Goal: Task Accomplishment & Management: Manage account settings

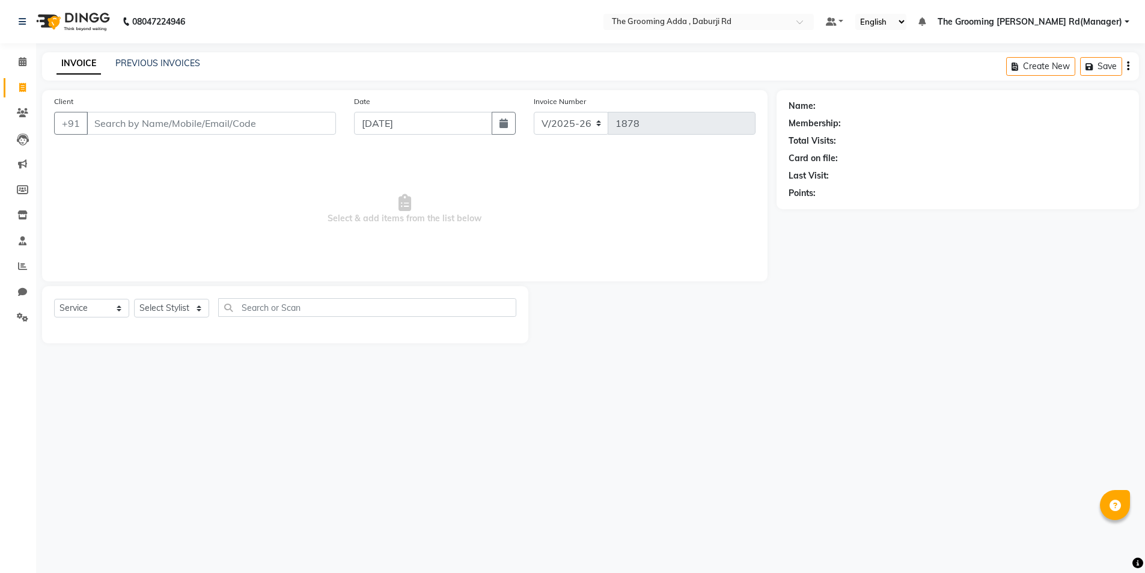
select select "8001"
select select "service"
drag, startPoint x: 0, startPoint y: 0, endPoint x: 99, endPoint y: 128, distance: 161.9
click at [99, 128] on input "Client" at bounding box center [213, 123] width 252 height 23
type input "7814734642"
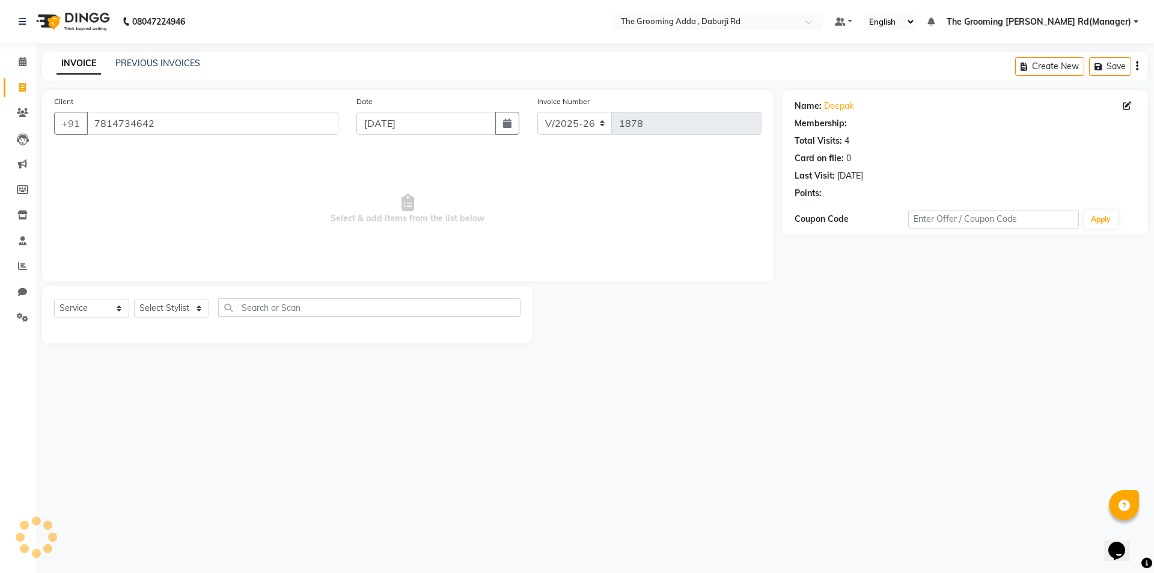
select select "1: Object"
click at [151, 313] on select "Select Stylist Baljinder Bhawna Harsimrat Jobandeep Singh Karan Mehak Muskan Gu…" at bounding box center [190, 308] width 112 height 19
select select "79351"
click at [134, 299] on select "Select Stylist Baljinder Bhawna Harsimrat Jobandeep Singh Karan Mehak Muskan Gu…" at bounding box center [190, 308] width 112 height 19
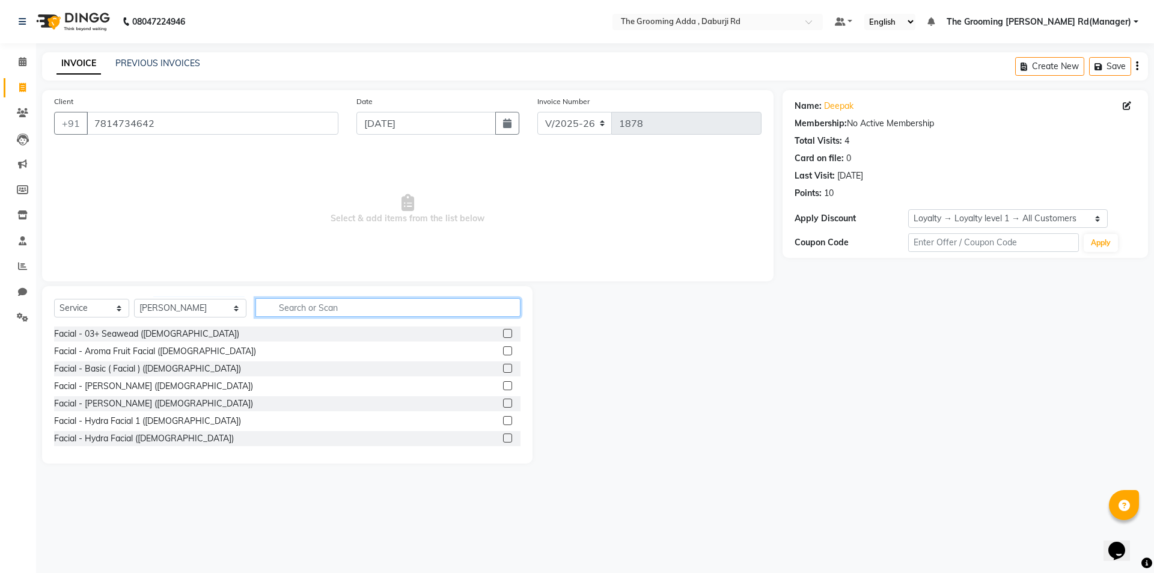
click at [278, 310] on input "text" at bounding box center [387, 307] width 265 height 19
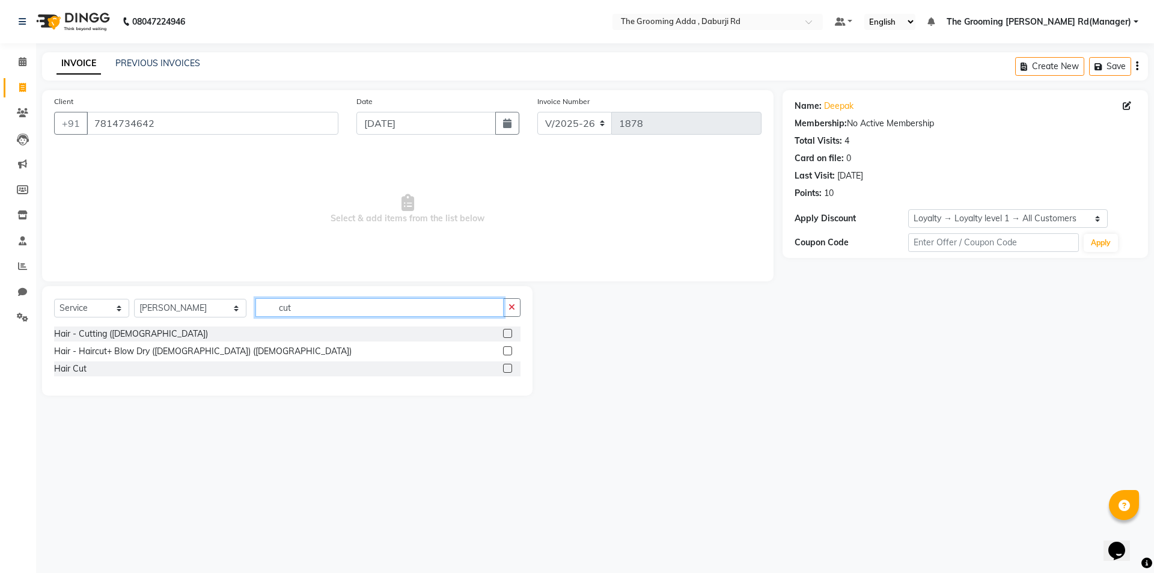
type input "cut"
click at [505, 369] on label at bounding box center [507, 368] width 9 height 9
click at [505, 369] on input "checkbox" at bounding box center [507, 369] width 8 height 8
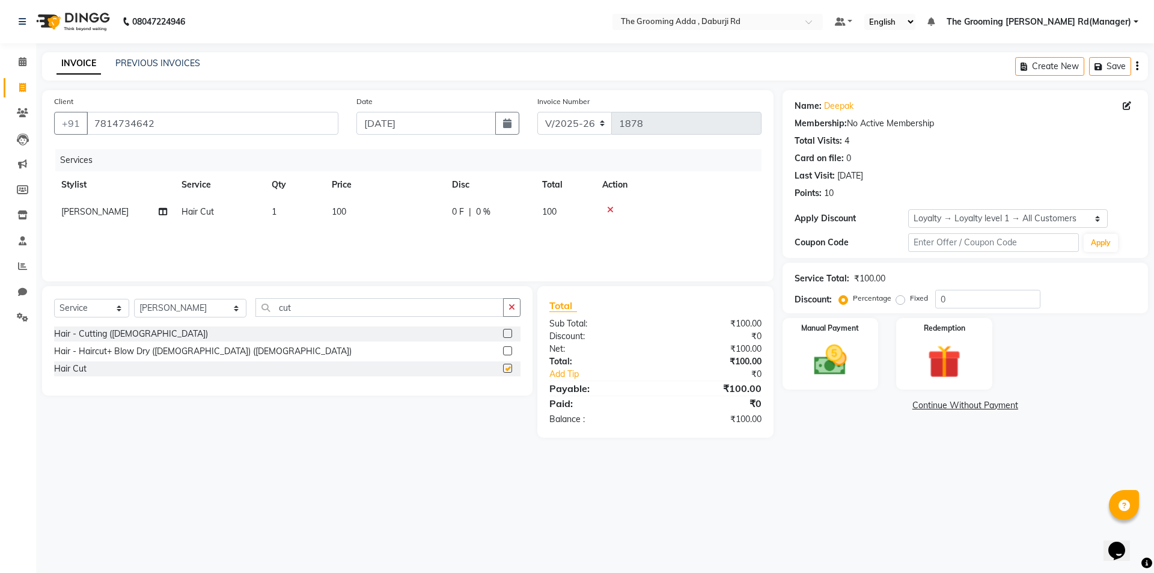
checkbox input "false"
drag, startPoint x: 356, startPoint y: 311, endPoint x: 256, endPoint y: 311, distance: 99.8
click at [256, 311] on input "cut" at bounding box center [379, 307] width 248 height 19
type input "bea"
click at [509, 331] on label at bounding box center [507, 333] width 9 height 9
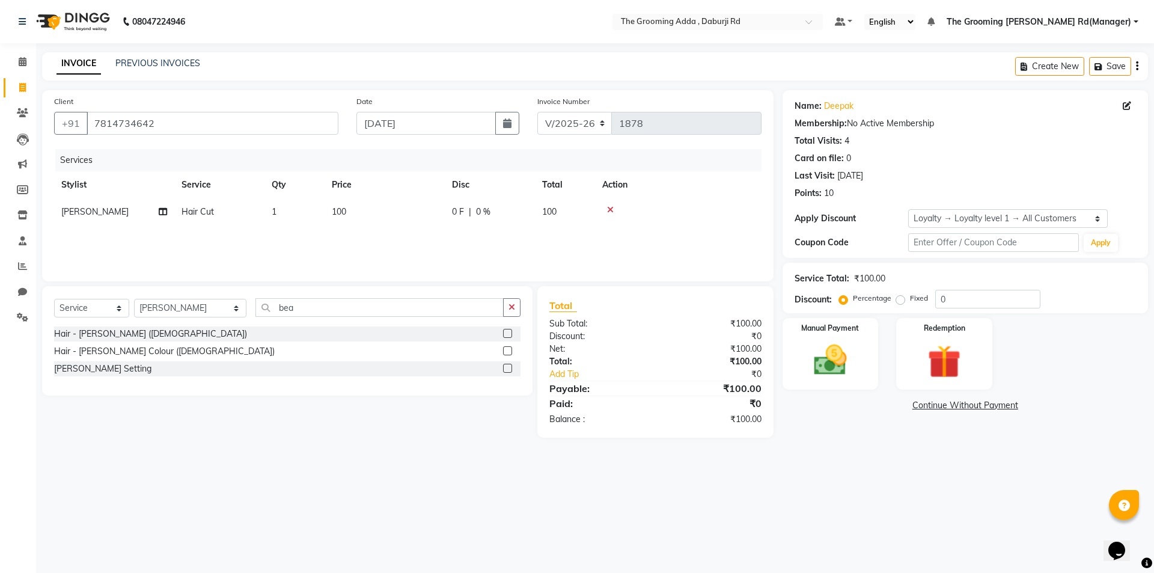
click at [509, 331] on input "checkbox" at bounding box center [507, 334] width 8 height 8
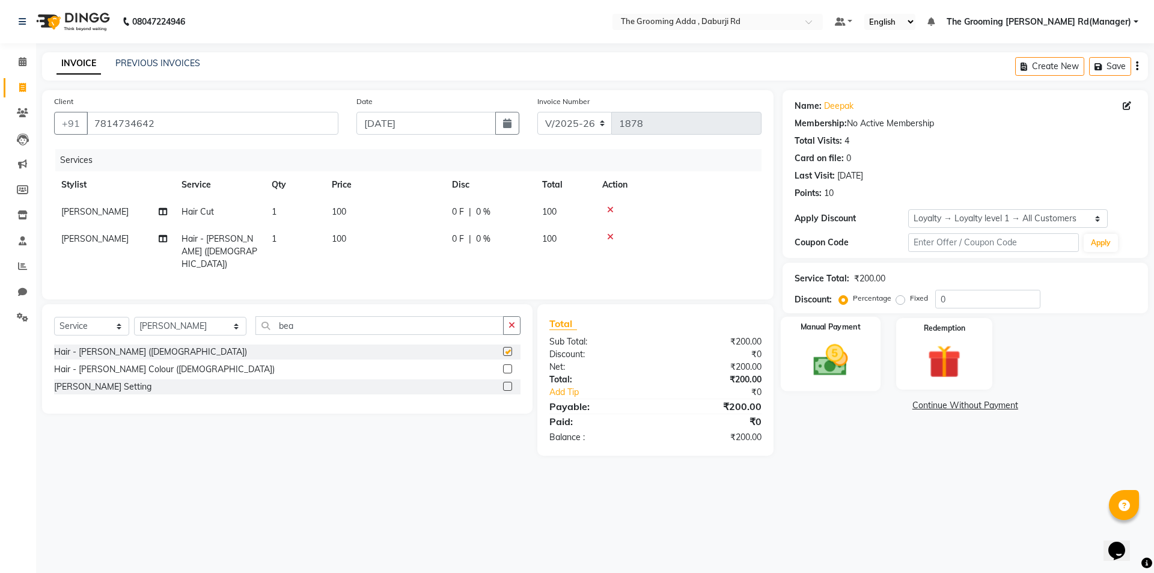
checkbox input "false"
click at [816, 350] on img at bounding box center [830, 360] width 56 height 40
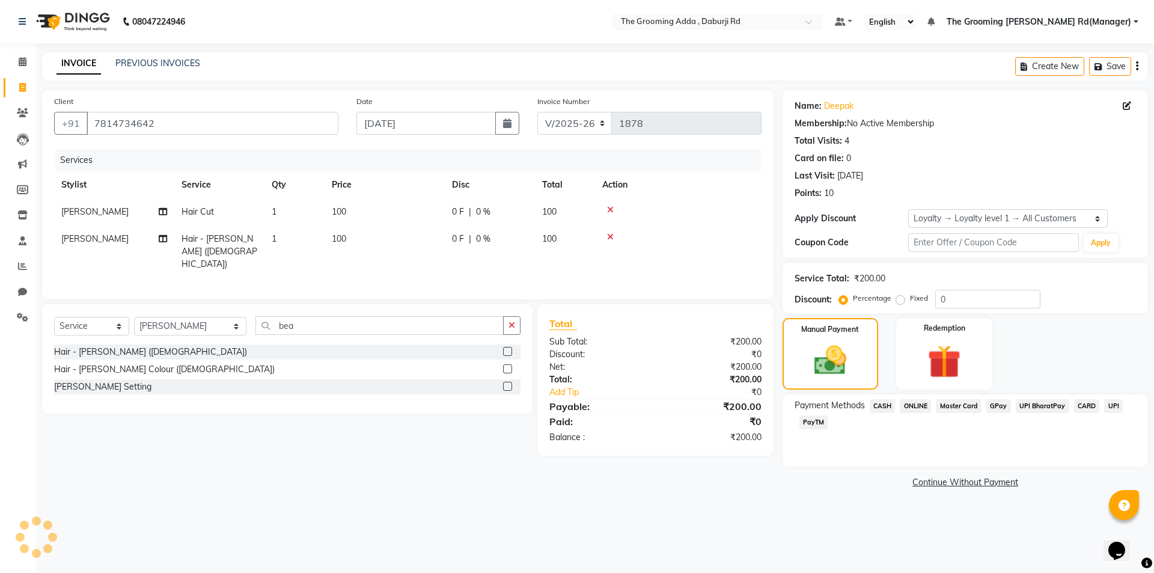
click at [879, 401] on span "CASH" at bounding box center [883, 406] width 26 height 14
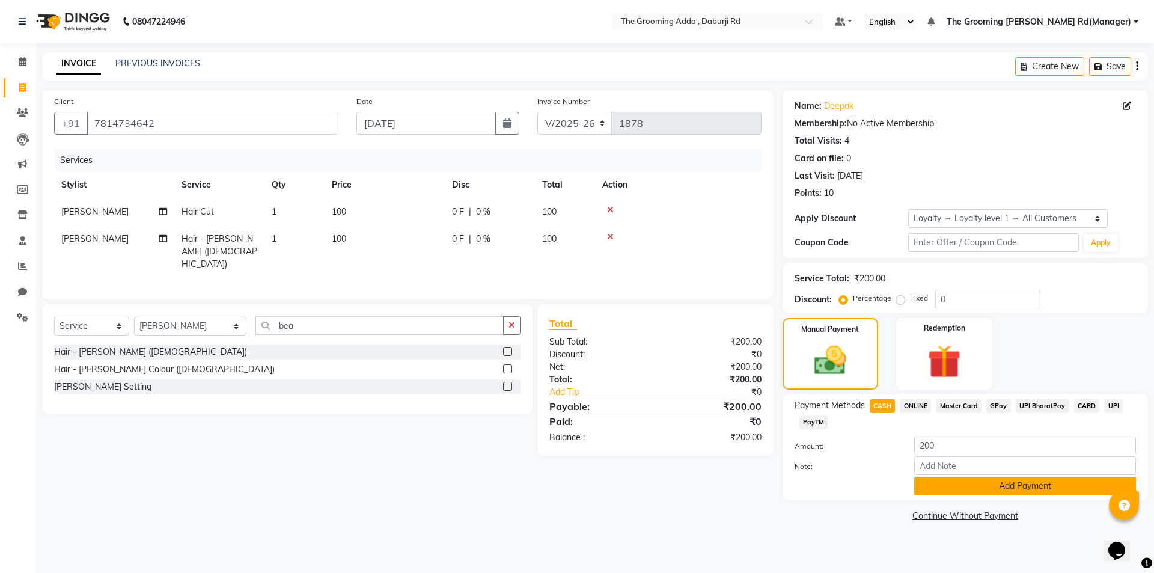
click at [942, 485] on button "Add Payment" at bounding box center [1025, 486] width 222 height 19
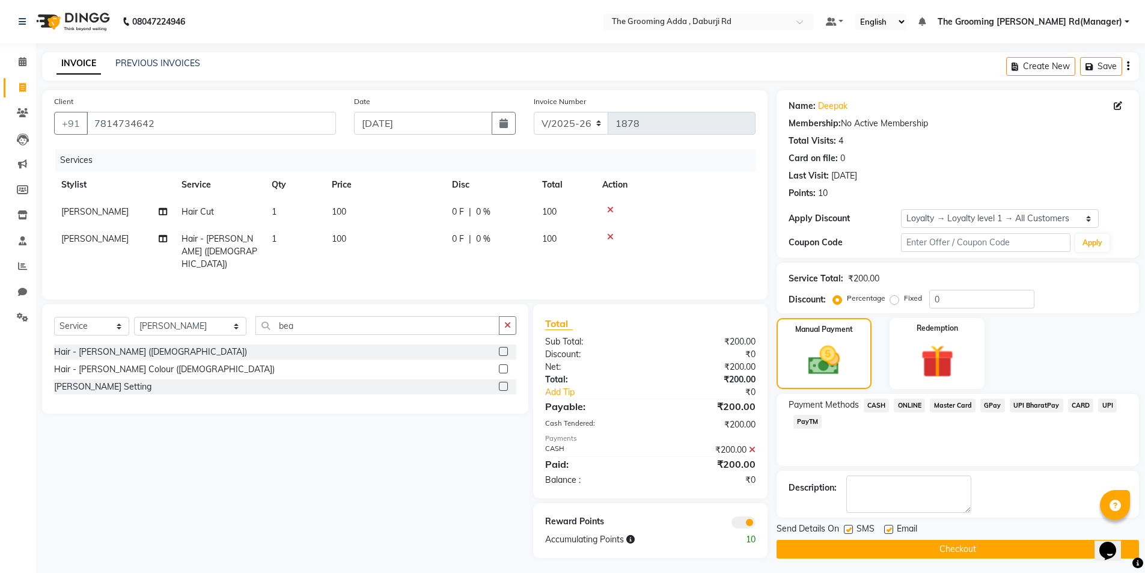
click at [887, 530] on label at bounding box center [888, 529] width 9 height 9
click at [887, 530] on input "checkbox" at bounding box center [888, 530] width 8 height 8
checkbox input "false"
click at [887, 555] on button "Checkout" at bounding box center [958, 549] width 362 height 19
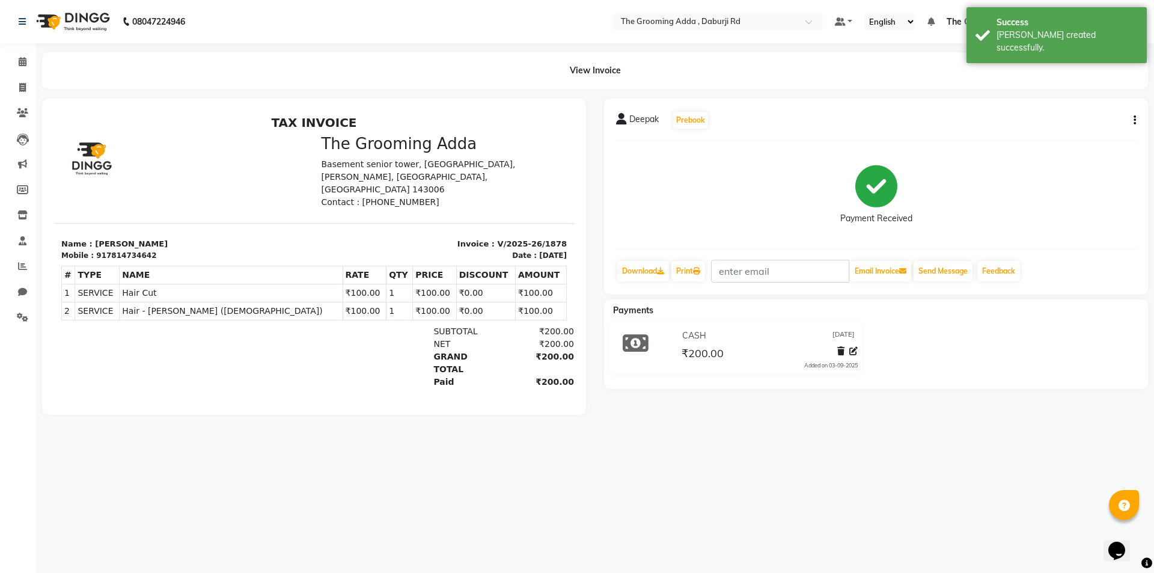
select select "service"
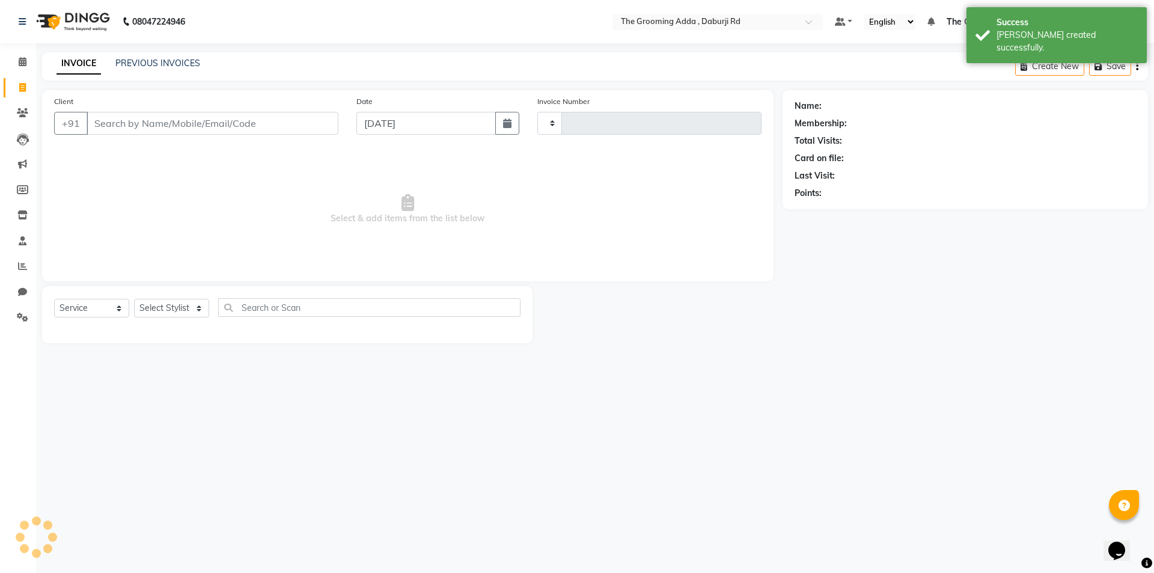
type input "1879"
select select "8001"
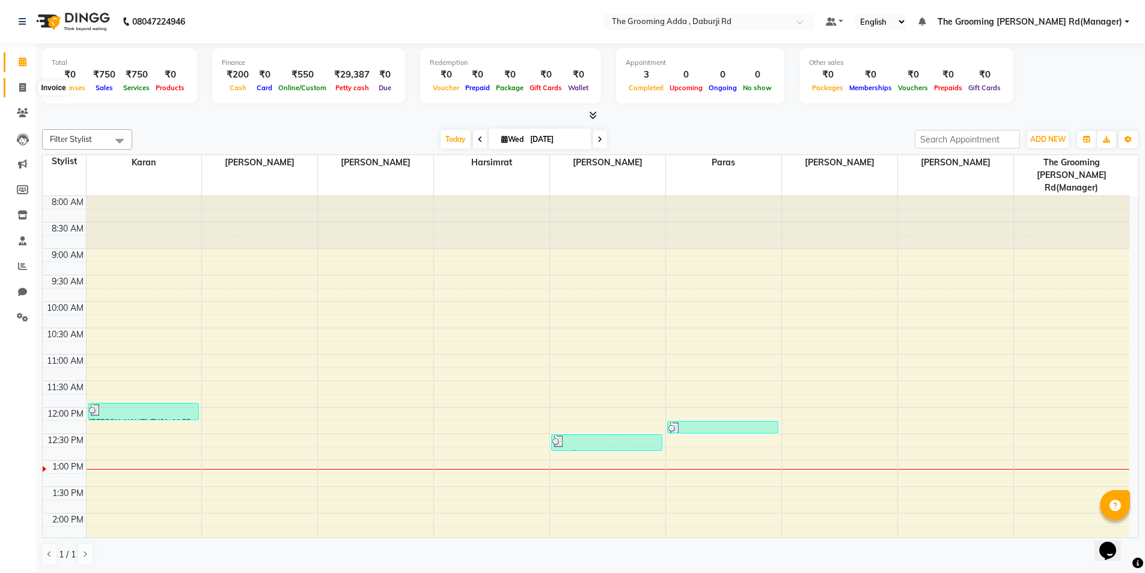
click at [25, 85] on icon at bounding box center [22, 87] width 7 height 9
select select "service"
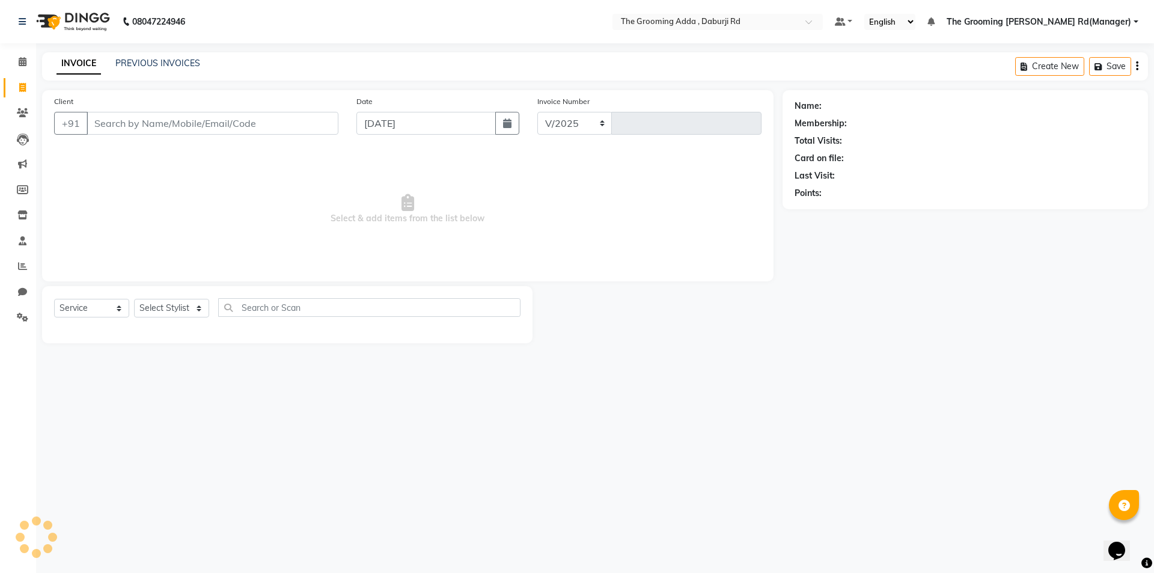
select select "8001"
type input "1879"
click at [127, 119] on input "Client" at bounding box center [213, 123] width 252 height 23
type input "6239815898"
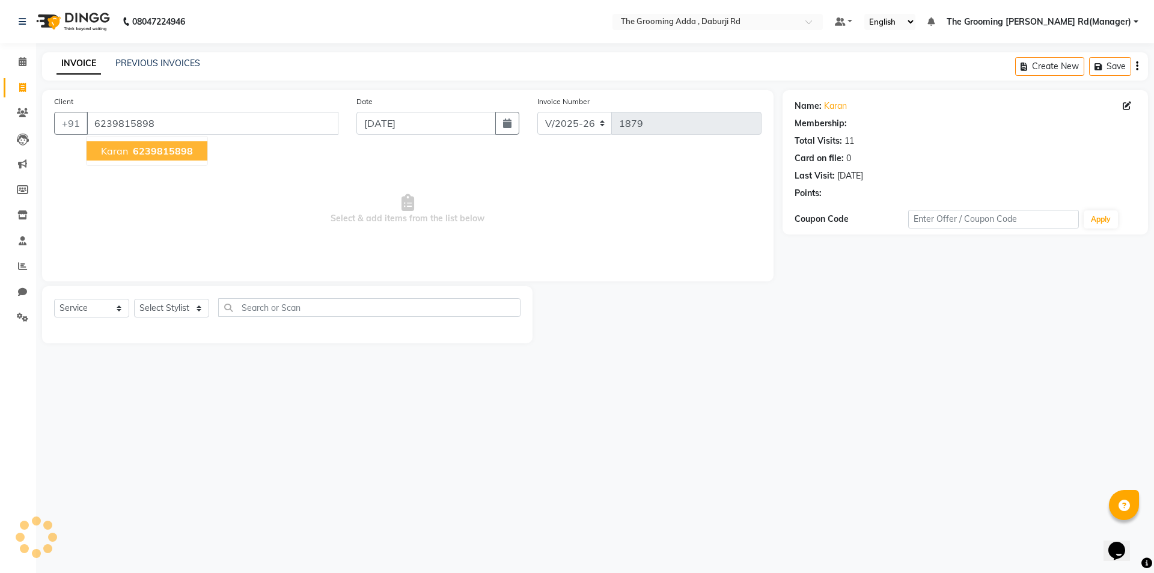
select select "1: Object"
click at [146, 153] on span "6239815898" at bounding box center [163, 151] width 60 height 12
click at [192, 302] on select "Select Stylist Baljinder Bhawna Harsimrat Jobandeep Singh Karan Mehak Muskan Gu…" at bounding box center [190, 308] width 112 height 19
select select "1: Object"
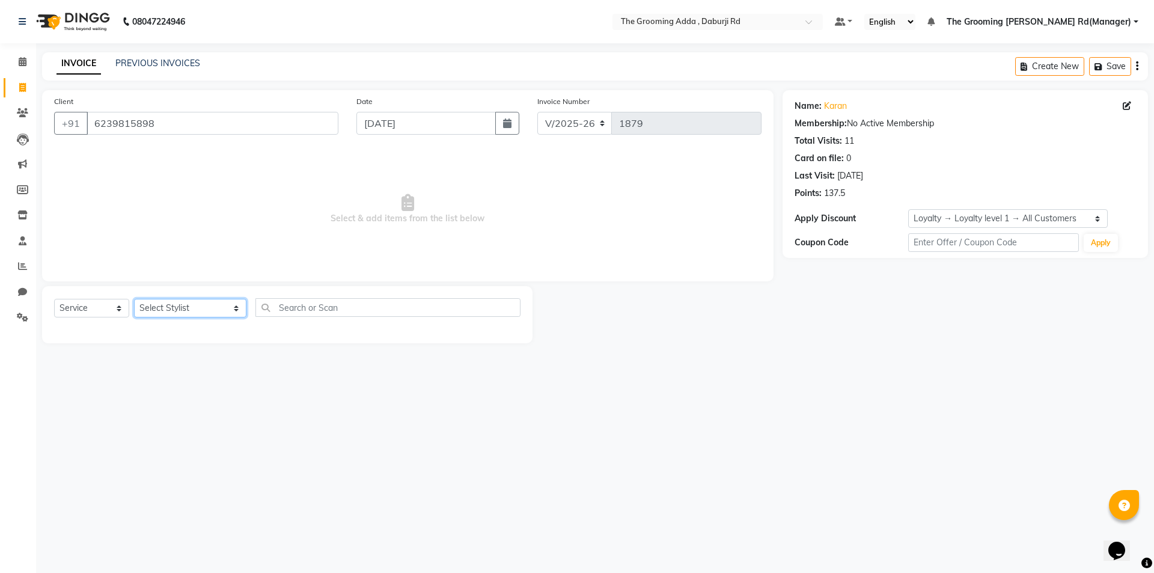
select select "79355"
click at [134, 299] on select "Select Stylist Baljinder Bhawna Harsimrat Jobandeep Singh Karan Mehak Muskan Gu…" at bounding box center [190, 308] width 112 height 19
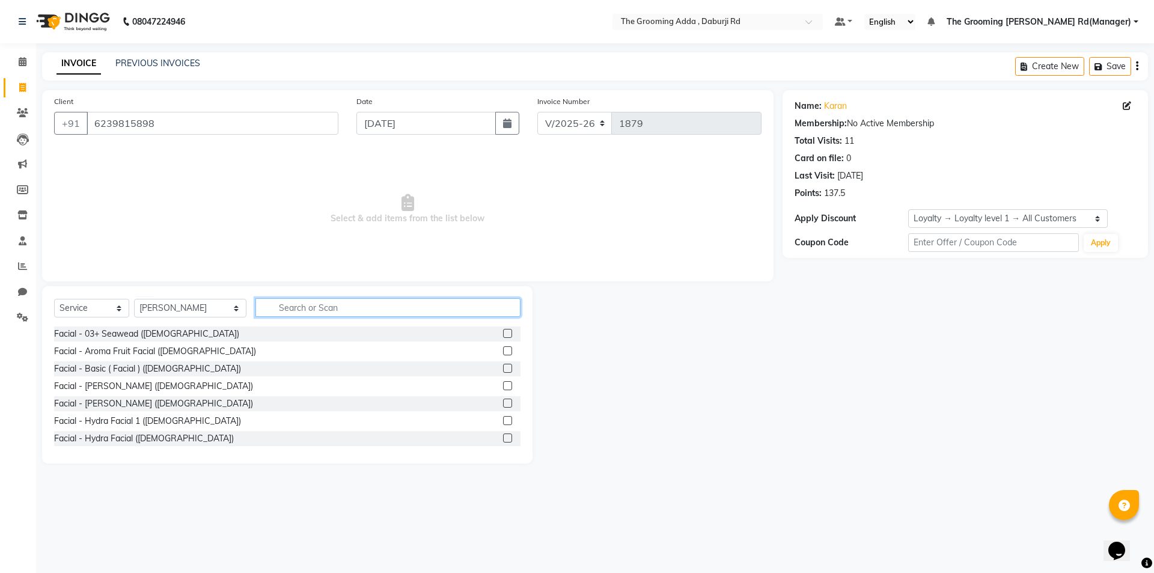
click at [308, 313] on input "text" at bounding box center [387, 307] width 265 height 19
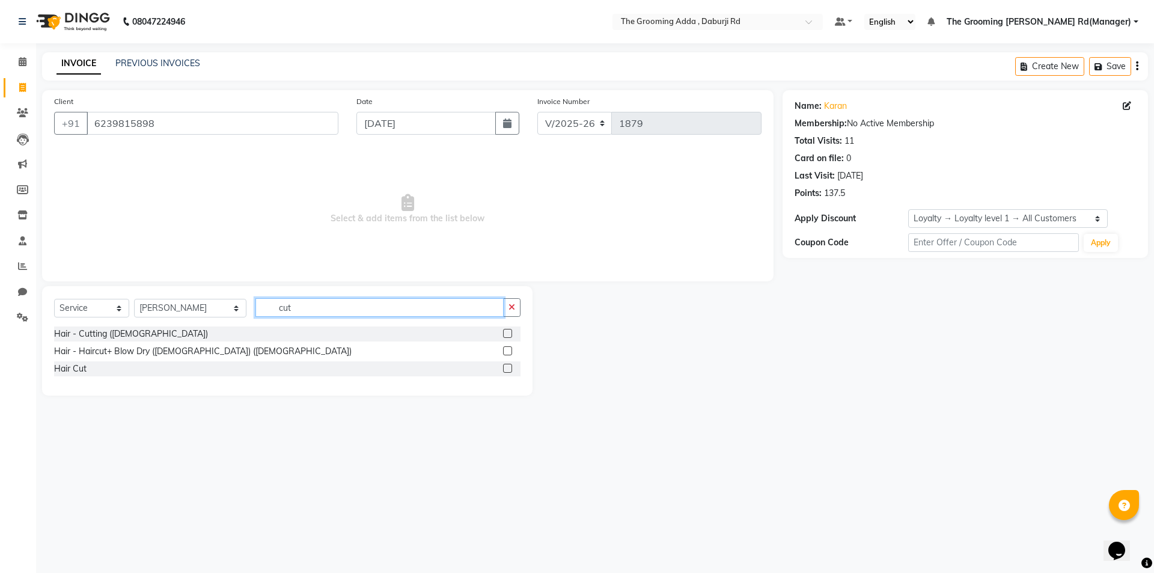
type input "cut"
click at [509, 332] on label at bounding box center [507, 333] width 9 height 9
click at [509, 332] on input "checkbox" at bounding box center [507, 334] width 8 height 8
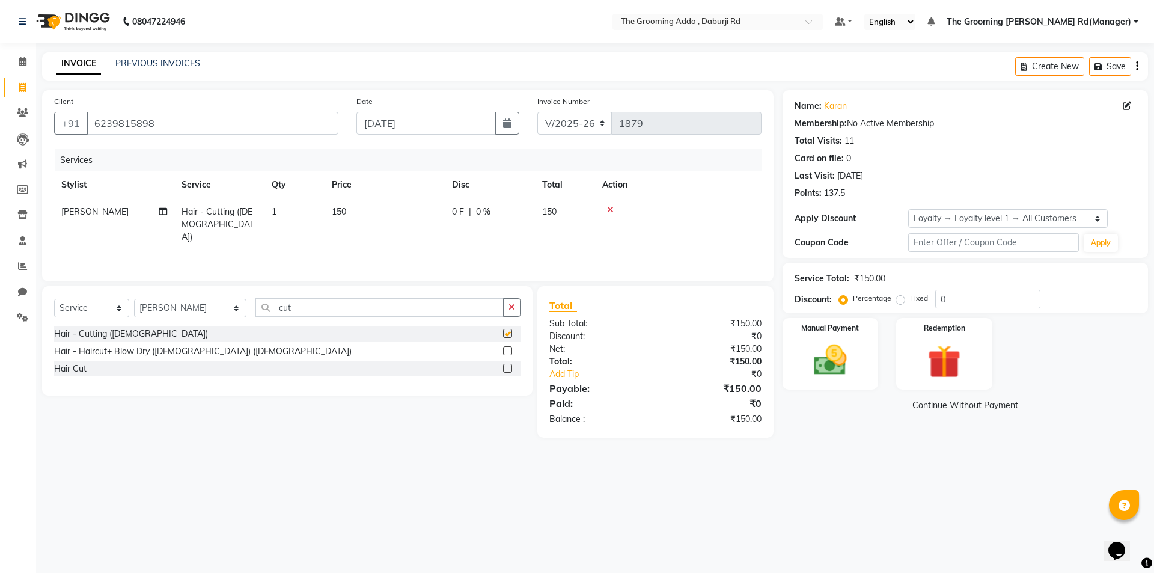
checkbox input "false"
drag, startPoint x: 302, startPoint y: 305, endPoint x: 267, endPoint y: 309, distance: 35.0
click at [267, 309] on input "cut" at bounding box center [379, 307] width 248 height 19
type input "beard"
click at [507, 333] on label at bounding box center [507, 333] width 9 height 9
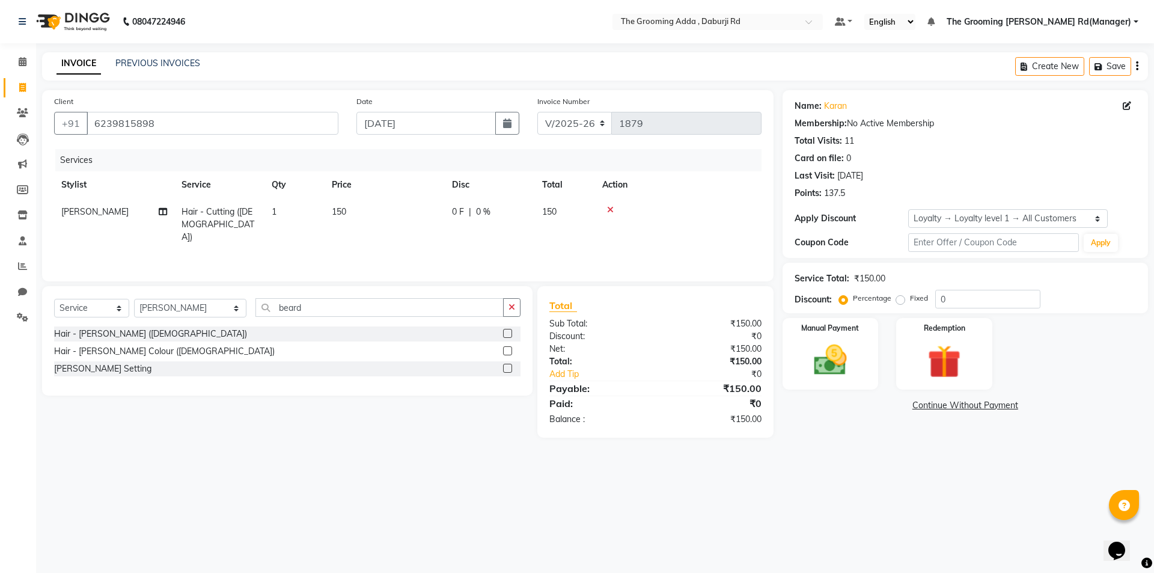
click at [507, 333] on input "checkbox" at bounding box center [507, 334] width 8 height 8
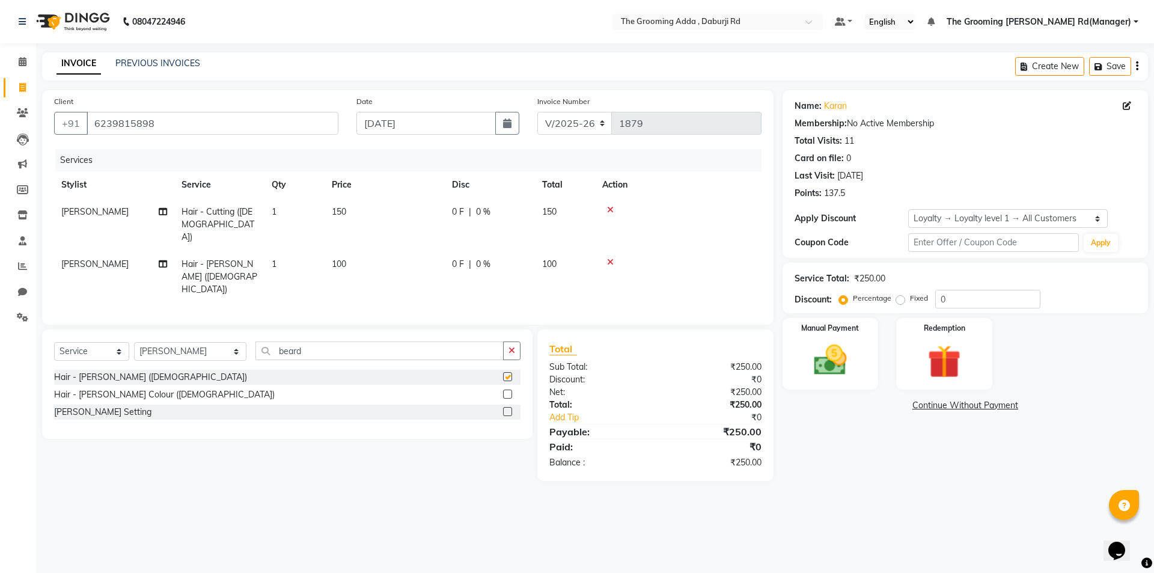
checkbox input "false"
drag, startPoint x: 314, startPoint y: 323, endPoint x: 245, endPoint y: 323, distance: 68.5
click at [245, 341] on div "Select Service Product Membership Package Voucher Prepaid Gift Card Select Styl…" at bounding box center [287, 355] width 466 height 28
type input "scrub"
click at [507, 407] on label at bounding box center [507, 411] width 9 height 9
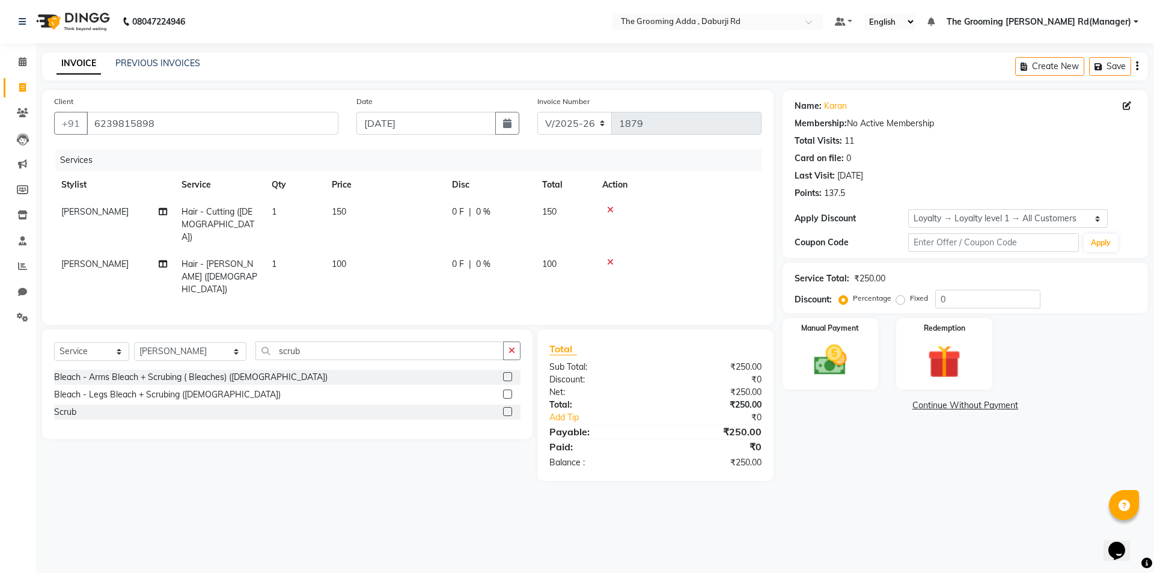
click at [507, 408] on input "checkbox" at bounding box center [507, 412] width 8 height 8
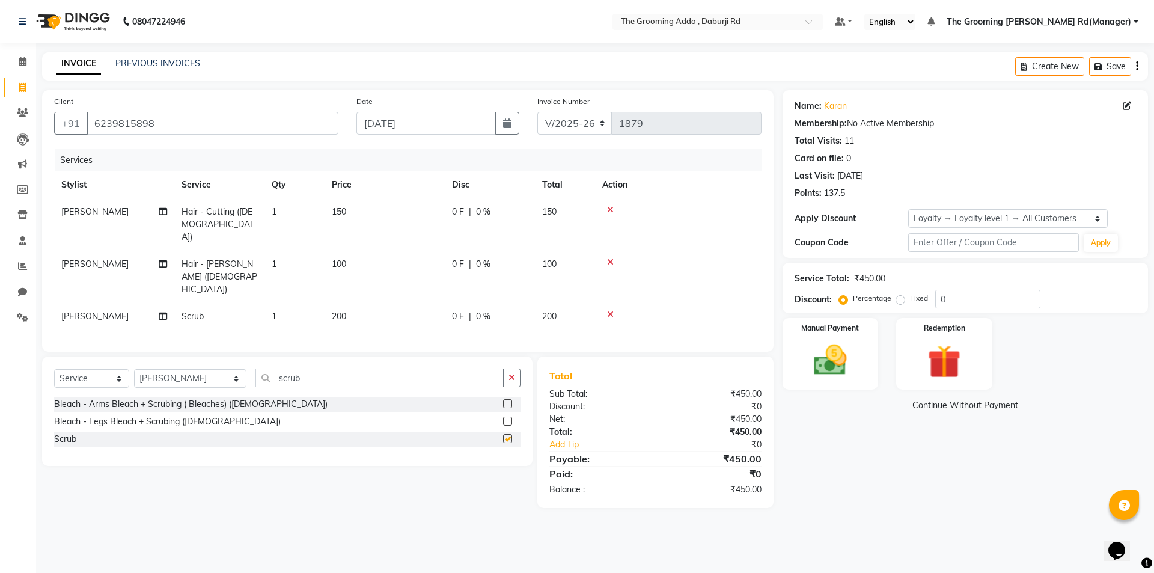
checkbox input "false"
click at [343, 311] on span "200" at bounding box center [339, 316] width 14 height 11
select select "79355"
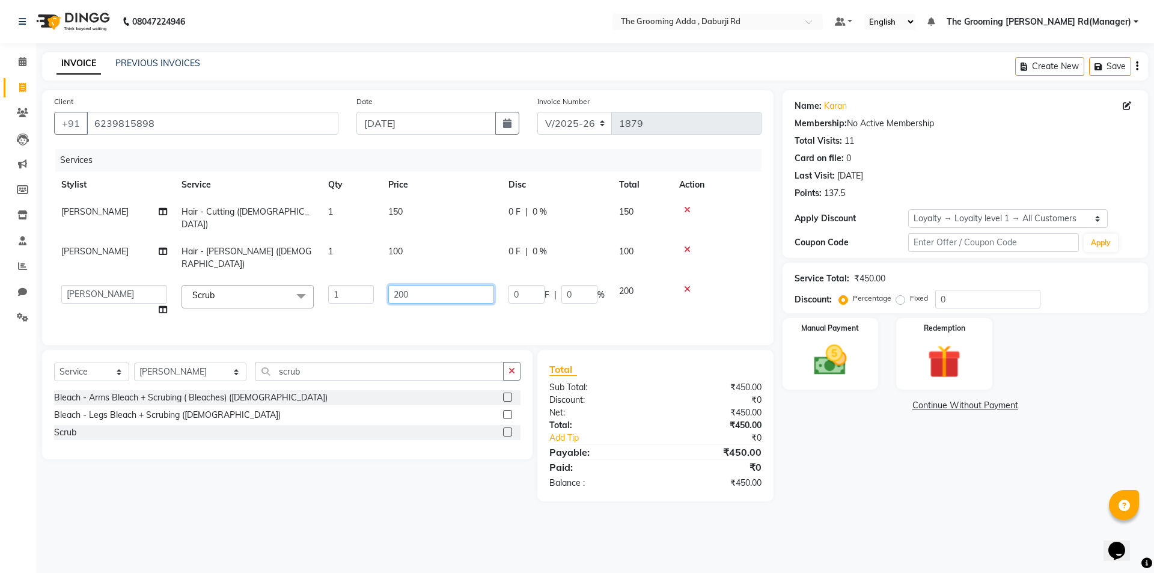
drag, startPoint x: 423, startPoint y: 267, endPoint x: 343, endPoint y: 267, distance: 80.5
click at [343, 278] on tr "Baljinder Bhawna Harsimrat Jobandeep Singh Karan Mehak Muskan Gupta Paras The G…" at bounding box center [407, 301] width 707 height 46
type input "300"
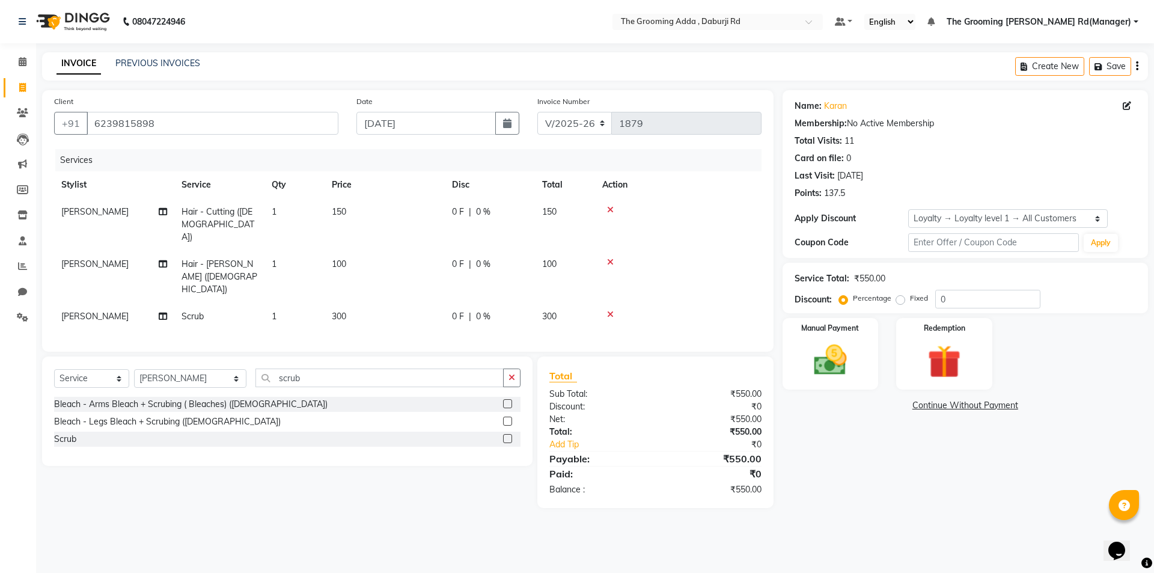
click at [310, 472] on div "Select Service Product Membership Package Voucher Prepaid Gift Card Select Styl…" at bounding box center [282, 431] width 499 height 151
click at [822, 347] on img at bounding box center [830, 360] width 56 height 40
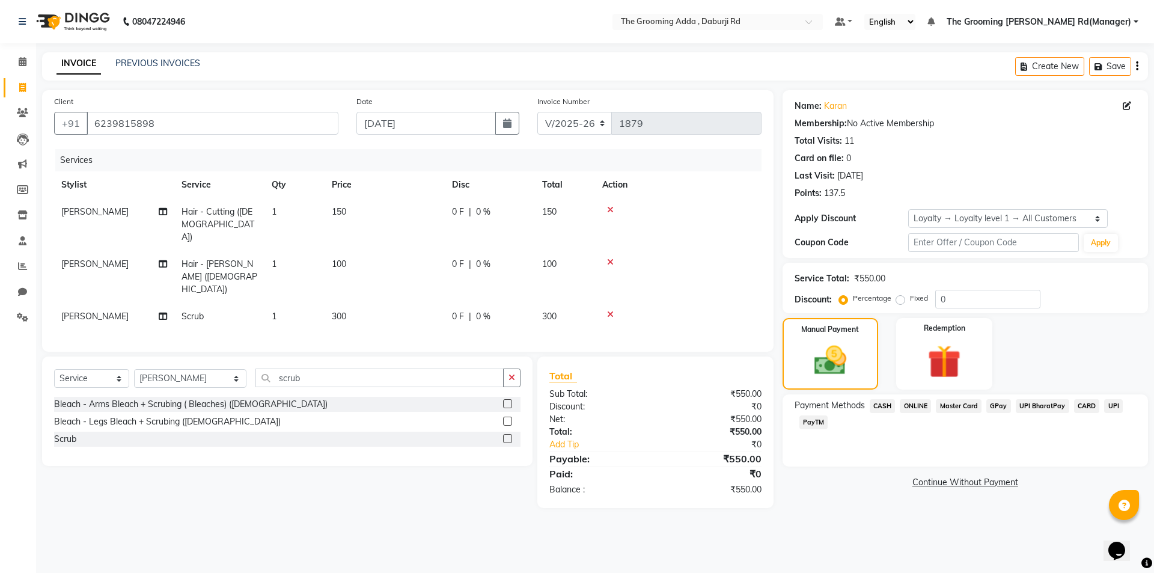
click at [883, 406] on span "CASH" at bounding box center [883, 406] width 26 height 14
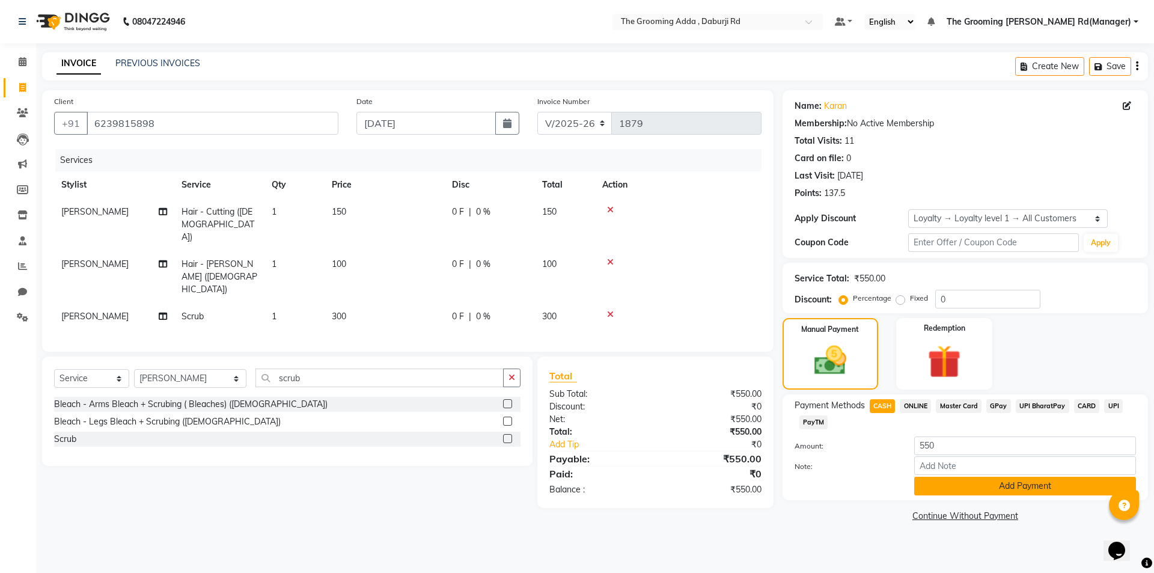
click at [927, 490] on button "Add Payment" at bounding box center [1025, 486] width 222 height 19
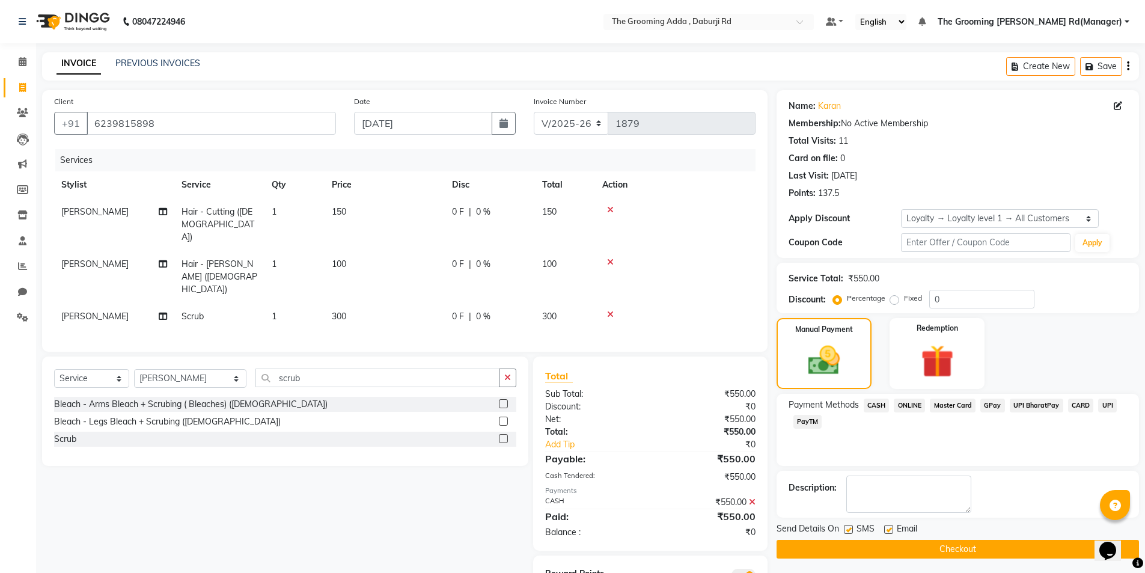
click at [890, 532] on label at bounding box center [888, 529] width 9 height 9
click at [890, 532] on input "checkbox" at bounding box center [888, 530] width 8 height 8
checkbox input "false"
click at [849, 528] on label at bounding box center [848, 529] width 9 height 9
click at [849, 528] on input "checkbox" at bounding box center [848, 530] width 8 height 8
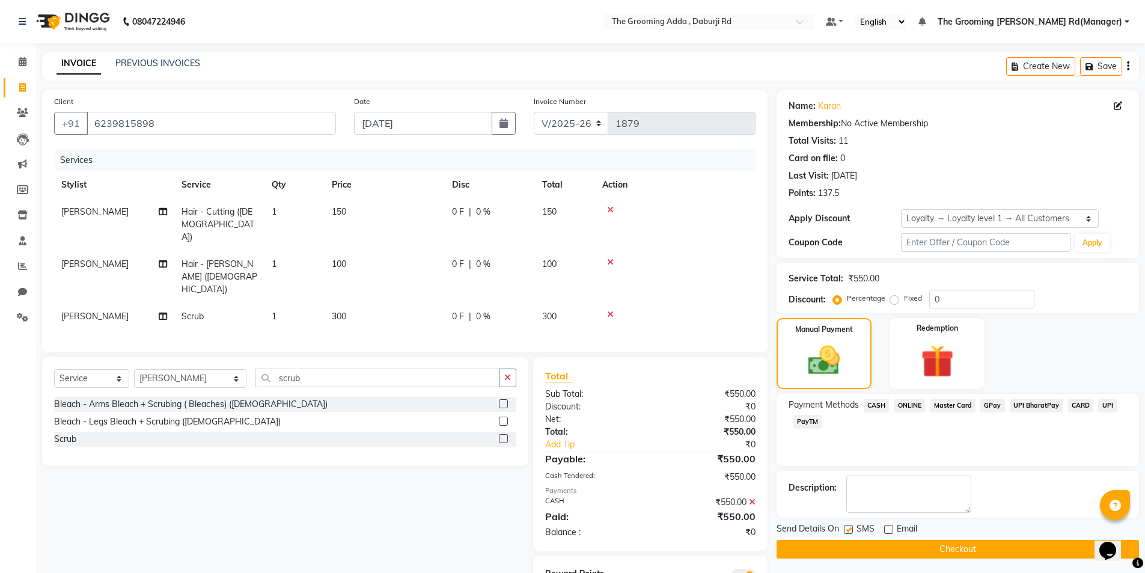
checkbox input "false"
click at [851, 542] on button "Checkout" at bounding box center [958, 549] width 362 height 19
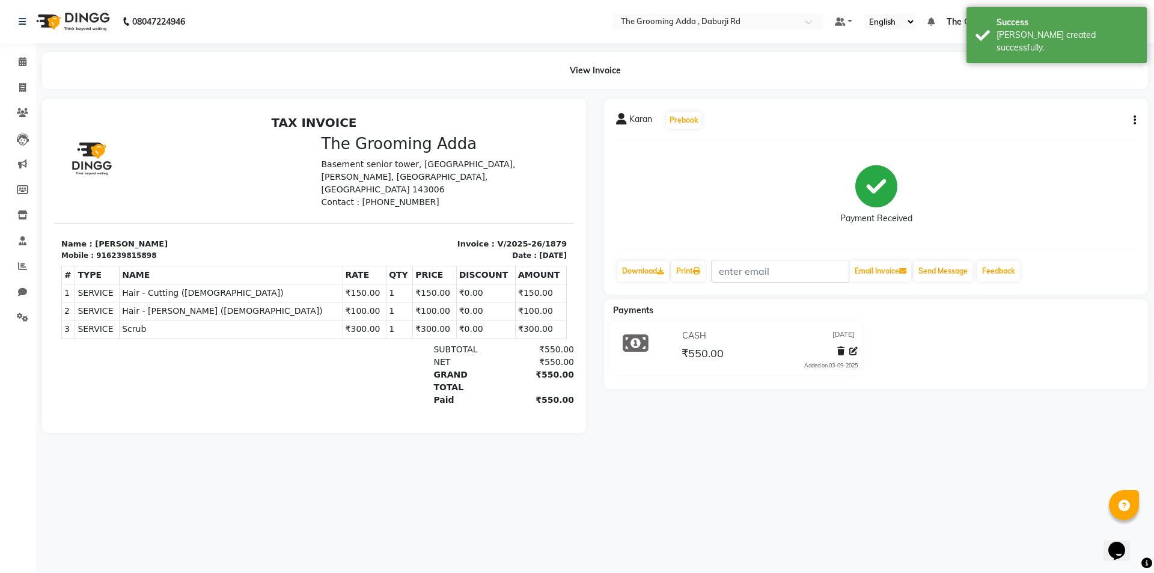
select select "service"
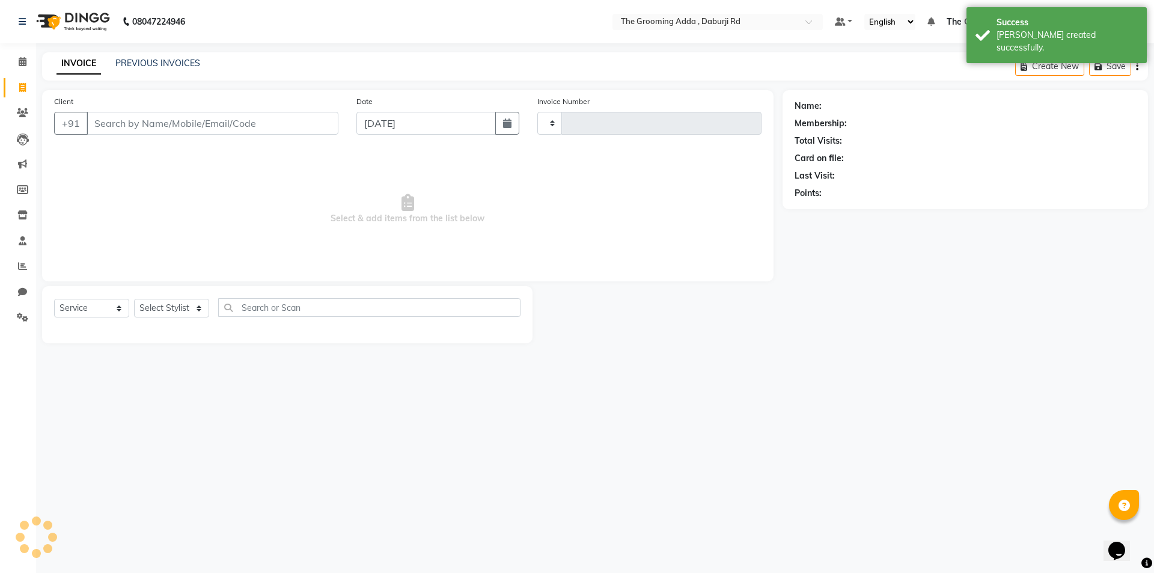
type input "1880"
select select "8001"
click at [104, 122] on input "Client" at bounding box center [213, 123] width 252 height 23
type input "6239815898"
select select "1: Object"
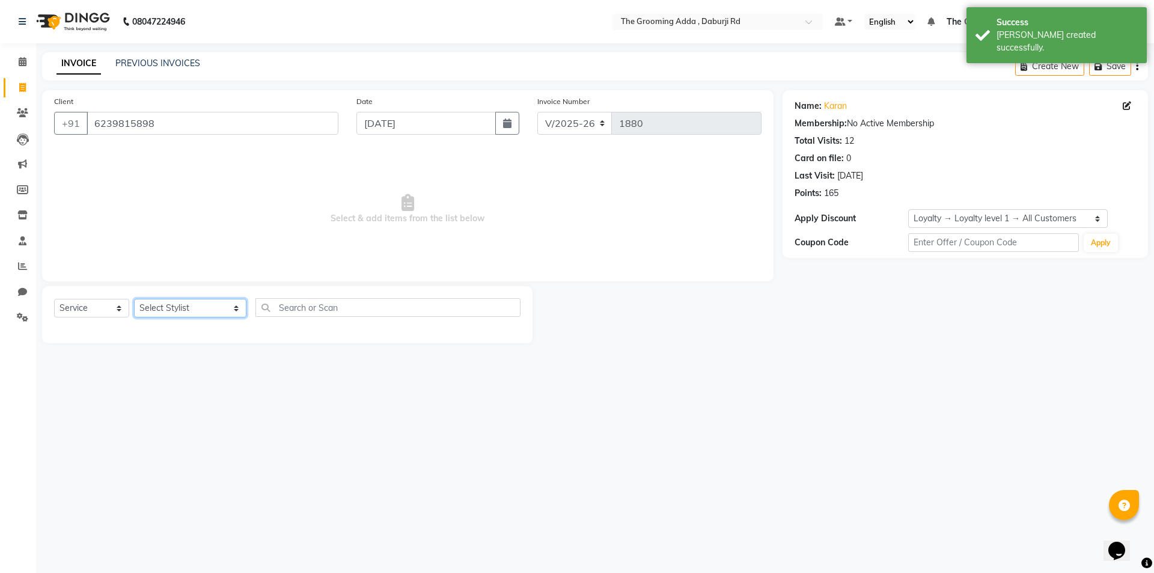
click at [197, 305] on select "Select Stylist Baljinder Bhawna Harsimrat Jobandeep Singh Karan Mehak Muskan Gu…" at bounding box center [190, 308] width 112 height 19
select select "79351"
click at [134, 299] on select "Select Stylist Baljinder Bhawna Harsimrat Jobandeep Singh Karan Mehak Muskan Gu…" at bounding box center [190, 308] width 112 height 19
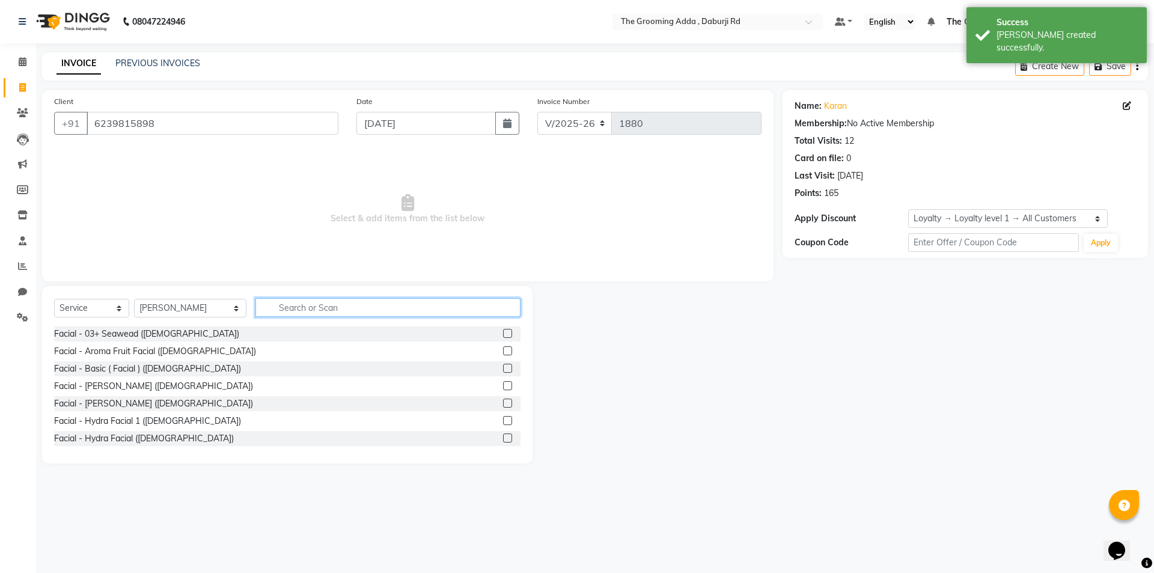
click at [308, 307] on input "text" at bounding box center [387, 307] width 265 height 19
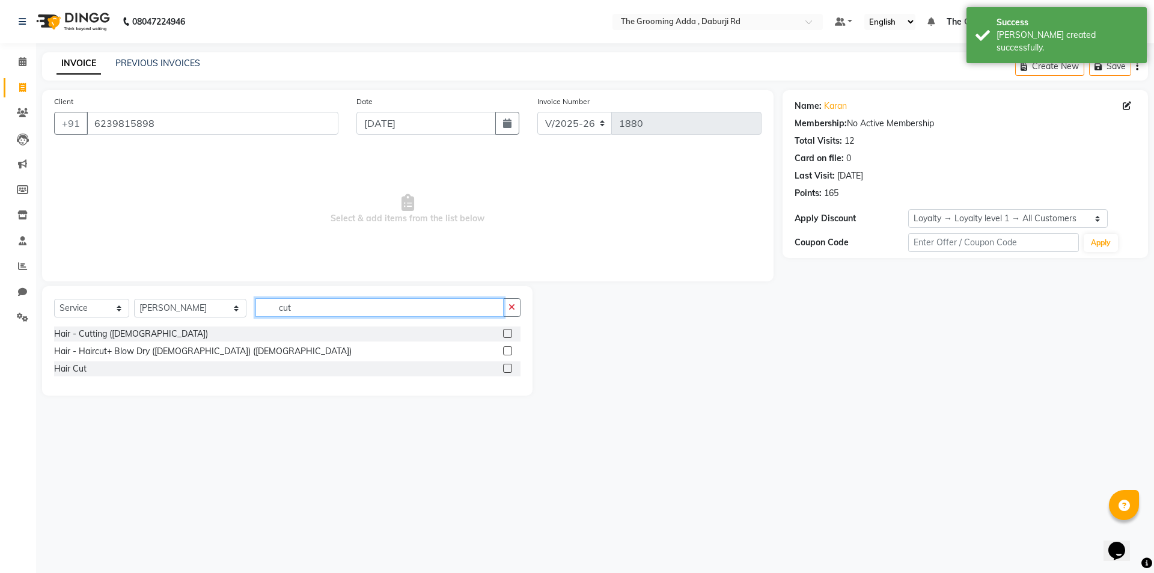
type input "cut"
drag, startPoint x: 506, startPoint y: 331, endPoint x: 493, endPoint y: 331, distance: 12.6
click at [506, 331] on label at bounding box center [507, 333] width 9 height 9
click at [506, 331] on input "checkbox" at bounding box center [507, 334] width 8 height 8
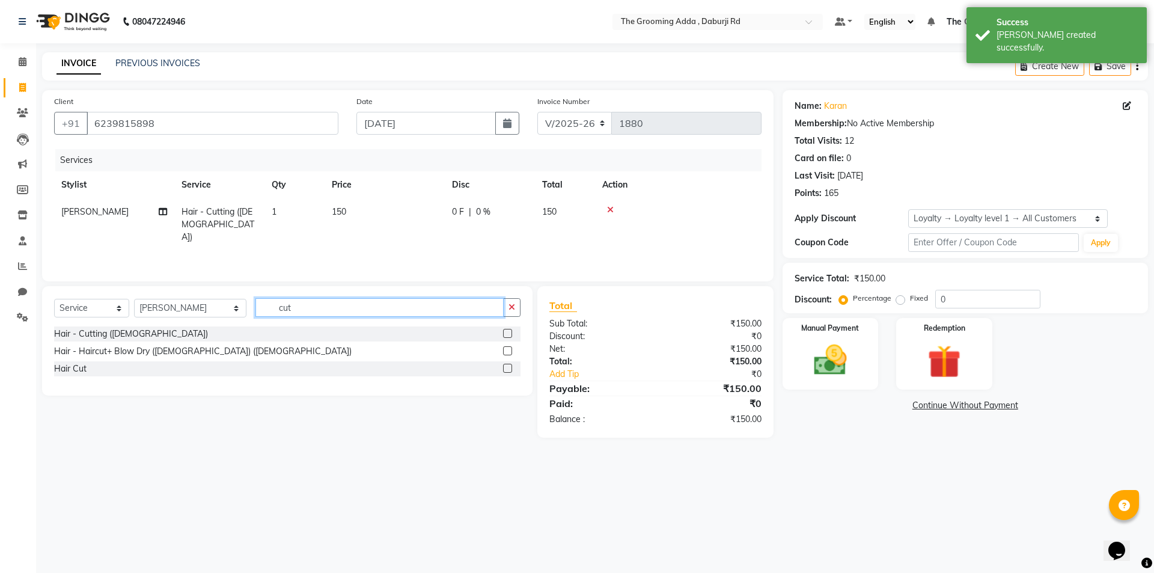
checkbox input "false"
drag, startPoint x: 365, startPoint y: 309, endPoint x: 260, endPoint y: 310, distance: 105.8
click at [260, 310] on input "cut" at bounding box center [379, 307] width 248 height 19
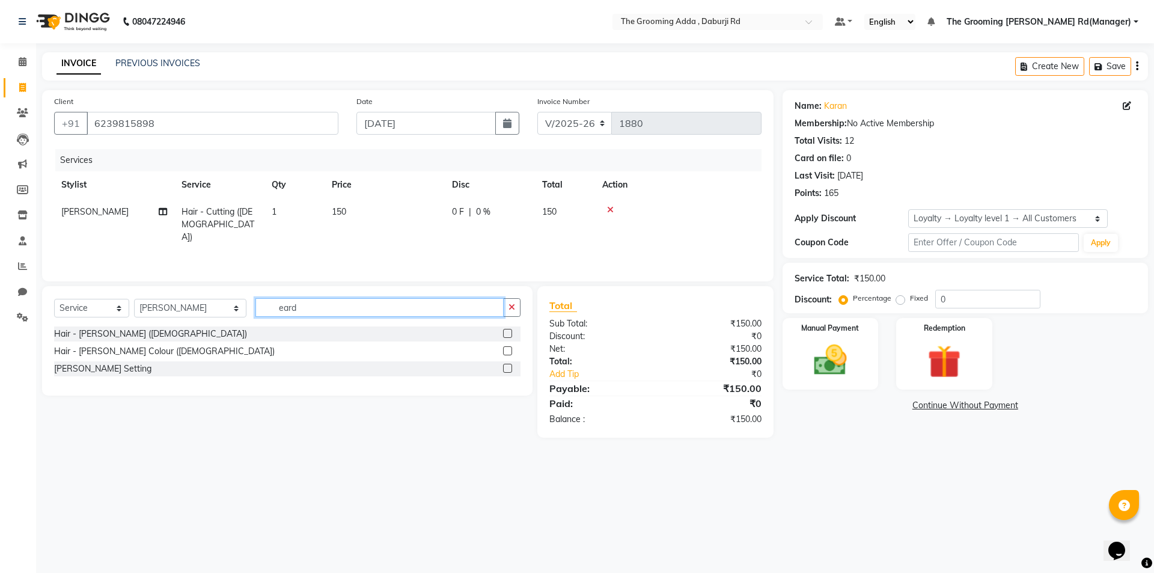
type input "eard"
click at [510, 332] on label at bounding box center [507, 333] width 9 height 9
click at [510, 332] on input "checkbox" at bounding box center [507, 334] width 8 height 8
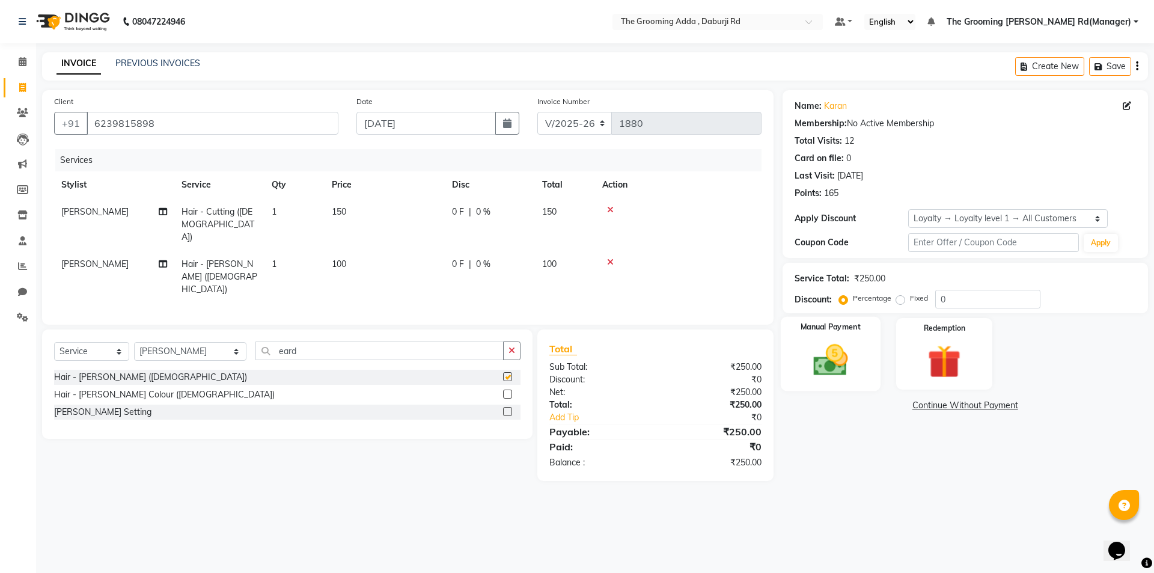
checkbox input "false"
click at [840, 350] on img at bounding box center [830, 360] width 56 height 40
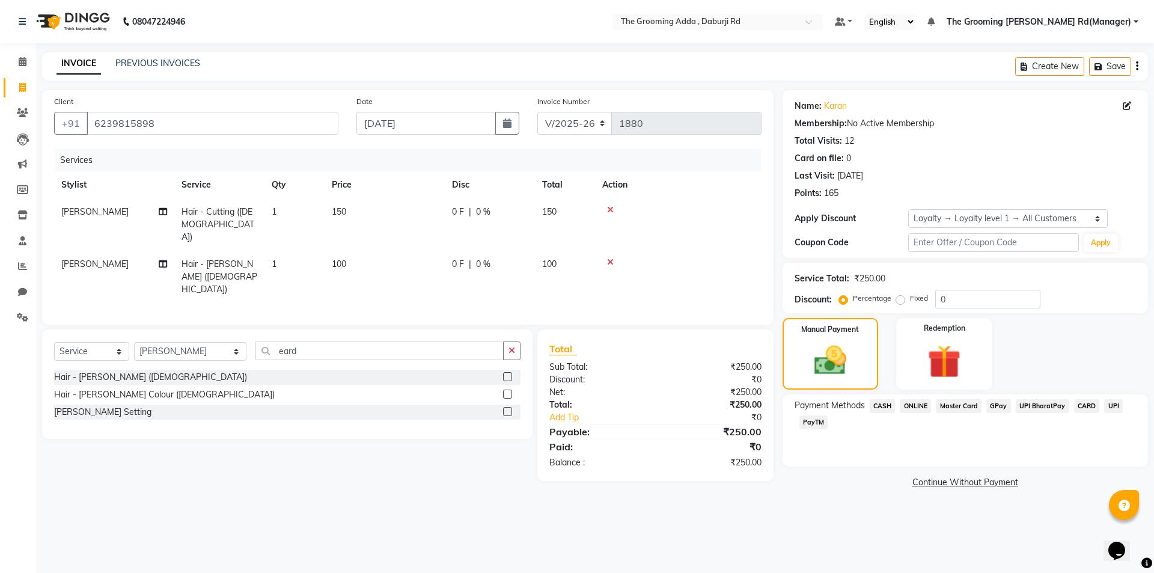
click at [877, 408] on span "CASH" at bounding box center [883, 406] width 26 height 14
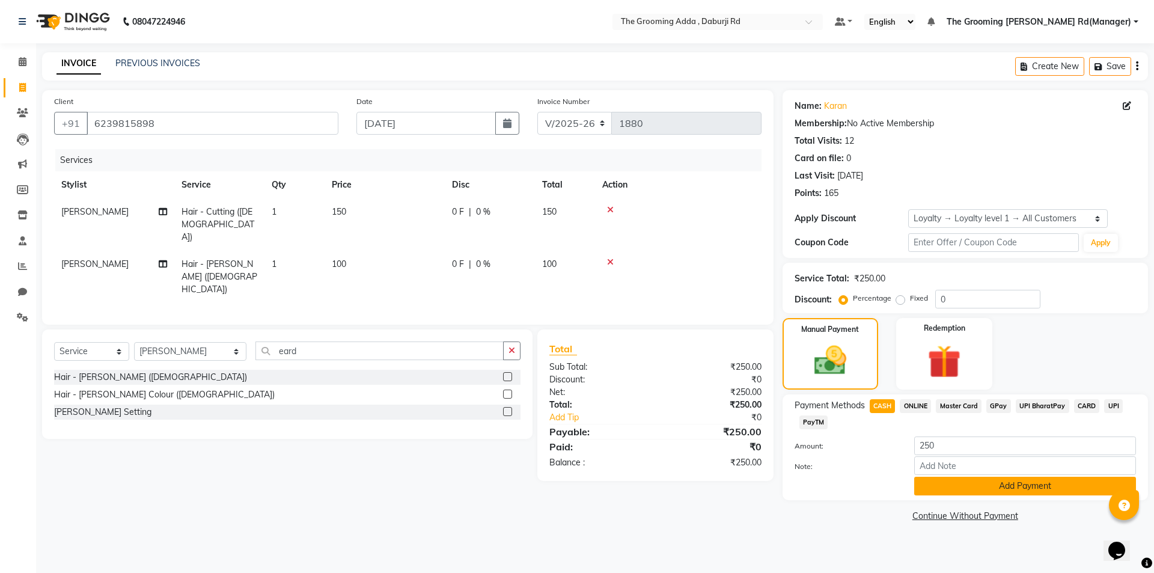
click at [924, 485] on button "Add Payment" at bounding box center [1025, 486] width 222 height 19
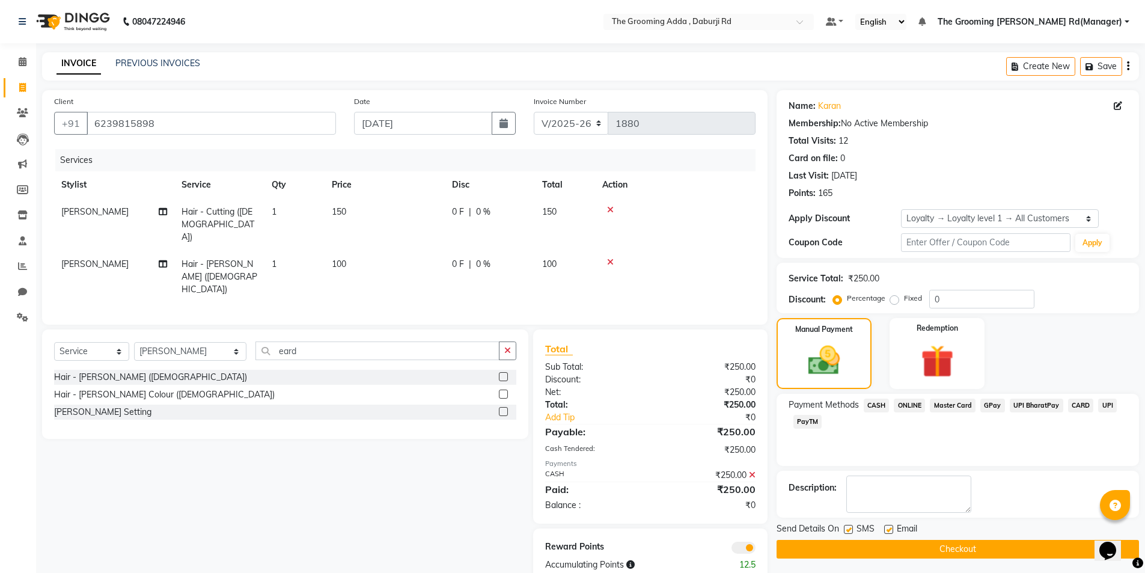
click at [887, 529] on label at bounding box center [888, 529] width 9 height 9
click at [887, 529] on input "checkbox" at bounding box center [888, 530] width 8 height 8
checkbox input "false"
click at [847, 530] on label at bounding box center [848, 529] width 9 height 9
click at [847, 530] on input "checkbox" at bounding box center [848, 530] width 8 height 8
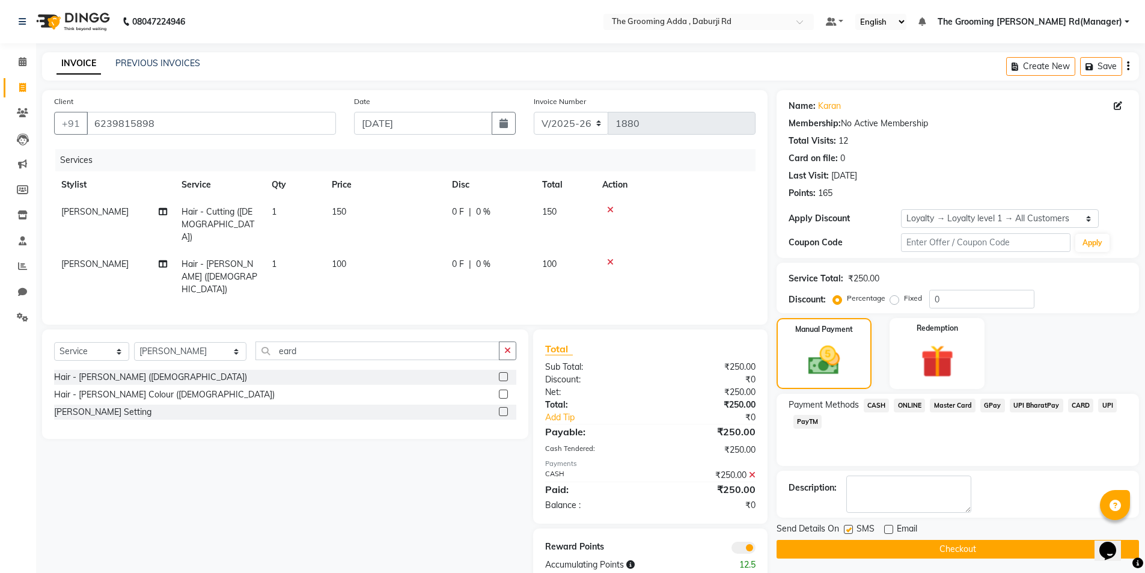
checkbox input "false"
click at [849, 548] on button "Checkout" at bounding box center [958, 549] width 362 height 19
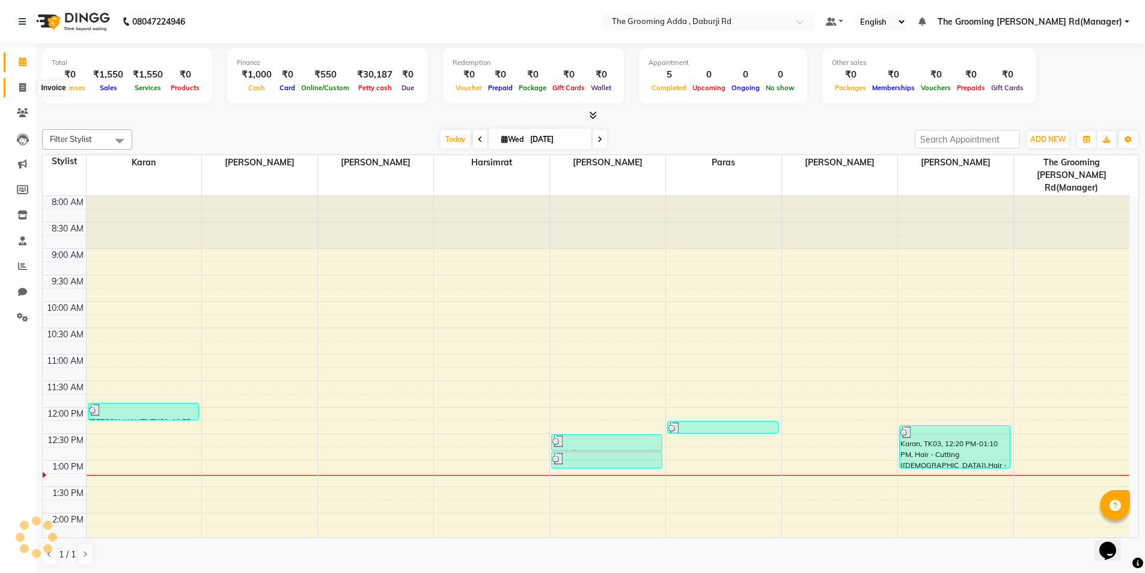
click at [25, 90] on span at bounding box center [22, 88] width 21 height 14
select select "service"
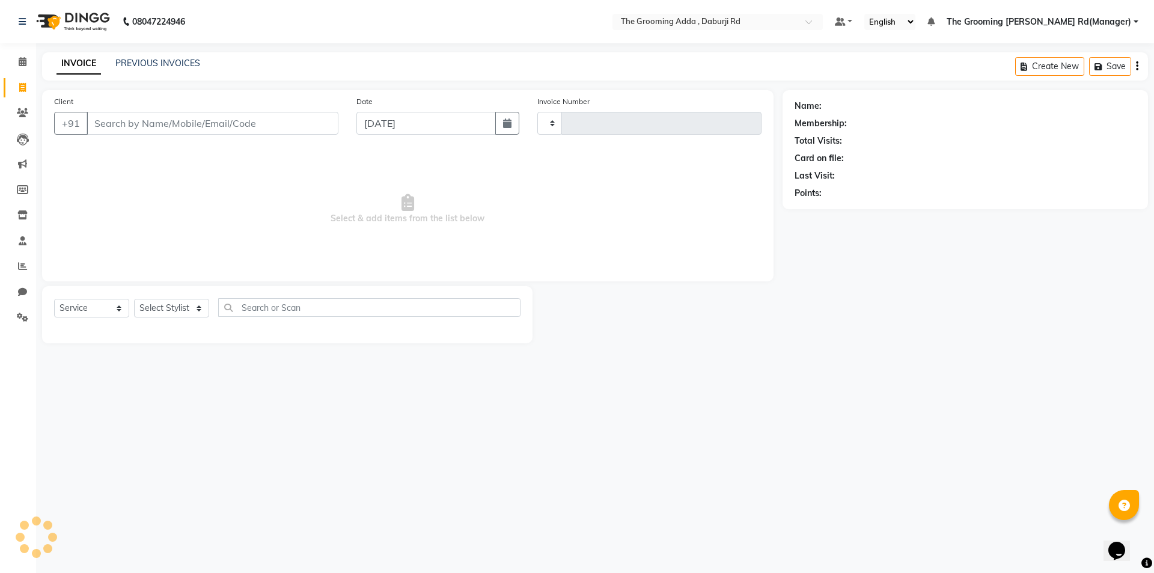
click at [114, 120] on input "Client" at bounding box center [213, 123] width 252 height 23
type input "8968812801"
drag, startPoint x: 202, startPoint y: 118, endPoint x: 75, endPoint y: 141, distance: 128.9
click at [75, 141] on div "Client +91 8968812801 Add Client" at bounding box center [196, 119] width 302 height 49
select select "1: Object"
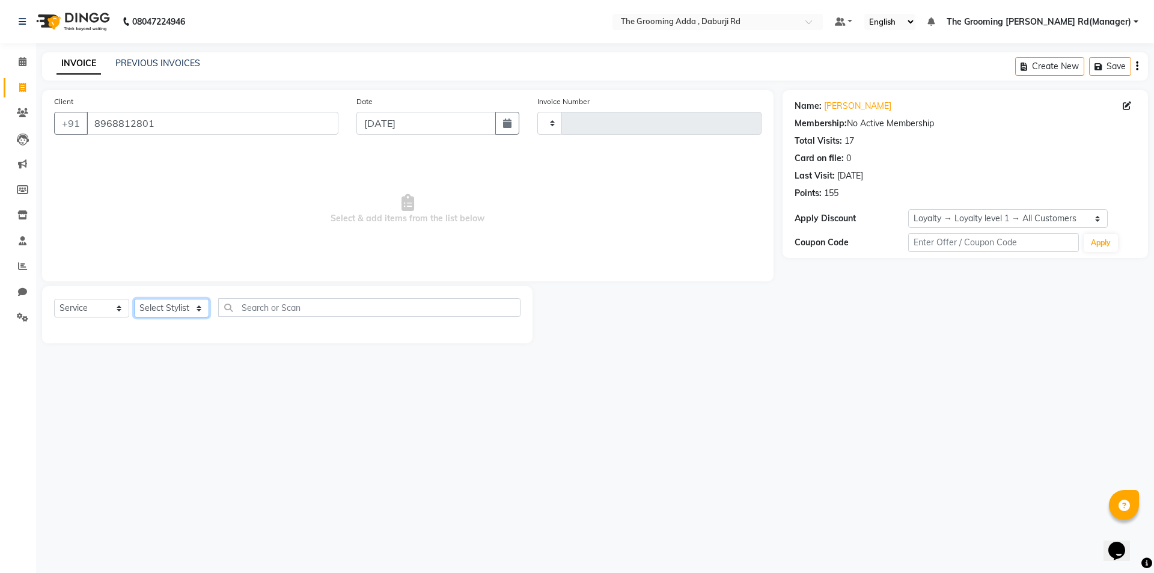
click at [177, 311] on select "Select Stylist" at bounding box center [171, 308] width 75 height 19
click at [134, 299] on select "Select Stylist" at bounding box center [171, 308] width 75 height 19
click at [180, 309] on select "Select Stylist" at bounding box center [171, 308] width 75 height 19
click at [179, 314] on select "Select Stylist" at bounding box center [171, 308] width 75 height 19
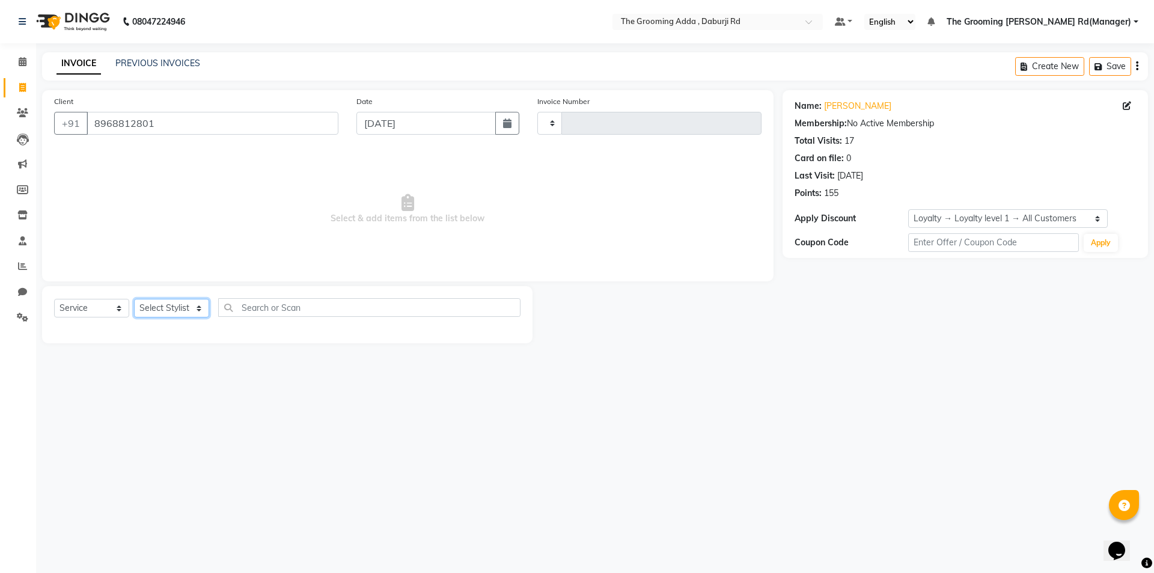
click at [179, 314] on select "Select Stylist" at bounding box center [171, 308] width 75 height 19
click at [181, 314] on select "Select Stylist" at bounding box center [171, 308] width 75 height 19
click at [182, 314] on select "Select Stylist" at bounding box center [171, 308] width 75 height 19
click at [183, 314] on select "Select Stylist" at bounding box center [171, 308] width 75 height 19
click at [307, 393] on div "08047224946 Select Location × The Grooming Adda , Daburji Rd Default Panel My P…" at bounding box center [577, 286] width 1154 height 573
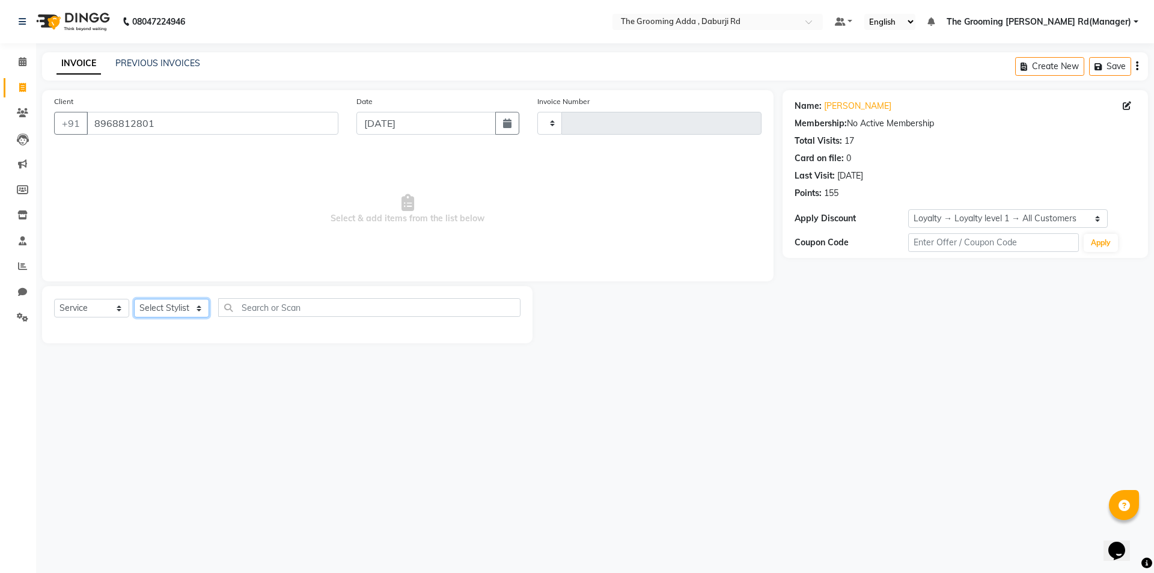
click at [162, 310] on select "Select Stylist" at bounding box center [171, 308] width 75 height 19
click at [234, 440] on div "08047224946 Select Location × The Grooming Adda , Daburji Rd Default Panel My P…" at bounding box center [577, 286] width 1154 height 573
click at [188, 314] on select "Select Stylist" at bounding box center [171, 308] width 75 height 19
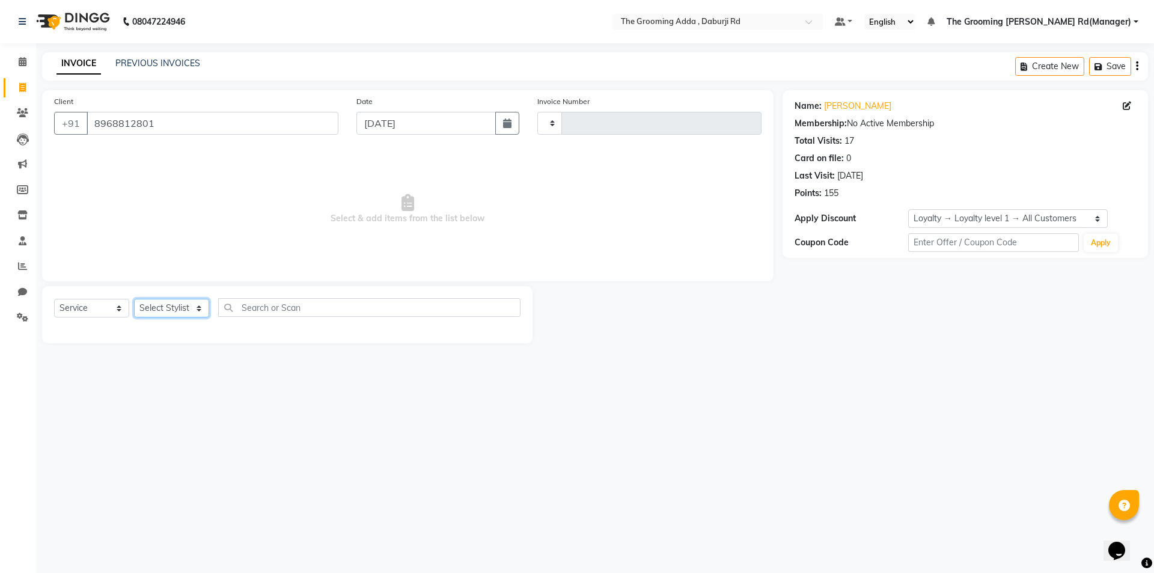
click at [188, 314] on select "Select Stylist" at bounding box center [171, 308] width 75 height 19
drag, startPoint x: 188, startPoint y: 314, endPoint x: 168, endPoint y: 255, distance: 62.7
click at [188, 314] on select "Select Stylist" at bounding box center [171, 308] width 75 height 19
click at [287, 42] on nav "08047224946 Select Location × The Grooming Adda , Daburji Rd Default Panel My P…" at bounding box center [577, 21] width 1154 height 43
click at [192, 135] on div "Client +91 8968812801" at bounding box center [196, 119] width 302 height 49
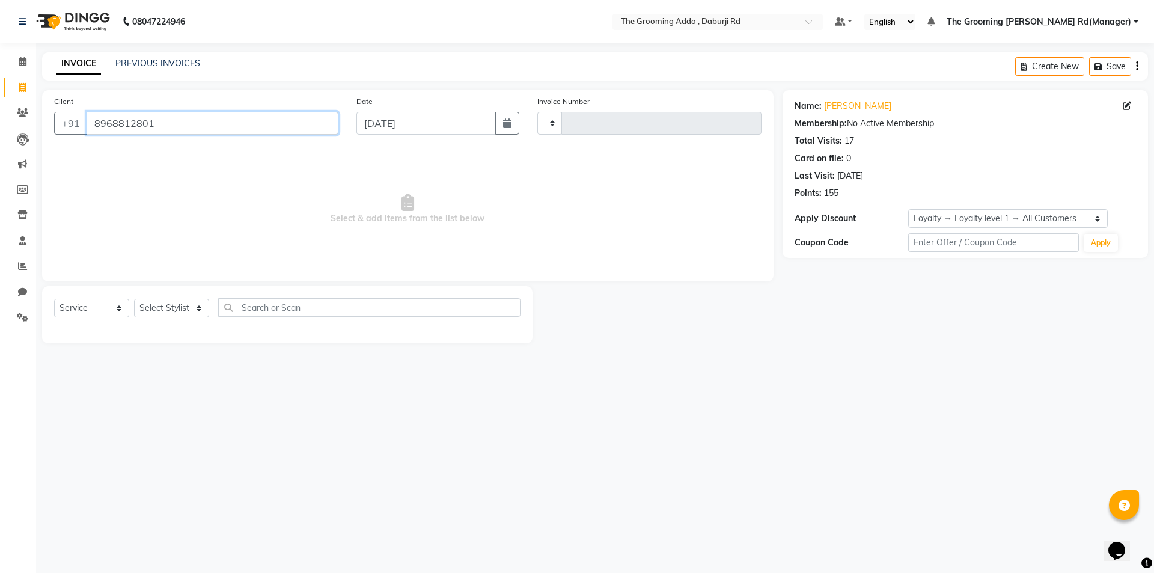
click at [200, 121] on input "8968812801" at bounding box center [213, 123] width 252 height 23
click at [147, 310] on select "Select Stylist" at bounding box center [171, 308] width 75 height 19
click at [156, 303] on select "Select Stylist" at bounding box center [171, 308] width 75 height 19
click at [162, 311] on select "Select Stylist" at bounding box center [171, 308] width 75 height 19
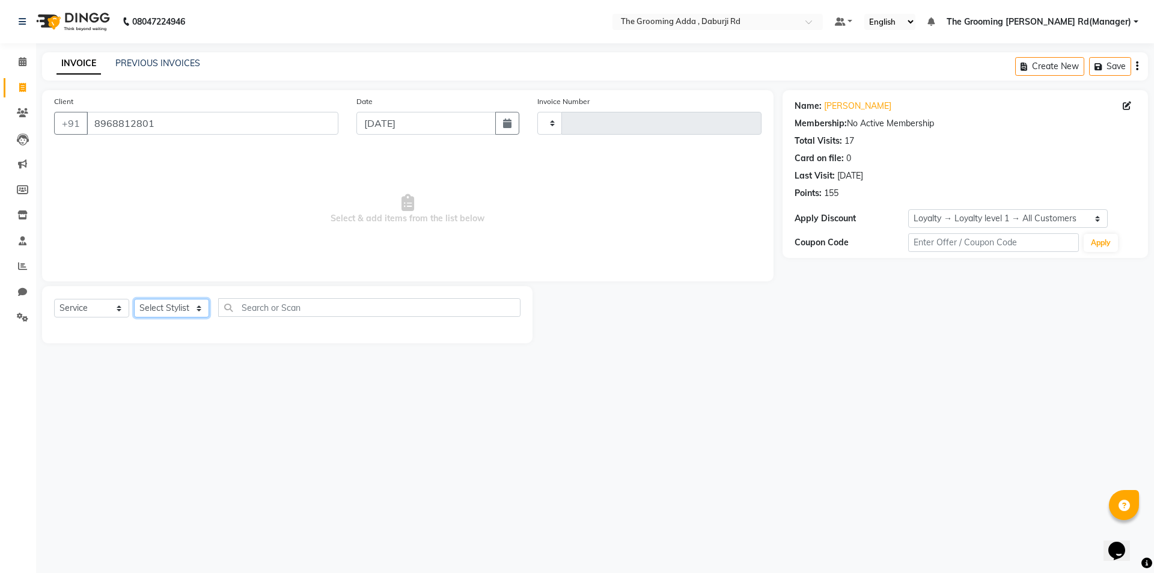
click at [162, 310] on select "Select Stylist" at bounding box center [171, 308] width 75 height 19
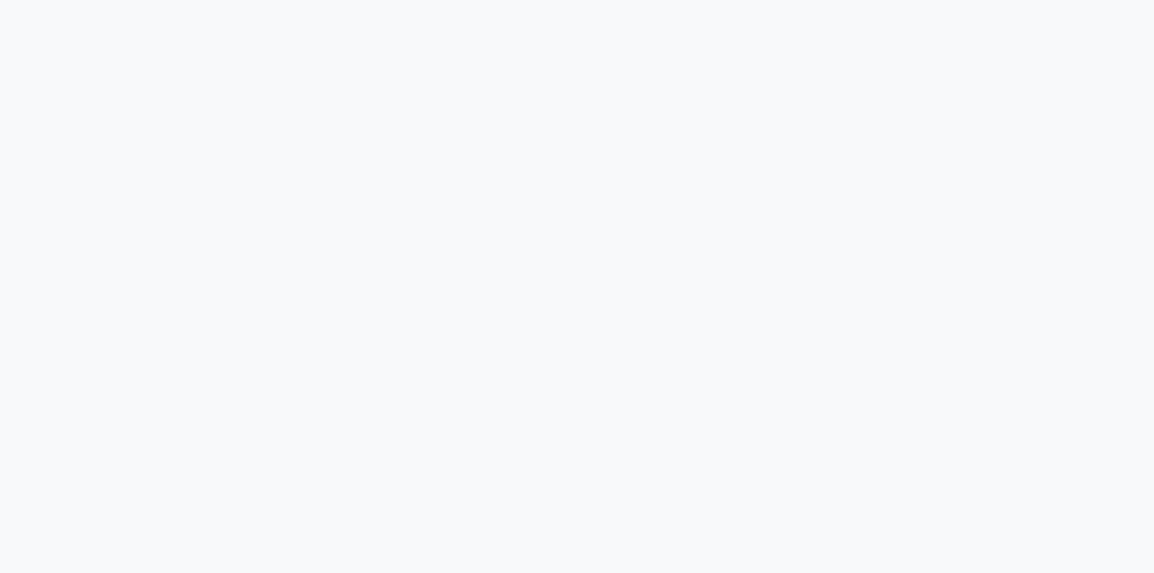
select select "service"
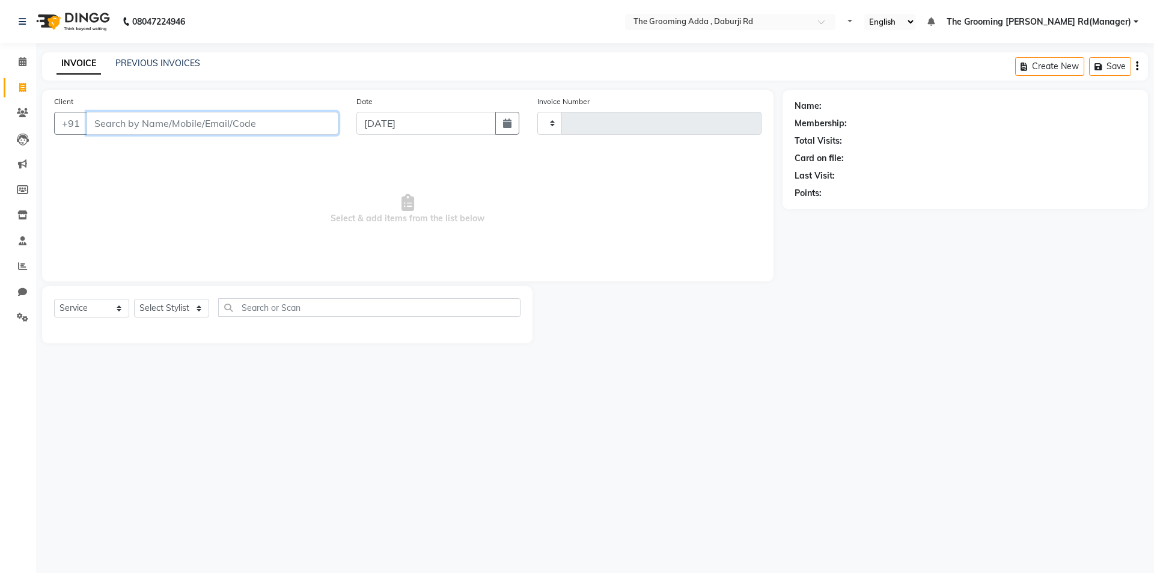
select select "en"
type input "1881"
select select "8001"
click at [129, 130] on input "Client" at bounding box center [213, 123] width 252 height 23
paste input "8968812801"
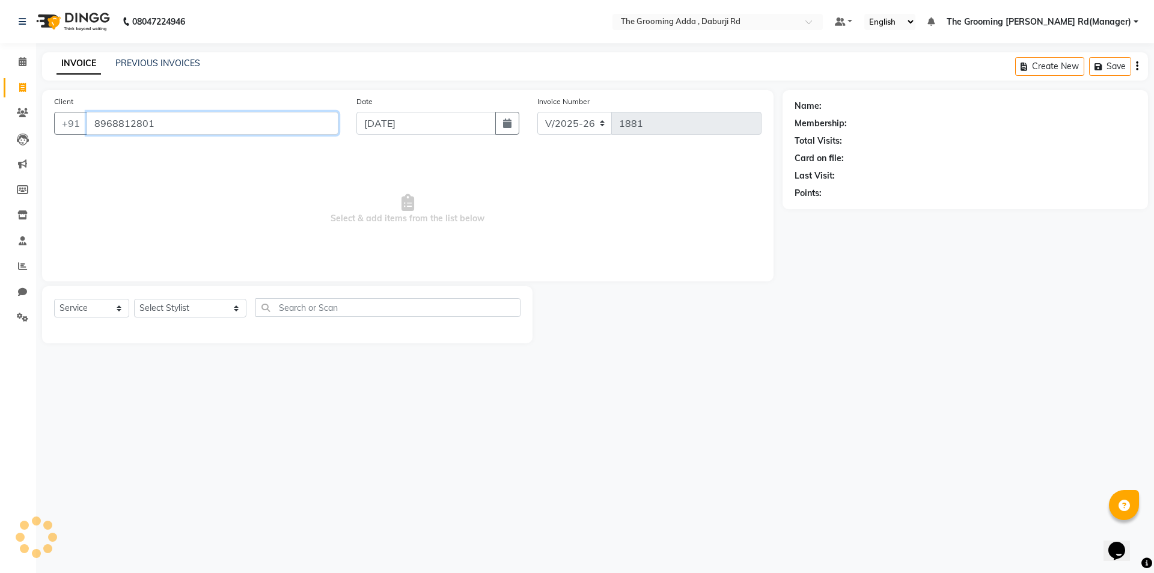
type input "8968812801"
select select "1: Object"
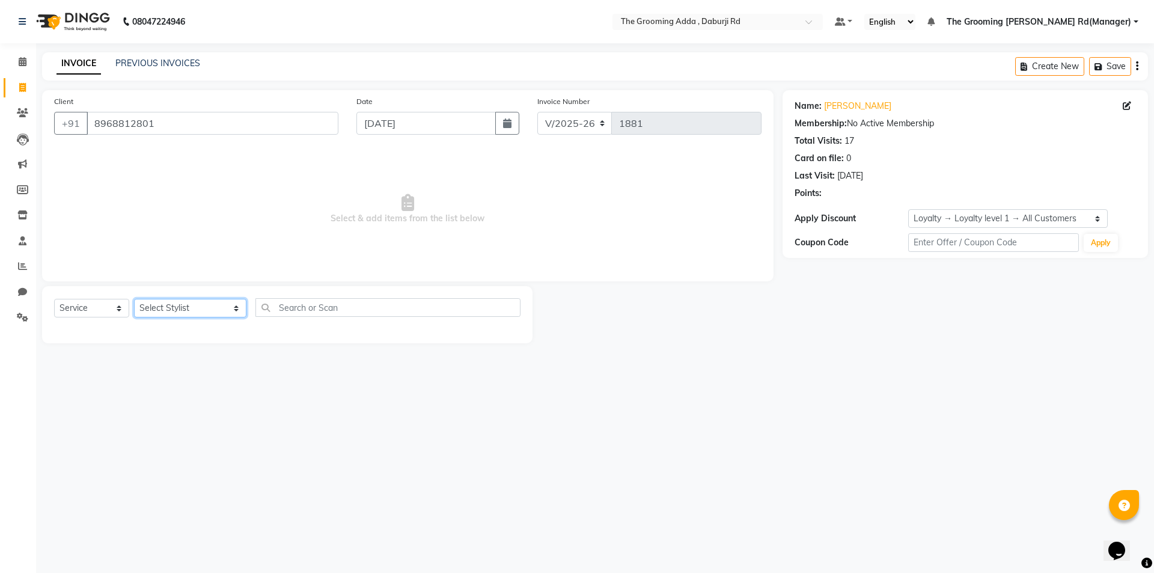
click at [164, 304] on select "Select Stylist Baljinder Bhawna Harsimrat Jobandeep Singh Karan Mehak Muskan Gu…" at bounding box center [190, 308] width 112 height 19
select select "79344"
click at [134, 299] on select "Select Stylist Baljinder Bhawna Harsimrat Jobandeep Singh Karan Mehak Muskan Gu…" at bounding box center [190, 308] width 112 height 19
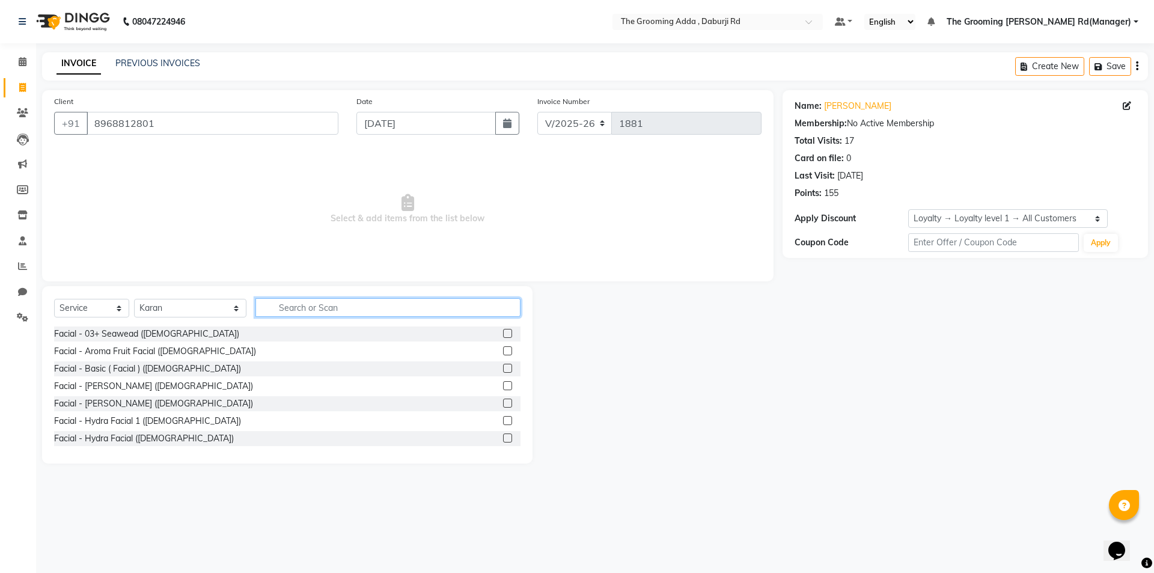
click at [289, 306] on input "text" at bounding box center [387, 307] width 265 height 19
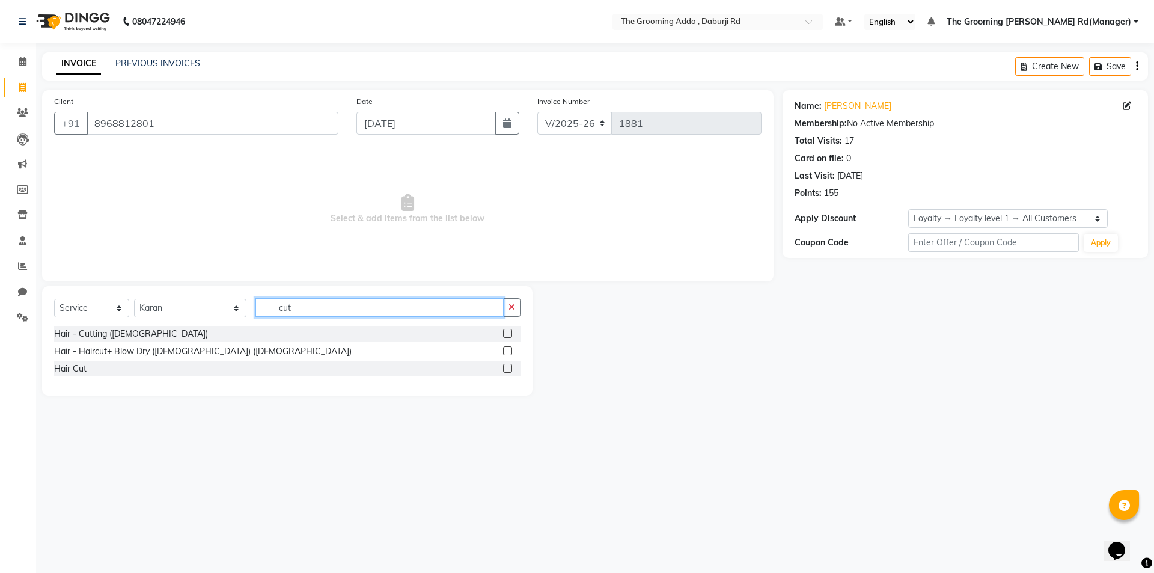
type input "cut"
click at [507, 332] on label at bounding box center [507, 333] width 9 height 9
click at [507, 332] on input "checkbox" at bounding box center [507, 334] width 8 height 8
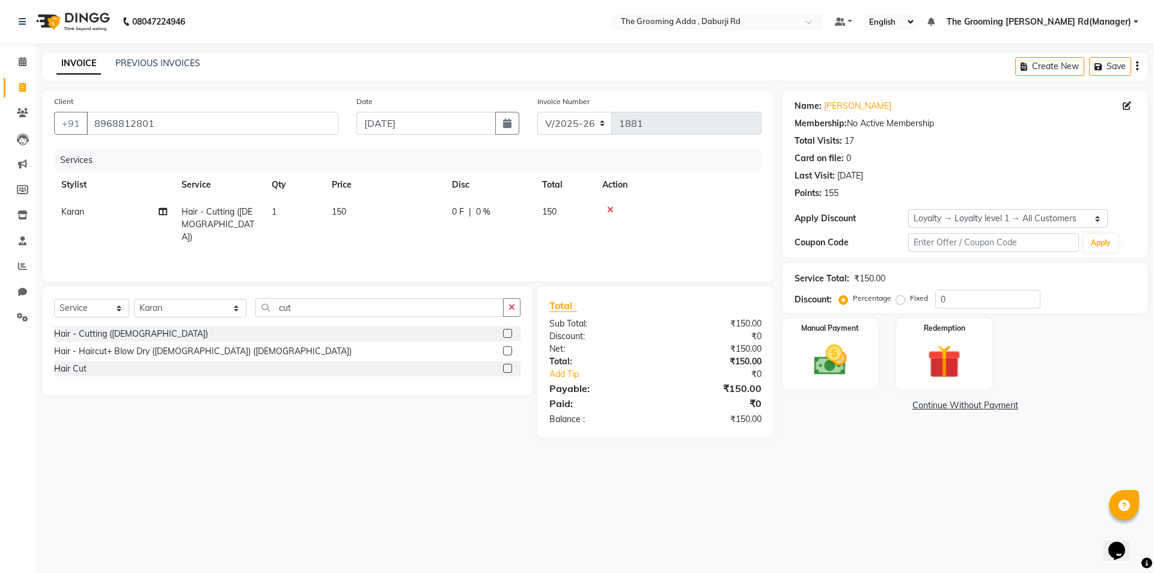
click at [504, 335] on label at bounding box center [507, 333] width 9 height 9
click at [504, 335] on input "checkbox" at bounding box center [507, 334] width 8 height 8
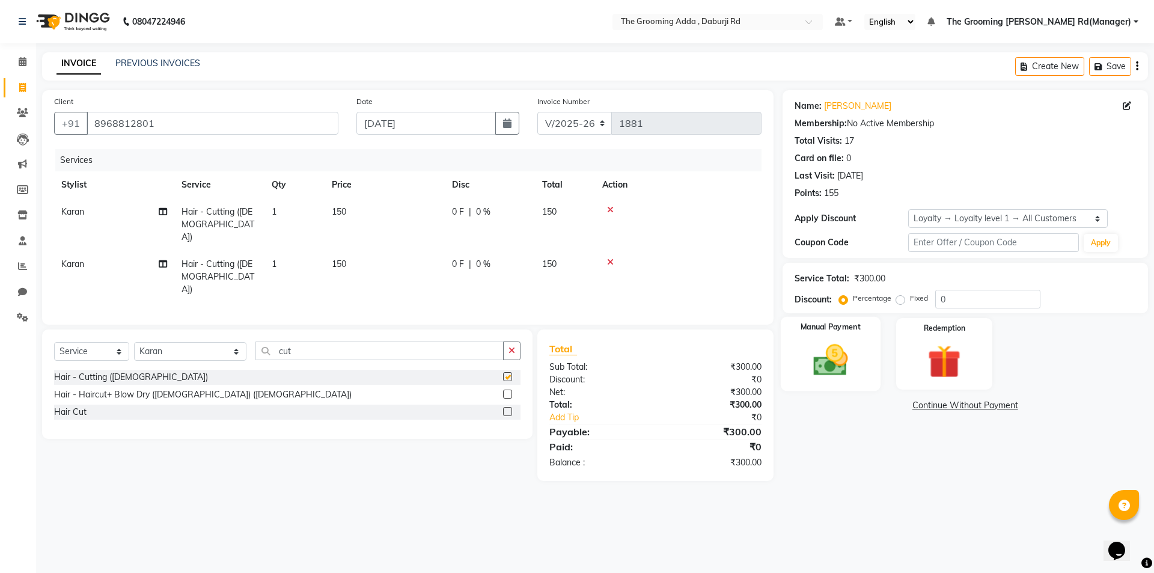
checkbox input "false"
click at [819, 356] on img at bounding box center [830, 360] width 56 height 40
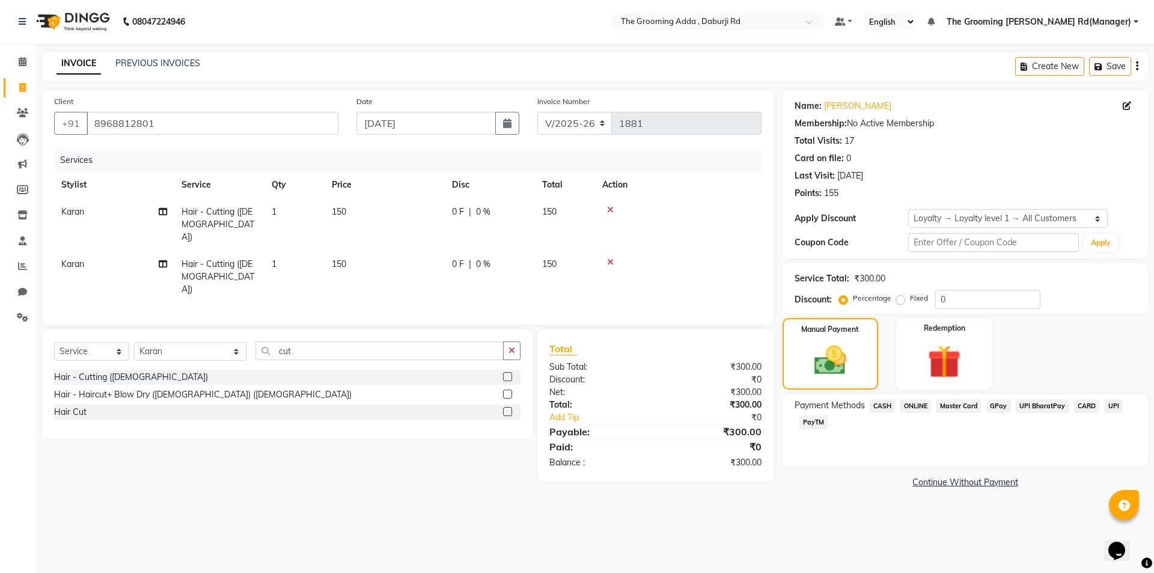
click at [872, 405] on span "CASH" at bounding box center [883, 406] width 26 height 14
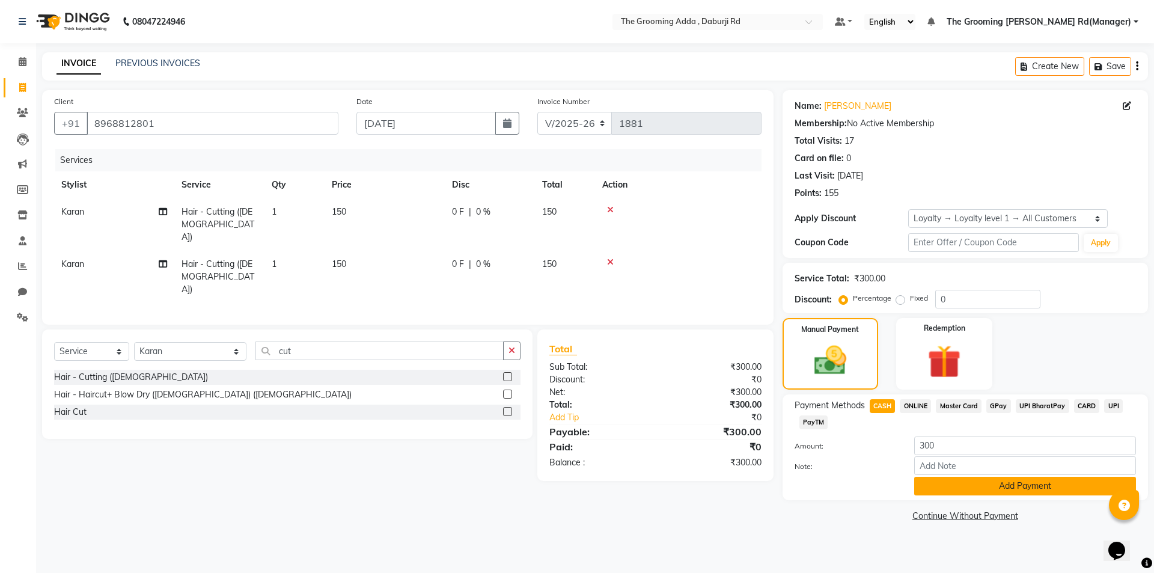
click at [922, 481] on button "Add Payment" at bounding box center [1025, 486] width 222 height 19
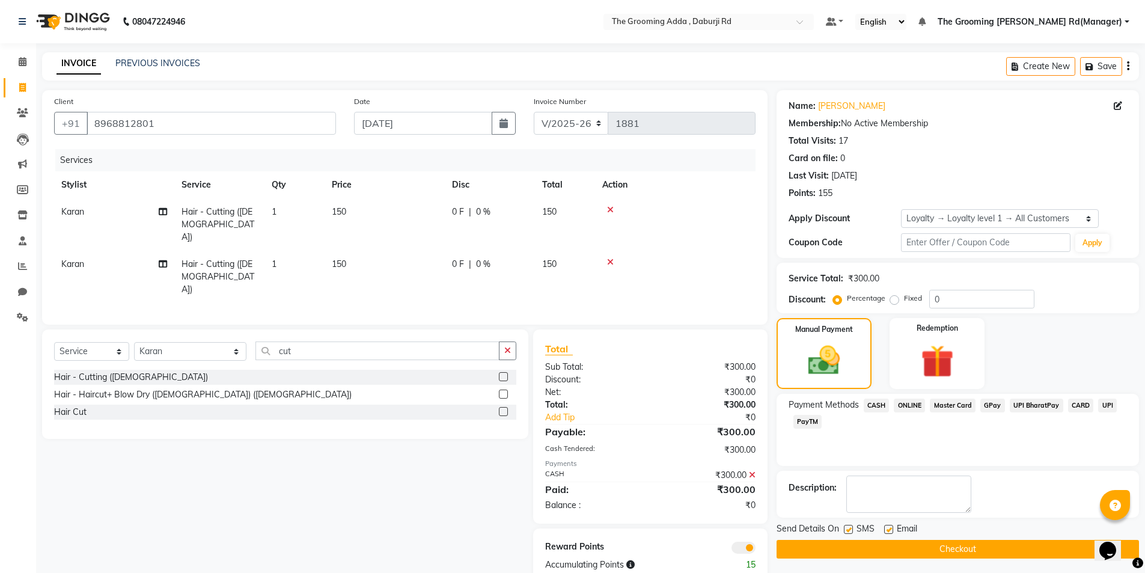
click at [884, 528] on label at bounding box center [888, 529] width 9 height 9
click at [884, 528] on input "checkbox" at bounding box center [888, 530] width 8 height 8
checkbox input "false"
click at [870, 548] on button "Checkout" at bounding box center [958, 549] width 362 height 19
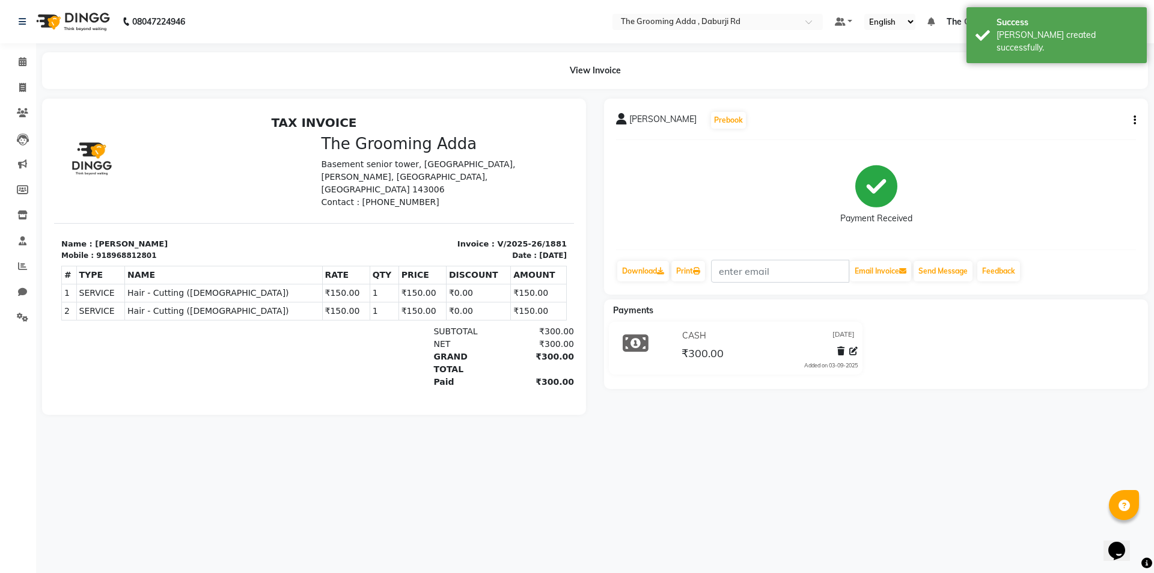
select select "service"
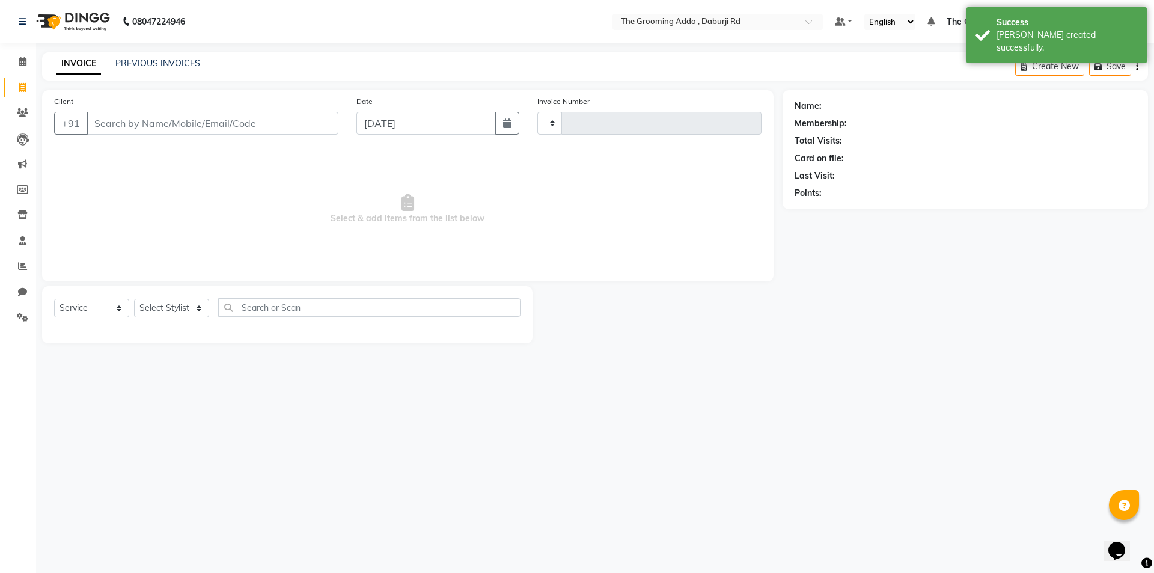
type input "1882"
select select "8001"
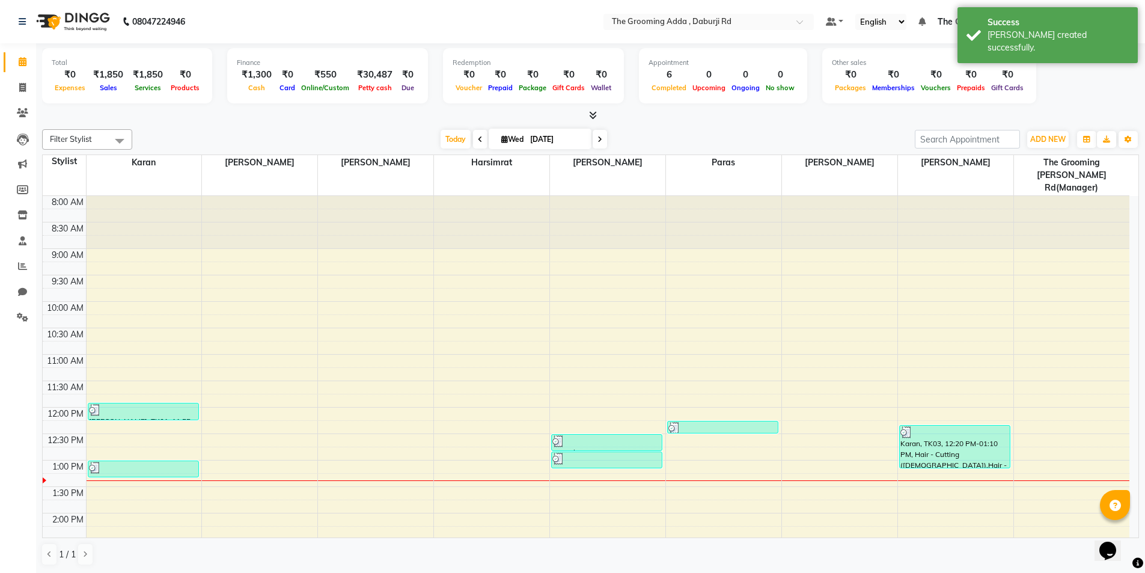
scroll to position [265, 0]
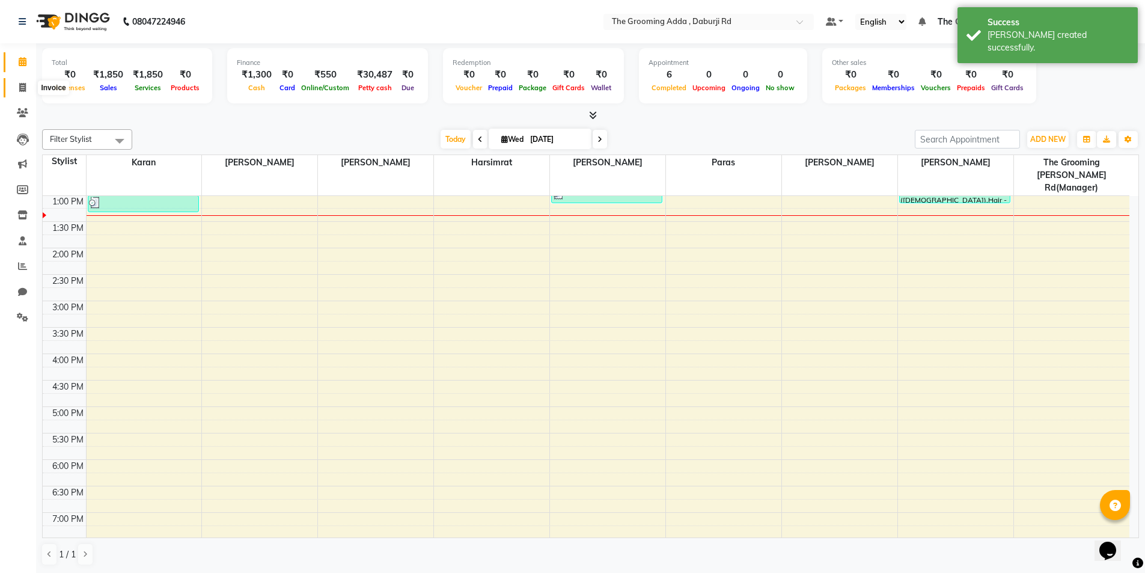
click at [15, 90] on span at bounding box center [22, 88] width 21 height 14
select select "service"
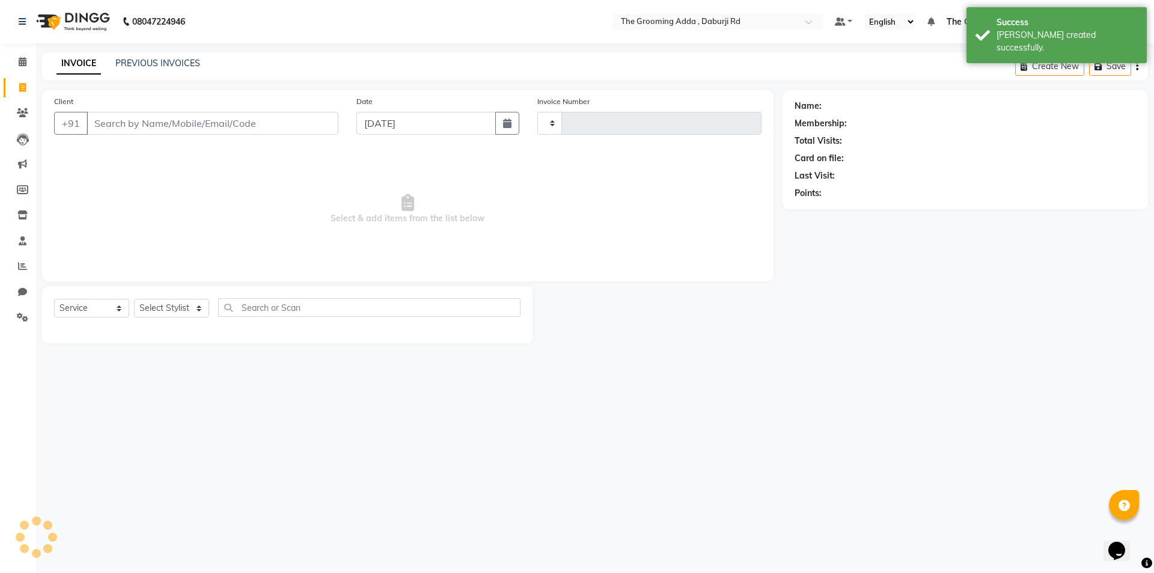
type input "1882"
select select "8001"
click at [120, 125] on input "Client" at bounding box center [213, 123] width 252 height 23
type input "7508388713"
select select "1: Object"
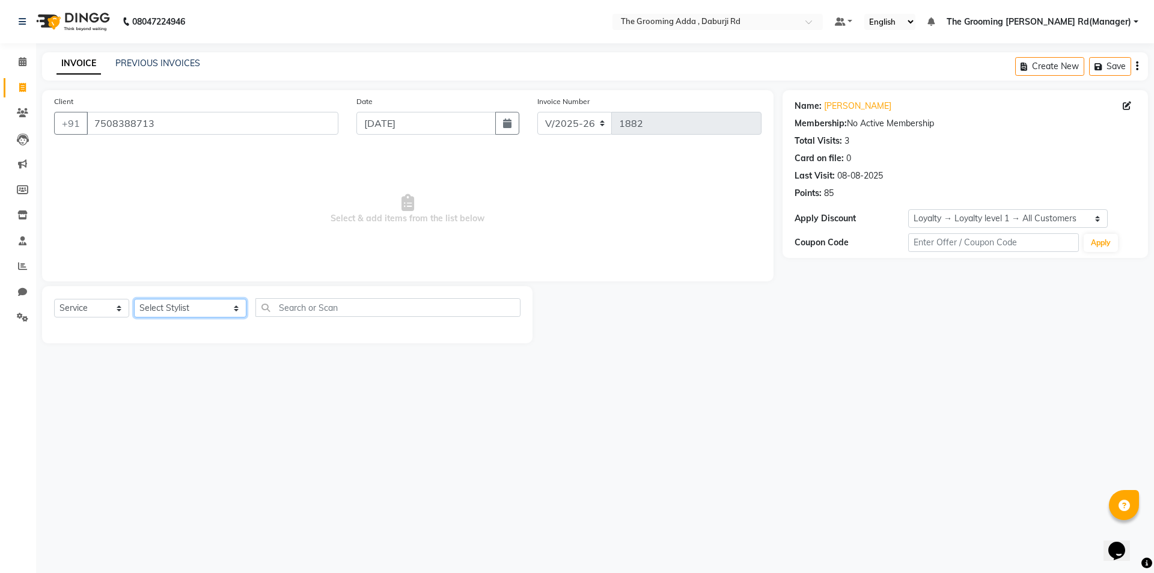
click at [195, 307] on select "Select Stylist Baljinder Bhawna Harsimrat Jobandeep Singh Karan Mehak Muskan Gu…" at bounding box center [190, 308] width 112 height 19
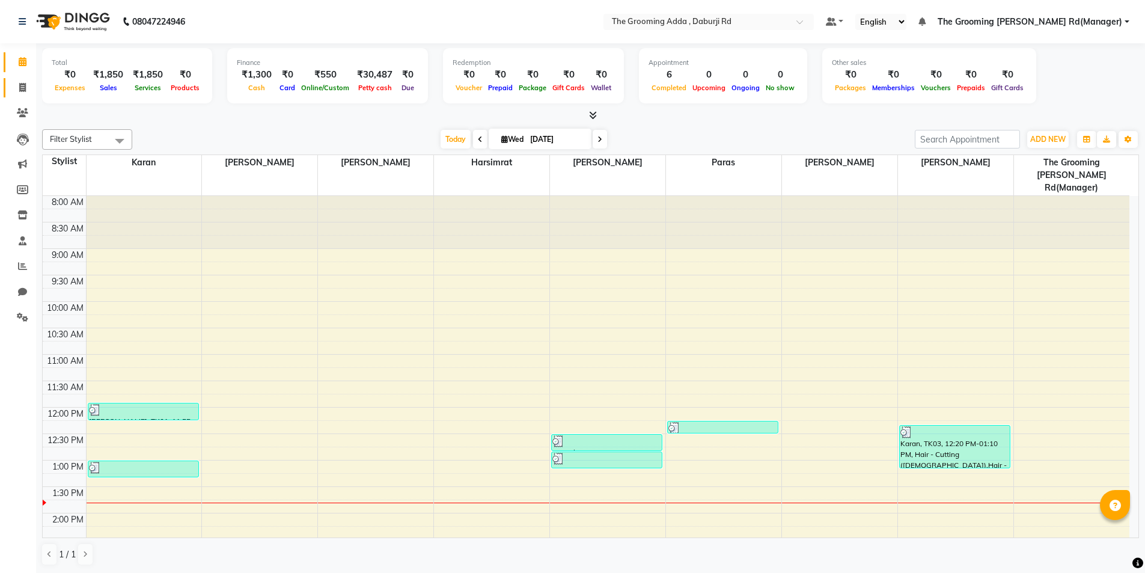
click at [11, 83] on link "Invoice" at bounding box center [18, 88] width 29 height 20
select select "service"
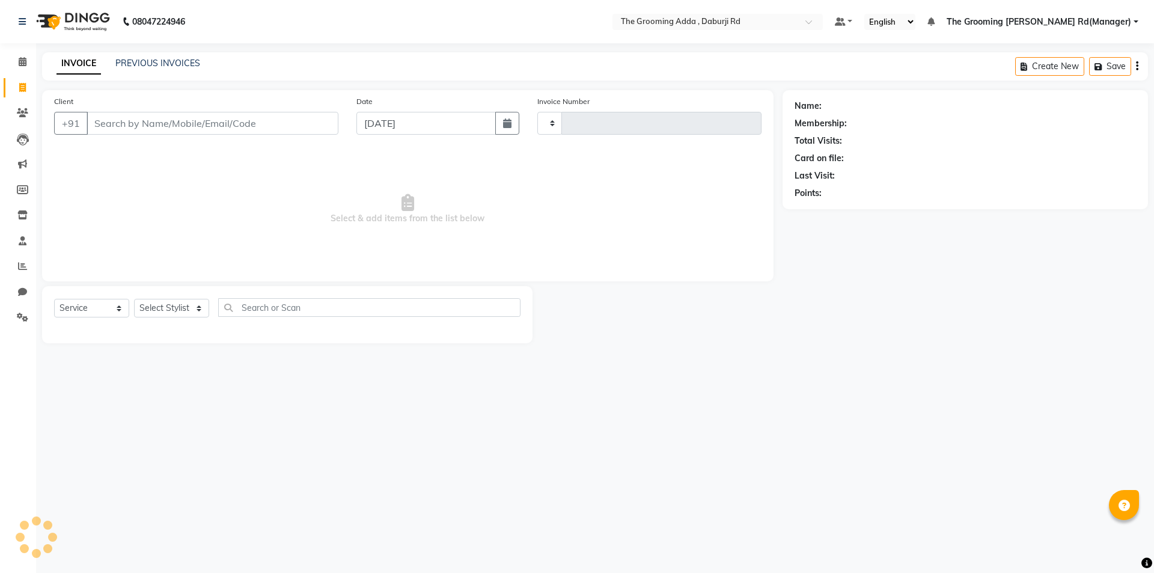
type input "1882"
select select "8001"
click at [115, 126] on input "Client" at bounding box center [213, 123] width 252 height 23
type input "9888118322"
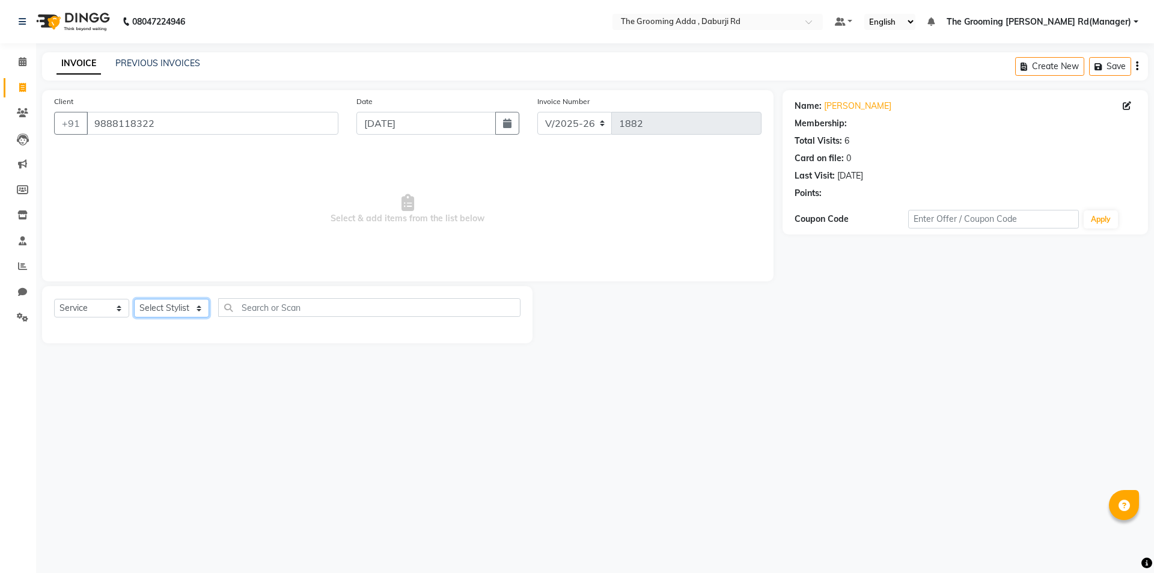
click at [200, 305] on select "Select Stylist" at bounding box center [171, 308] width 75 height 19
select select "1: Object"
select select "79344"
click at [134, 299] on select "Select Stylist Baljinder Bhawna Harsimrat Jobandeep Singh Karan Mehak Muskan Gu…" at bounding box center [190, 308] width 112 height 19
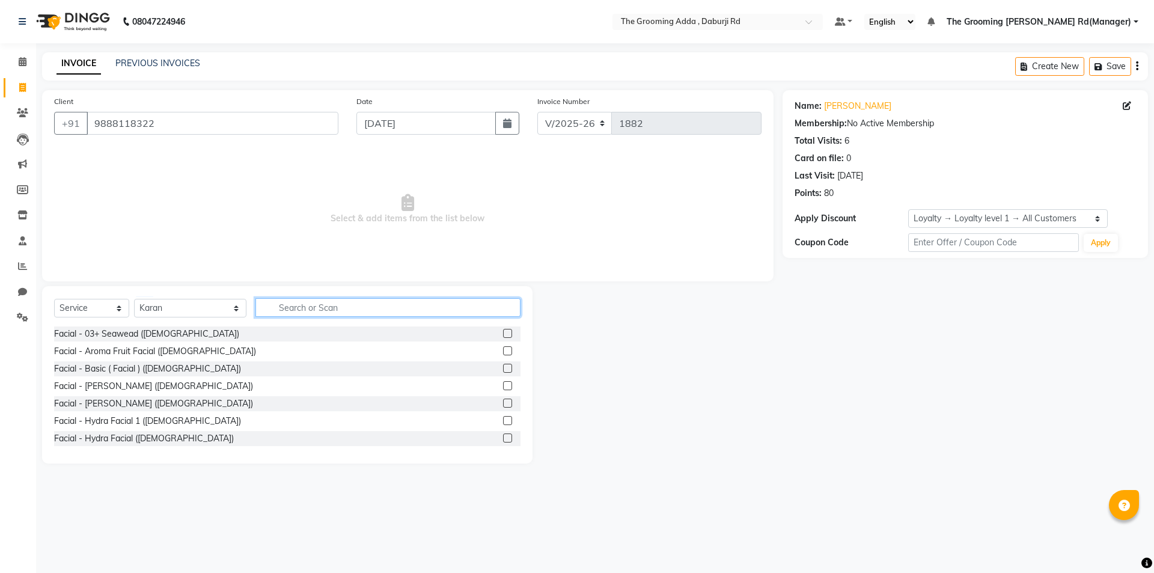
click at [293, 308] on input "text" at bounding box center [387, 307] width 265 height 19
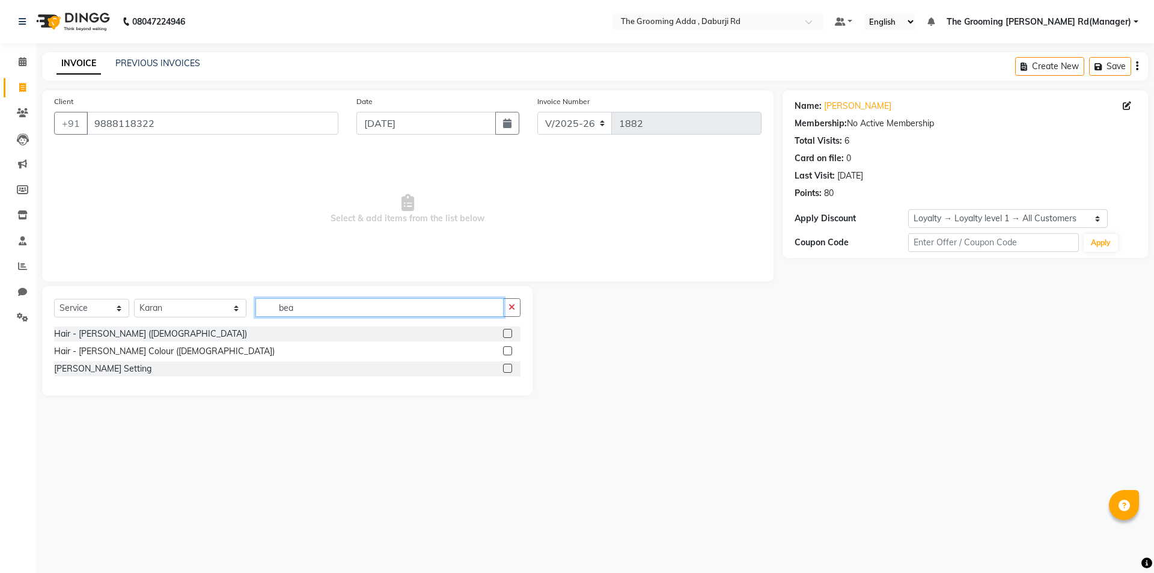
type input "bea"
click at [509, 334] on label at bounding box center [507, 333] width 9 height 9
click at [509, 334] on input "checkbox" at bounding box center [507, 334] width 8 height 8
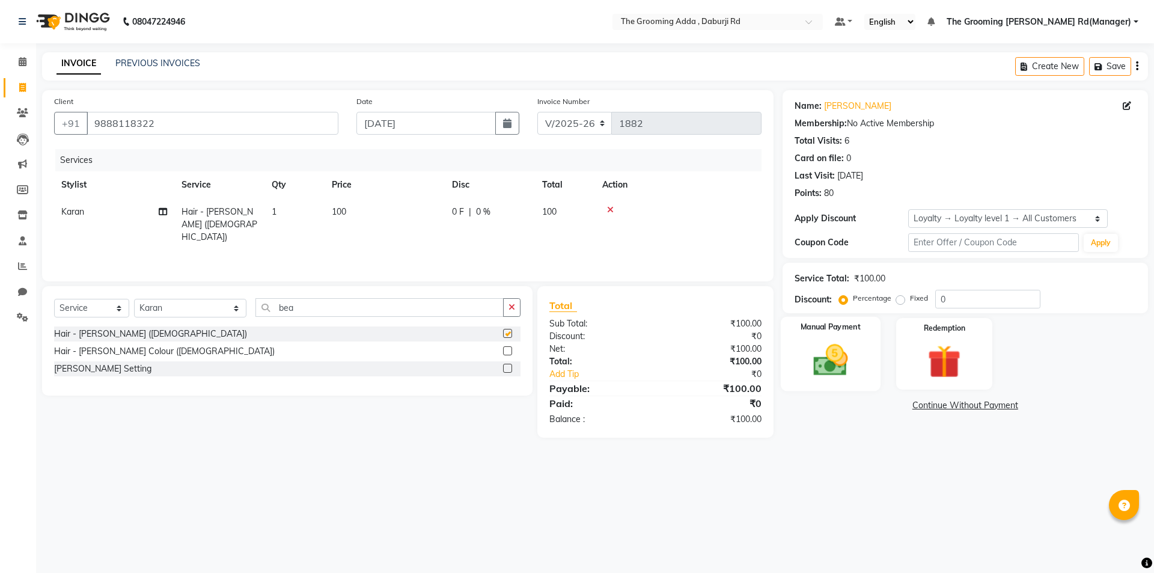
checkbox input "false"
click at [811, 345] on img at bounding box center [830, 360] width 56 height 40
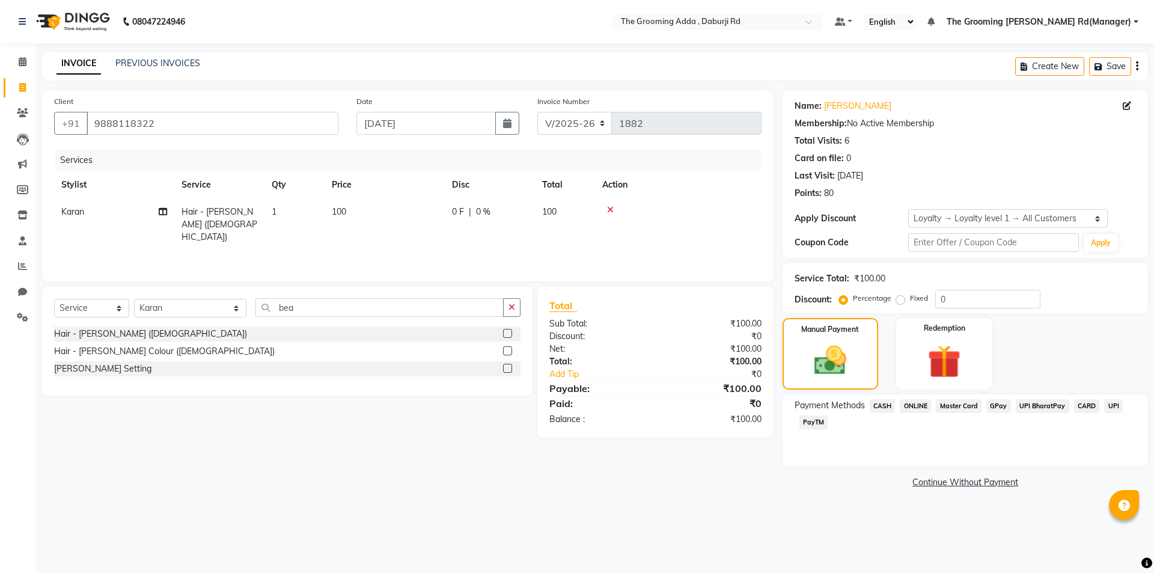
click at [878, 403] on span "CASH" at bounding box center [883, 406] width 26 height 14
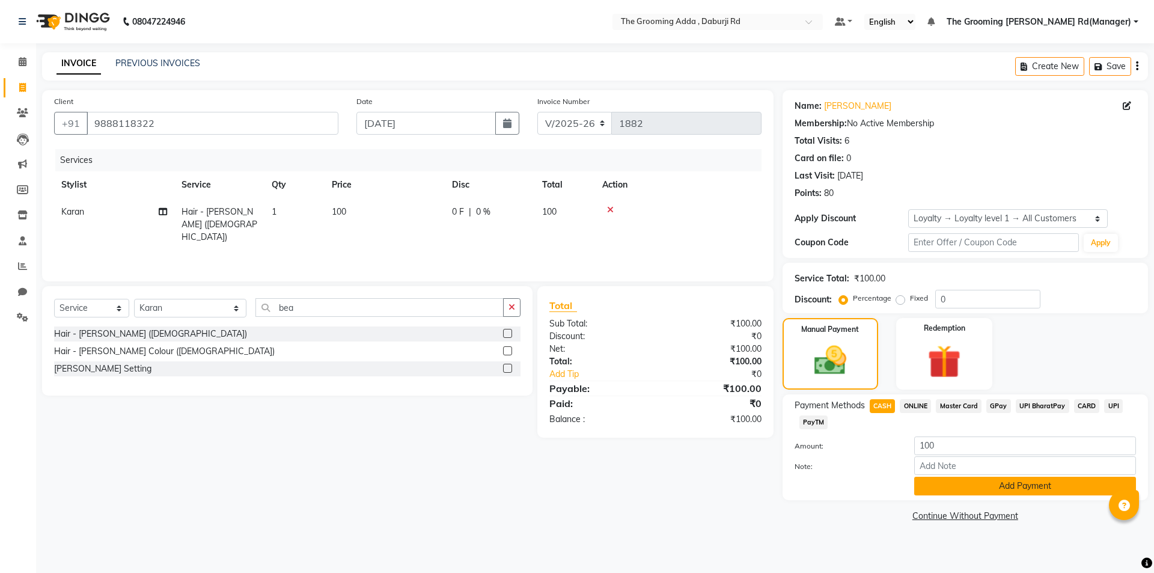
click at [967, 487] on button "Add Payment" at bounding box center [1025, 486] width 222 height 19
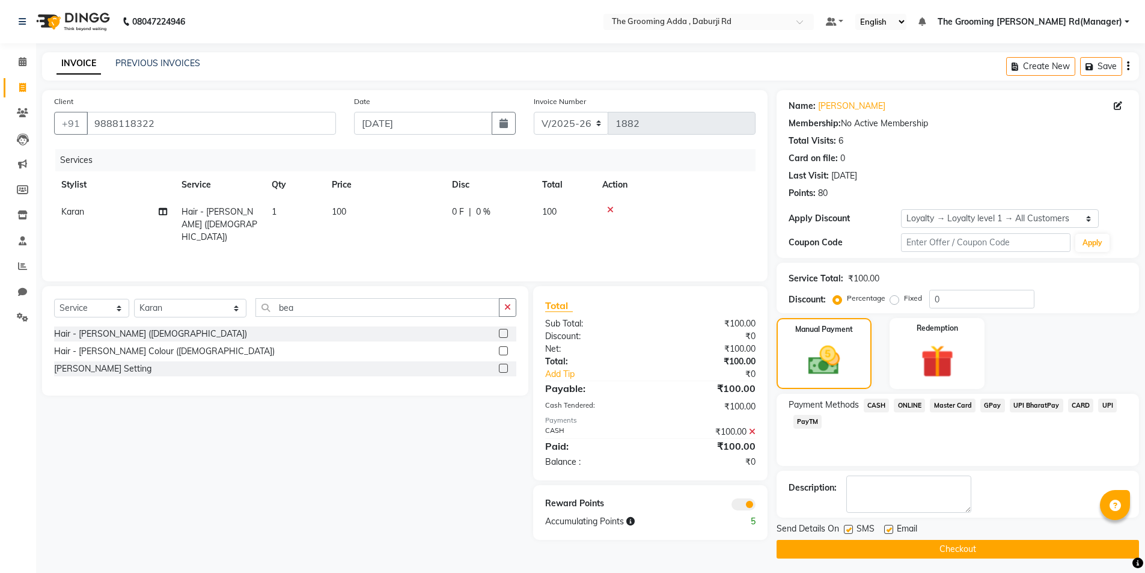
click at [889, 527] on label at bounding box center [888, 529] width 9 height 9
click at [889, 527] on input "checkbox" at bounding box center [888, 530] width 8 height 8
checkbox input "false"
click at [885, 558] on main "INVOICE PREVIOUS INVOICES Create New Save Client +91 9888118322 Date 03-09-2025…" at bounding box center [590, 314] width 1109 height 524
click at [871, 557] on button "Checkout" at bounding box center [958, 549] width 362 height 19
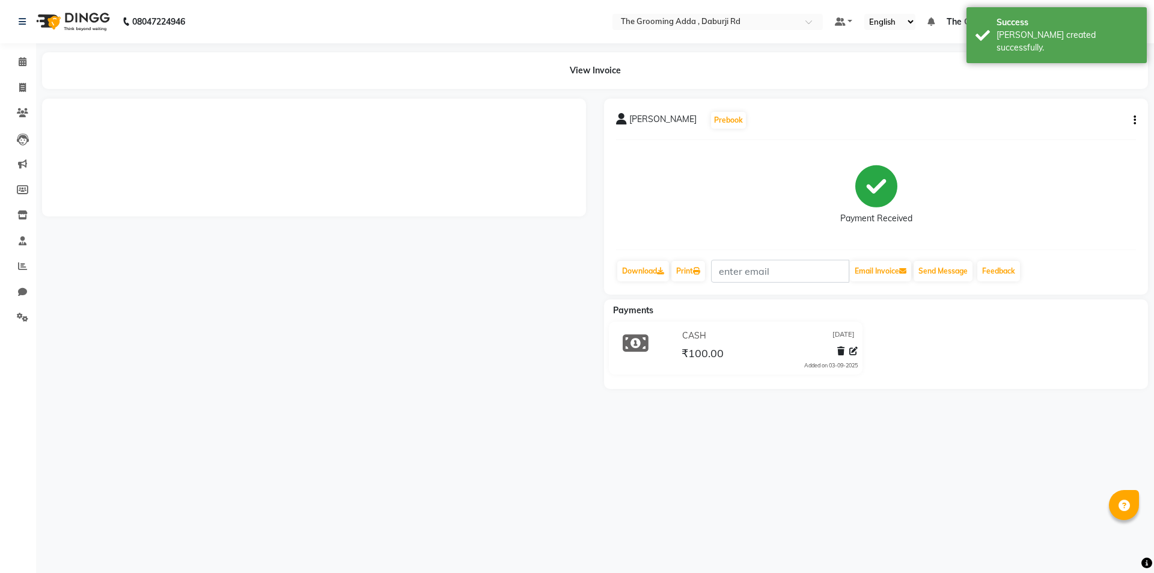
select select "service"
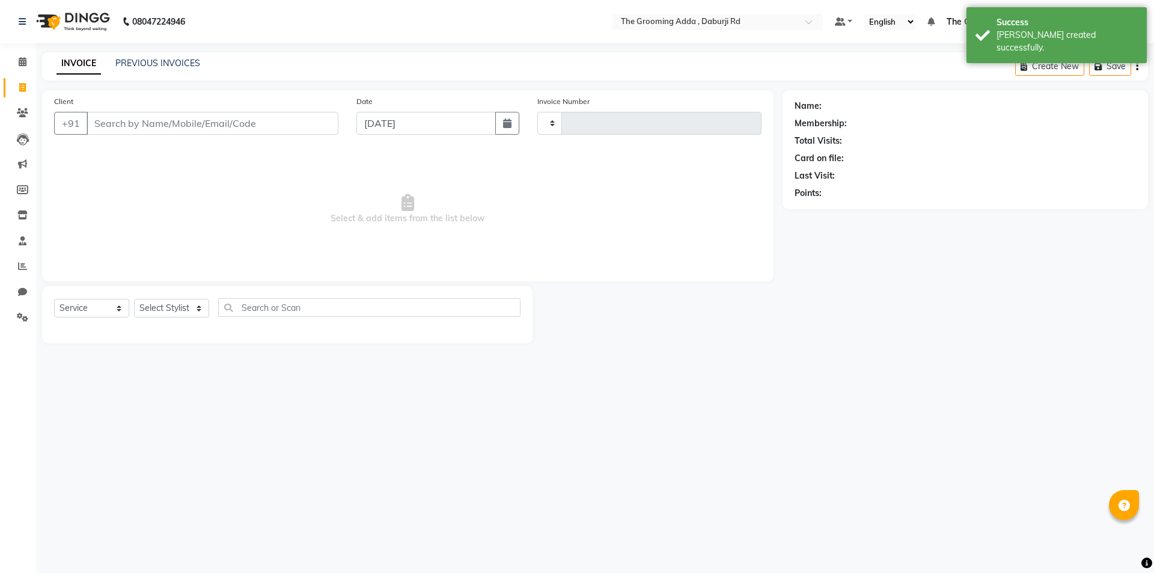
type input "1883"
select select "8001"
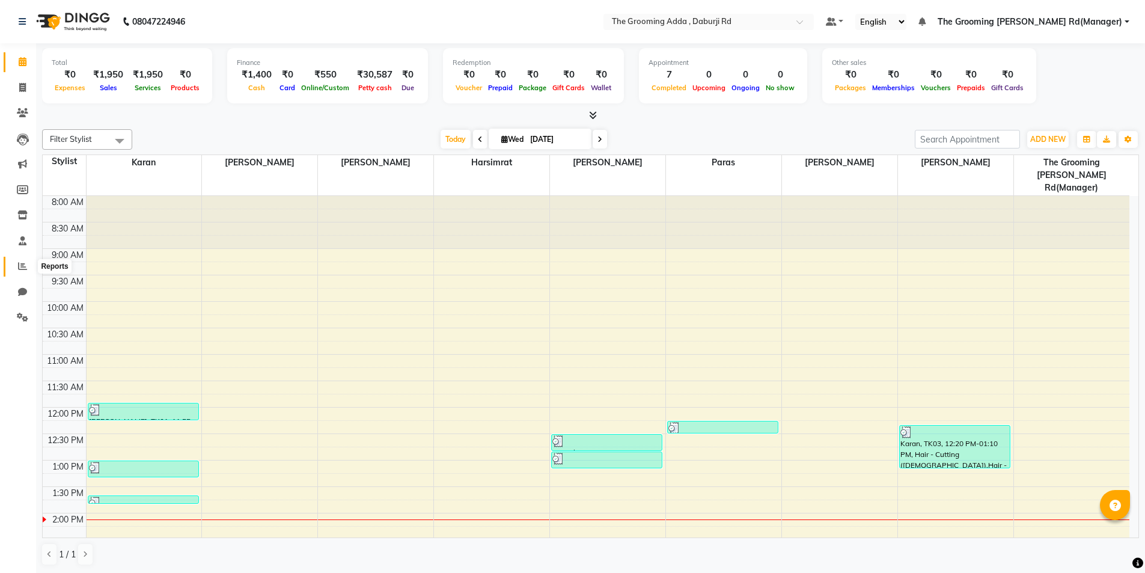
click at [20, 270] on icon at bounding box center [22, 265] width 9 height 9
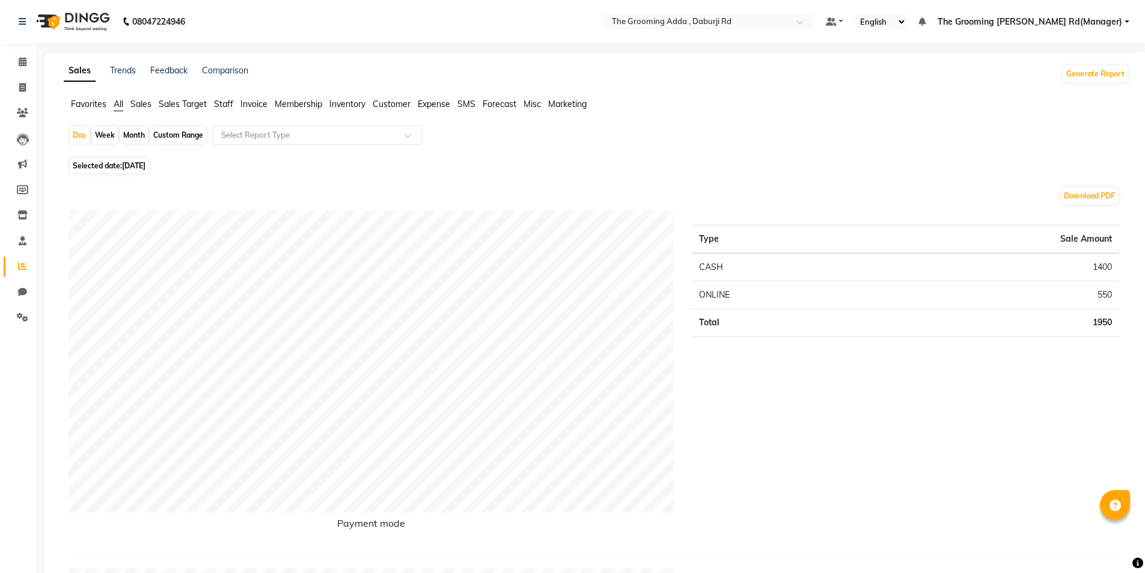
click at [170, 136] on div "Custom Range" at bounding box center [178, 135] width 56 height 17
select select "9"
select select "2025"
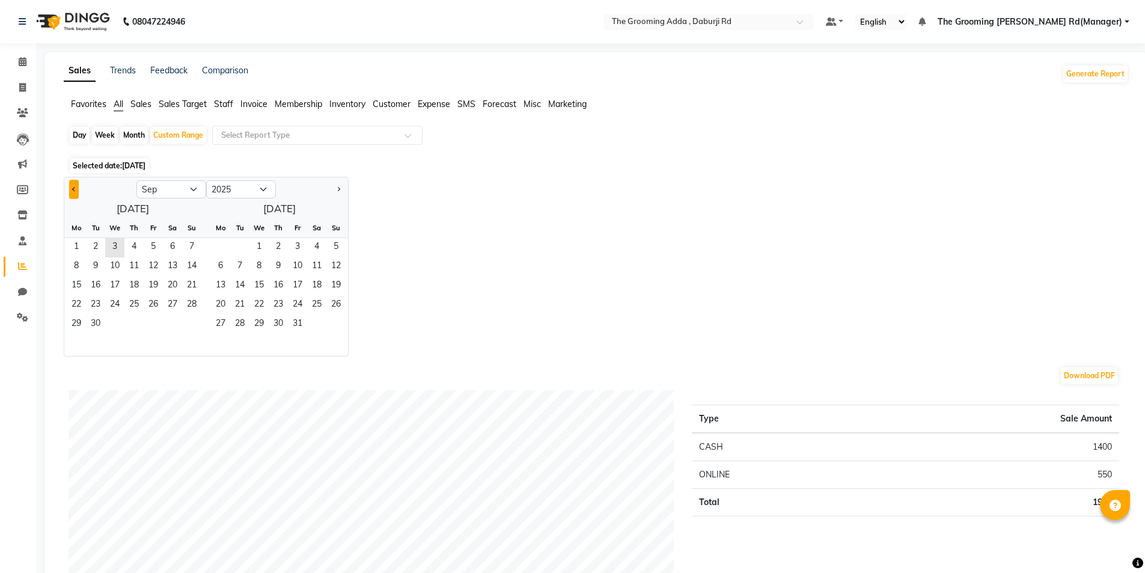
click at [70, 187] on button "Previous month" at bounding box center [74, 189] width 10 height 19
select select "8"
click at [77, 284] on span "11" at bounding box center [76, 285] width 19 height 19
click at [238, 248] on span "2" at bounding box center [239, 247] width 19 height 19
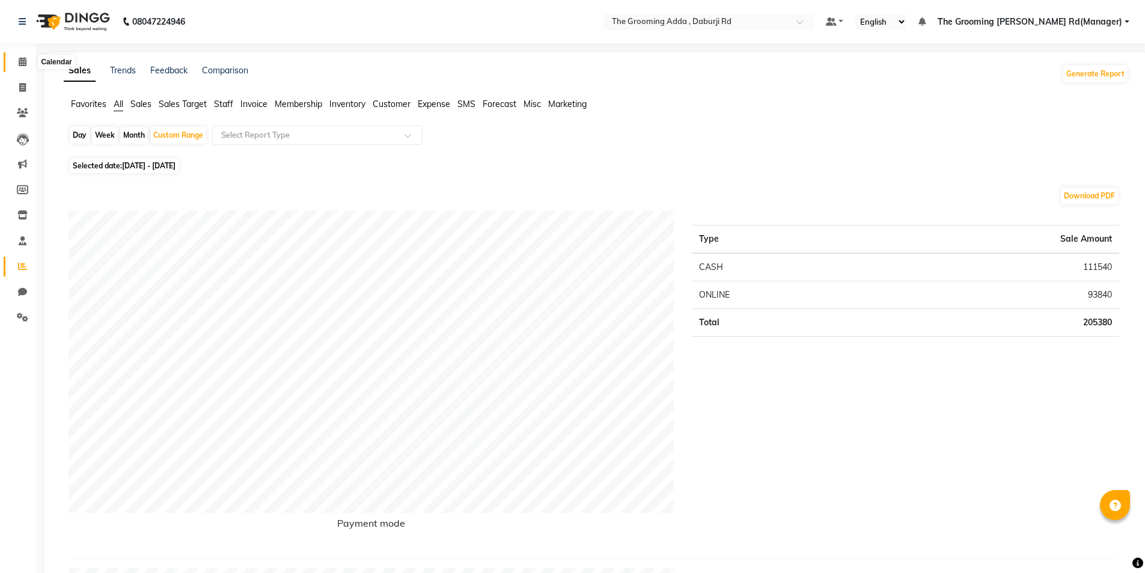
click at [29, 58] on span at bounding box center [22, 62] width 21 height 14
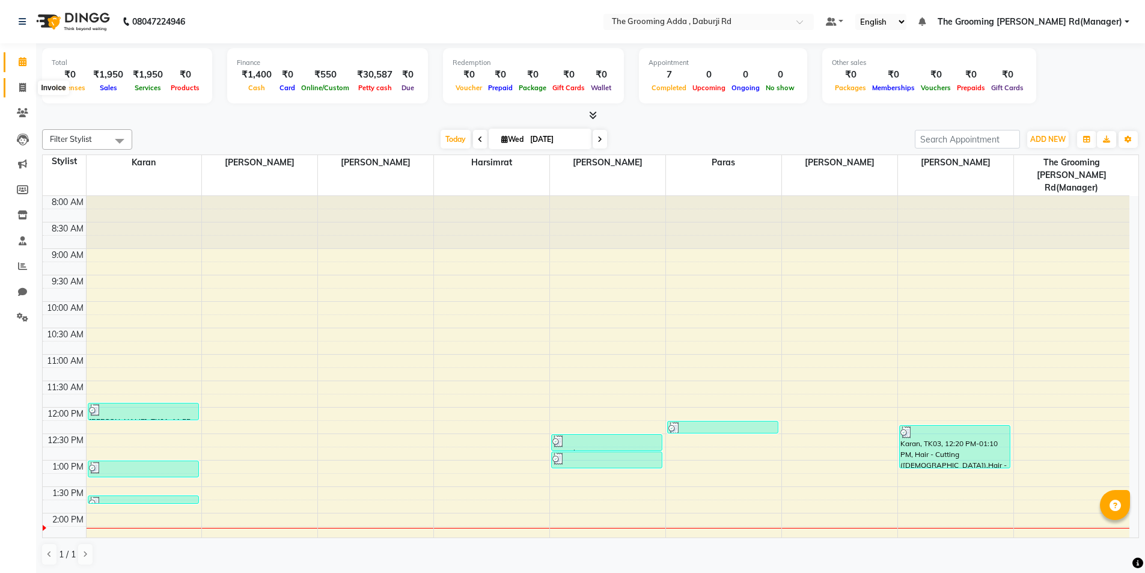
click at [15, 91] on span at bounding box center [22, 88] width 21 height 14
select select "service"
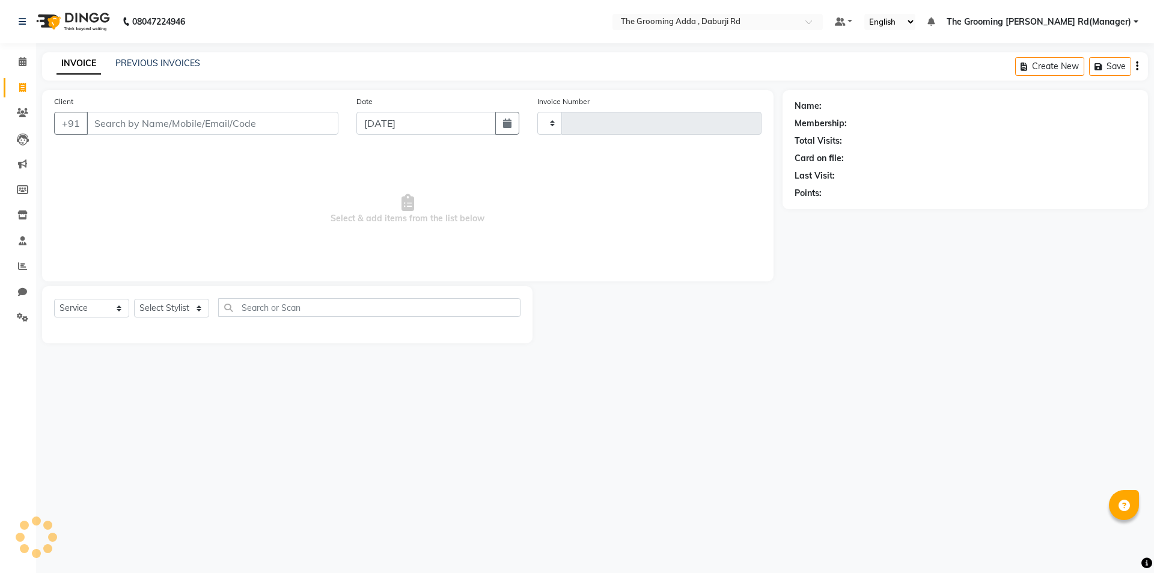
click at [121, 121] on input "Client" at bounding box center [213, 123] width 252 height 23
type input "1883"
type input "8284827101"
select select "8001"
type input "8284827101"
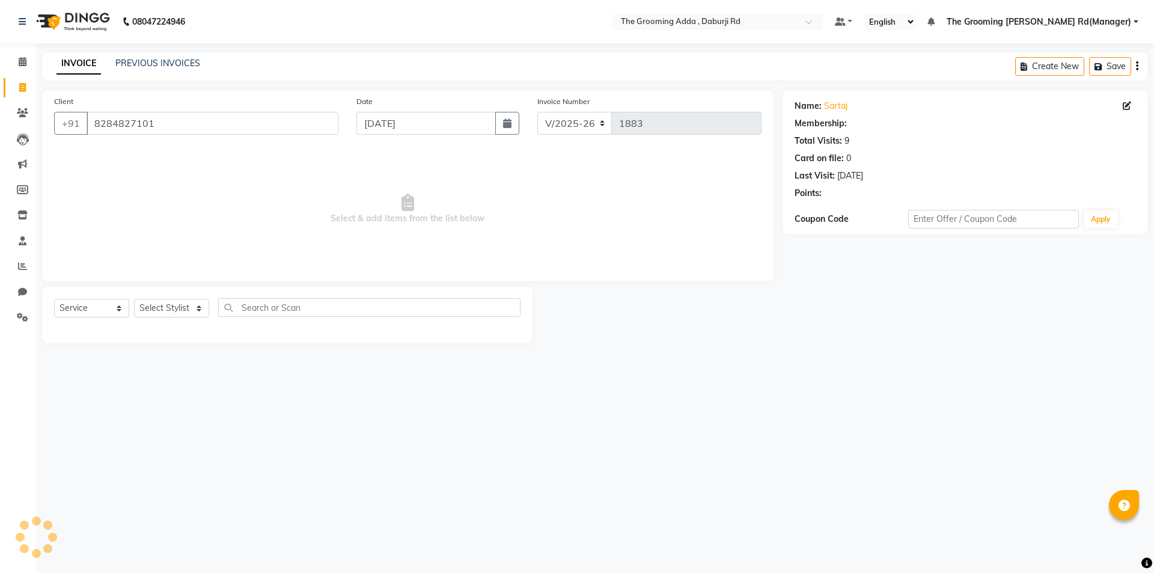
select select "1: Object"
click at [182, 305] on select "Select Stylist Baljinder Bhawna Harsimrat Jobandeep Singh Karan Mehak Muskan Gu…" at bounding box center [190, 308] width 112 height 19
select select "79355"
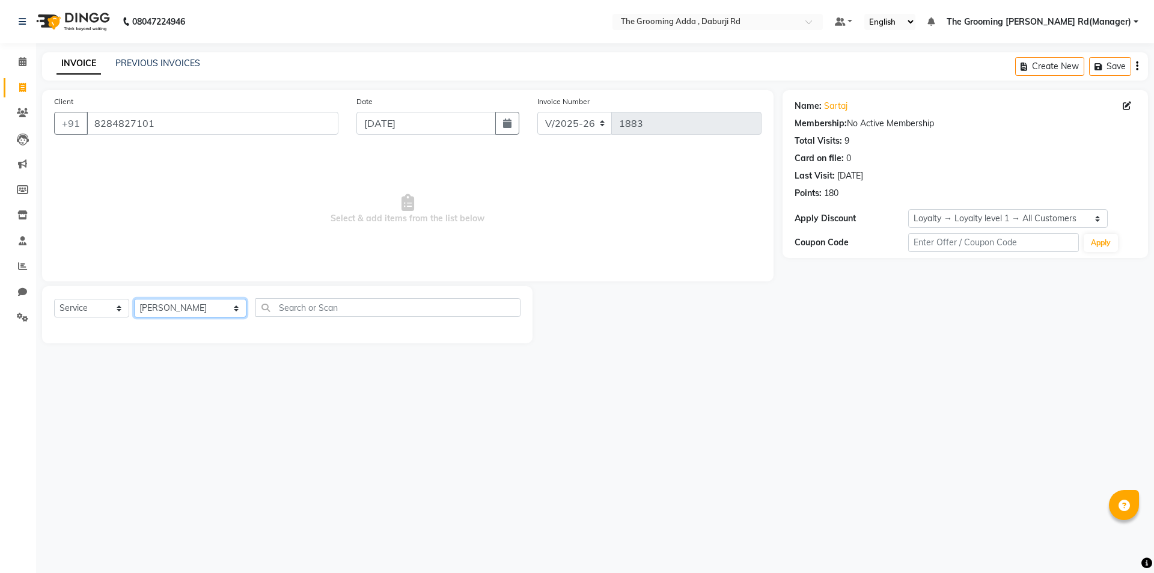
click at [134, 299] on select "Select Stylist Baljinder Bhawna Harsimrat Jobandeep Singh Karan Mehak Muskan Gu…" at bounding box center [190, 308] width 112 height 19
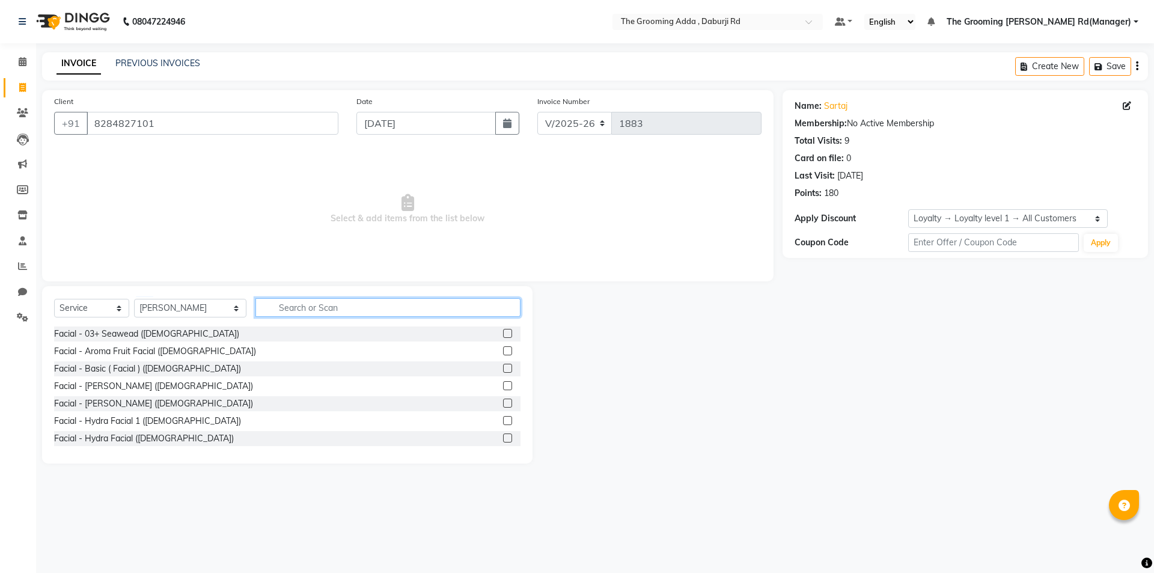
click at [303, 306] on input "text" at bounding box center [387, 307] width 265 height 19
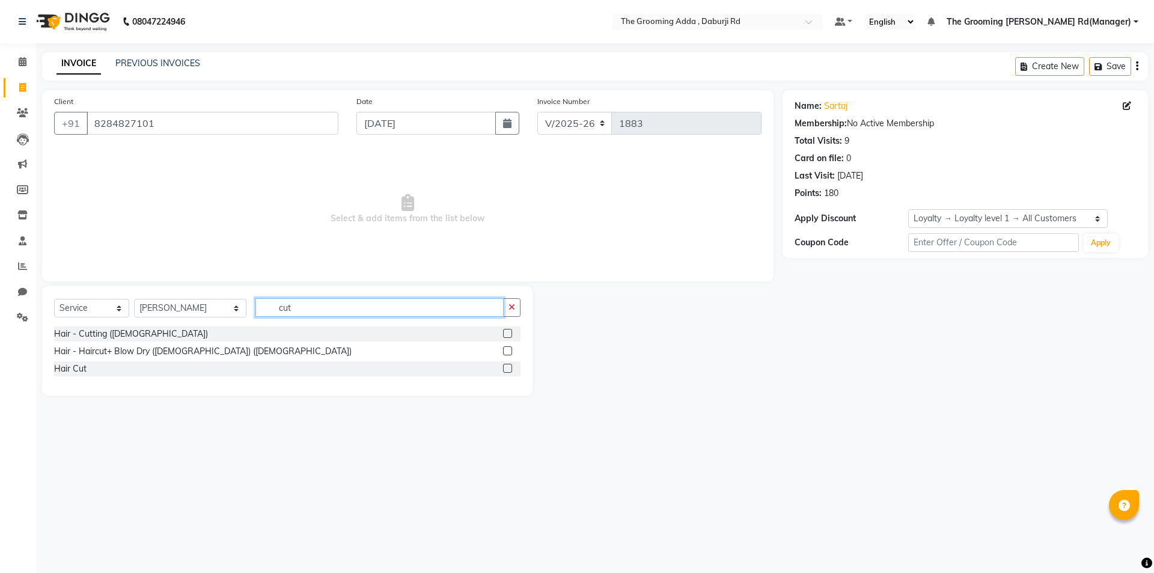
type input "cut"
click at [508, 328] on div at bounding box center [511, 333] width 17 height 15
click at [507, 332] on label at bounding box center [507, 333] width 9 height 9
click at [507, 332] on input "checkbox" at bounding box center [507, 334] width 8 height 8
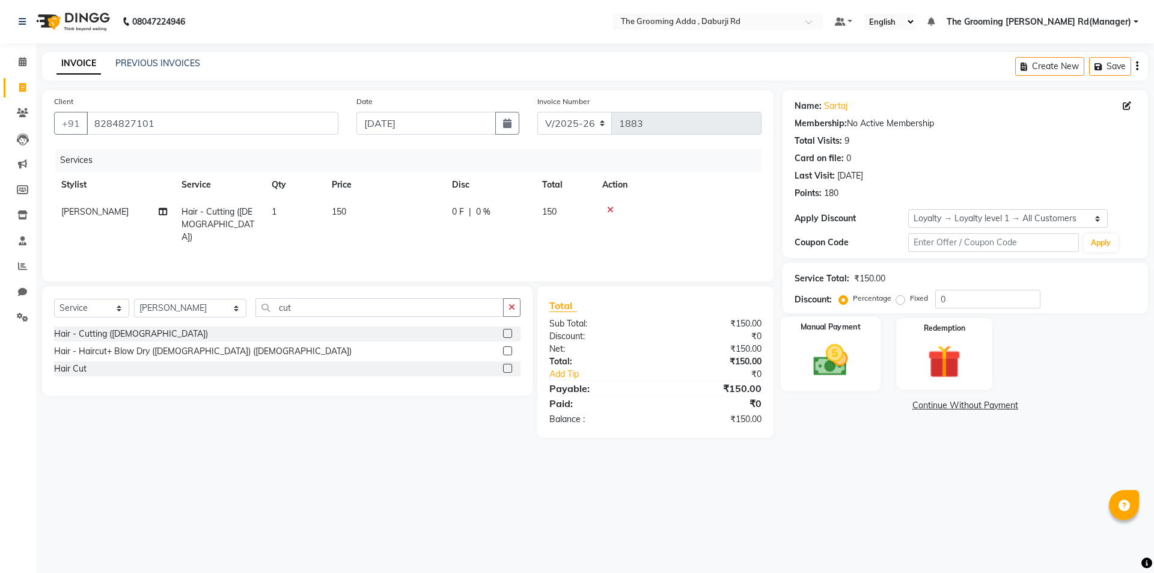
checkbox input "false"
click at [832, 347] on img at bounding box center [830, 360] width 56 height 40
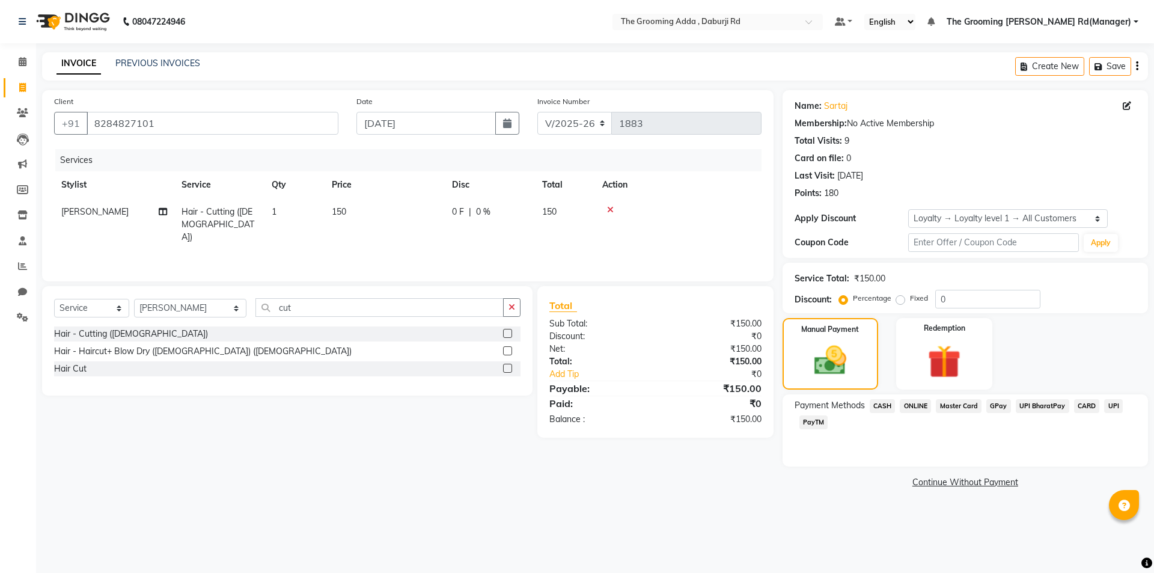
click at [912, 406] on span "ONLINE" at bounding box center [915, 406] width 31 height 14
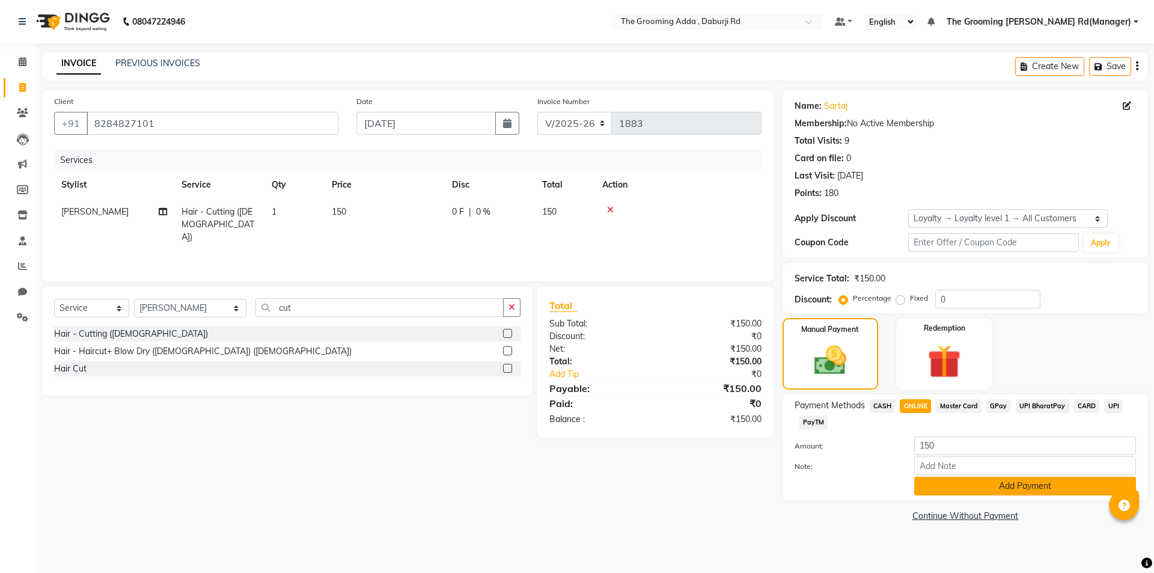
click at [929, 481] on button "Add Payment" at bounding box center [1025, 486] width 222 height 19
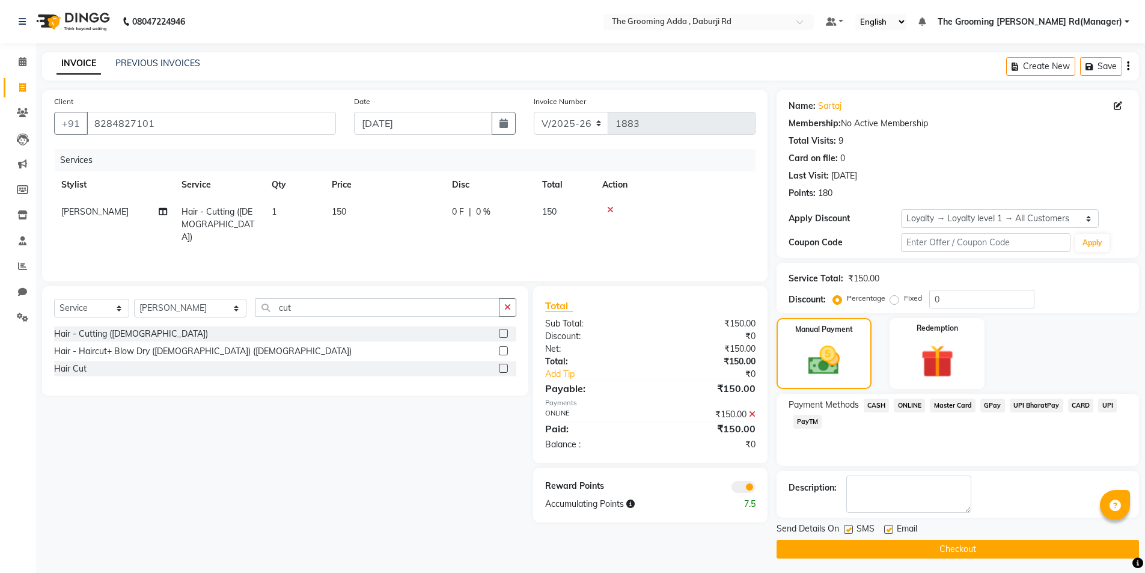
click at [888, 528] on label at bounding box center [888, 529] width 9 height 9
click at [888, 528] on input "checkbox" at bounding box center [888, 530] width 8 height 8
checkbox input "false"
click at [848, 531] on label at bounding box center [848, 529] width 9 height 9
click at [848, 531] on input "checkbox" at bounding box center [848, 530] width 8 height 8
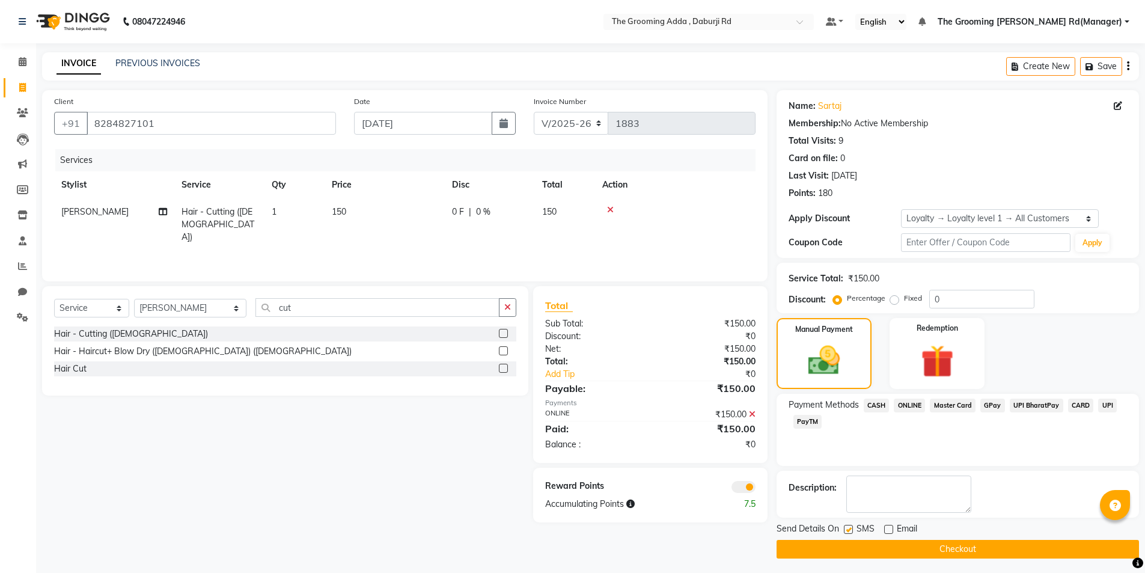
checkbox input "false"
click at [849, 552] on button "Checkout" at bounding box center [958, 549] width 362 height 19
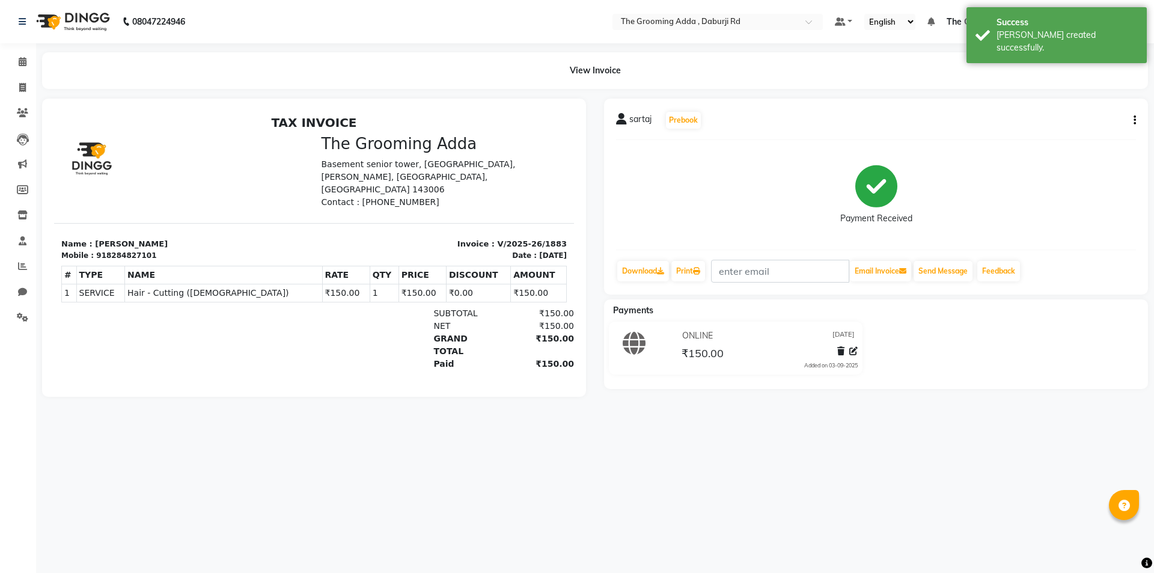
select select "service"
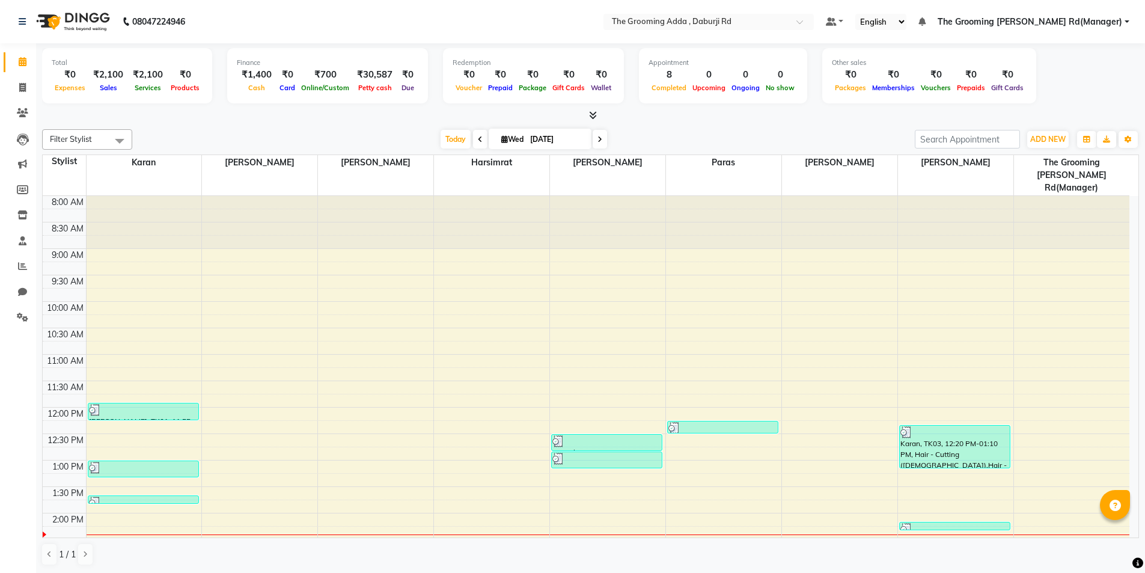
scroll to position [310, 0]
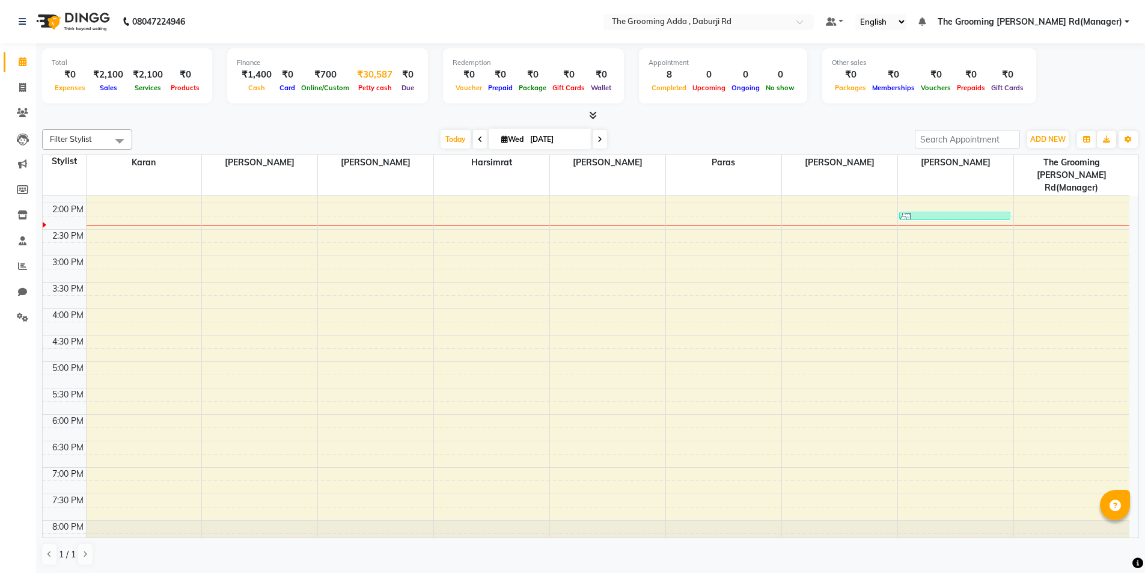
click at [358, 81] on div "Petty cash" at bounding box center [374, 87] width 45 height 13
click at [369, 79] on div "₹30,587" at bounding box center [374, 75] width 45 height 14
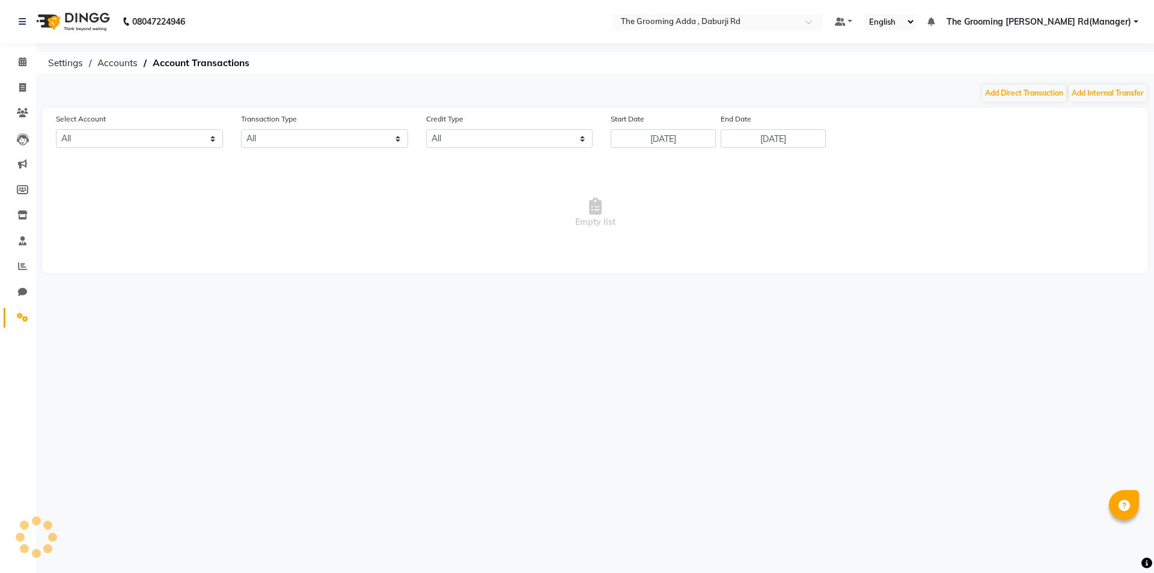
select select "7140"
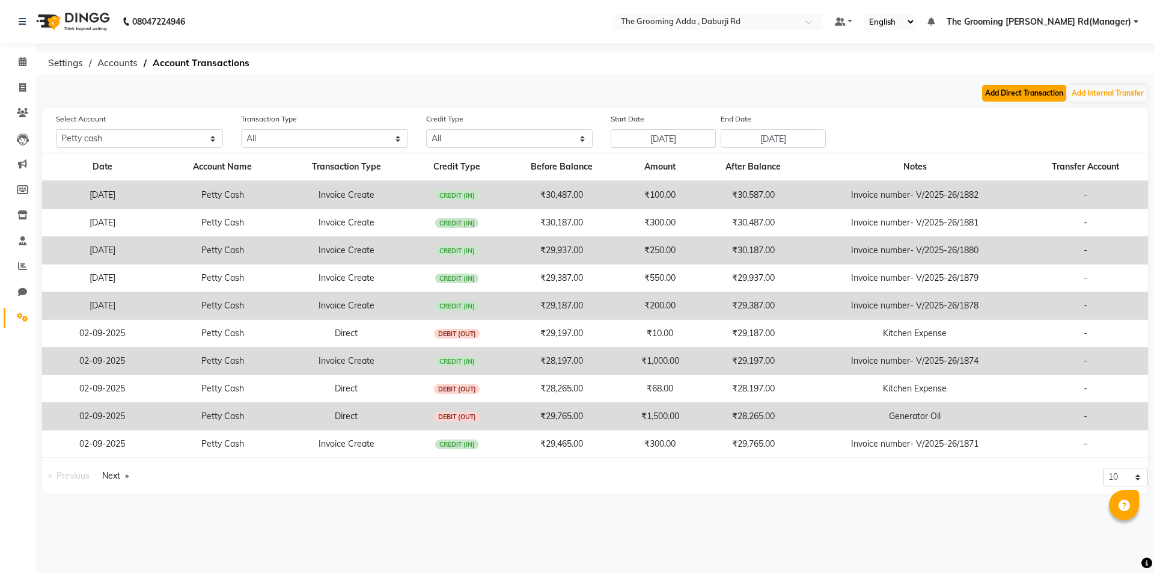
click at [1036, 95] on button "Add Direct Transaction" at bounding box center [1024, 93] width 84 height 17
select select "direct"
select select "7140"
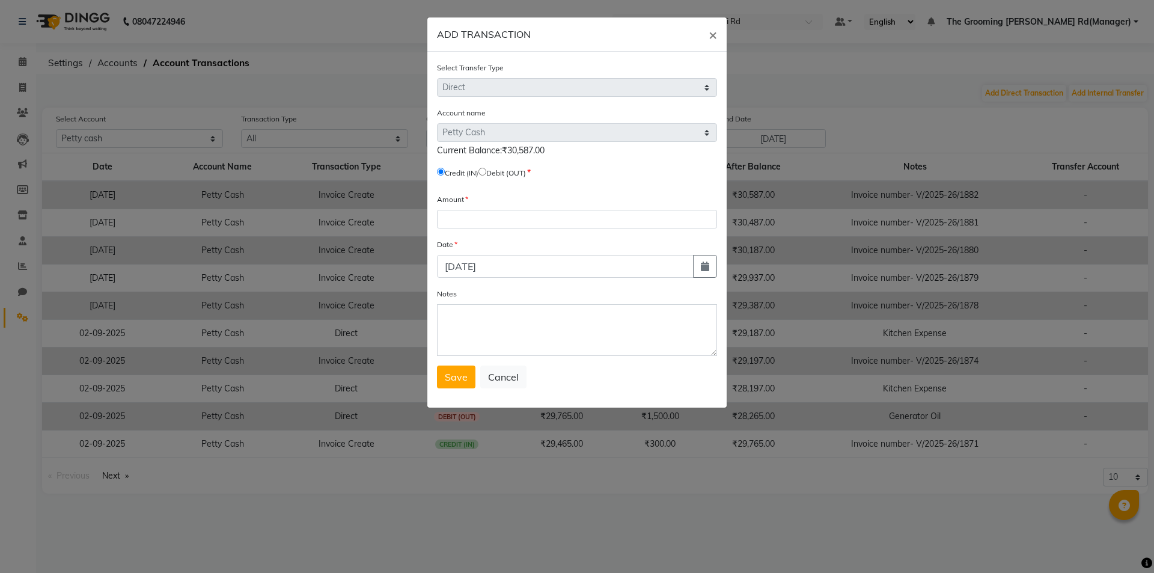
click at [486, 171] on input "radio" at bounding box center [482, 172] width 8 height 8
radio input "true"
click at [486, 212] on input "number" at bounding box center [577, 219] width 280 height 19
paste input "5145"
type input "5145"
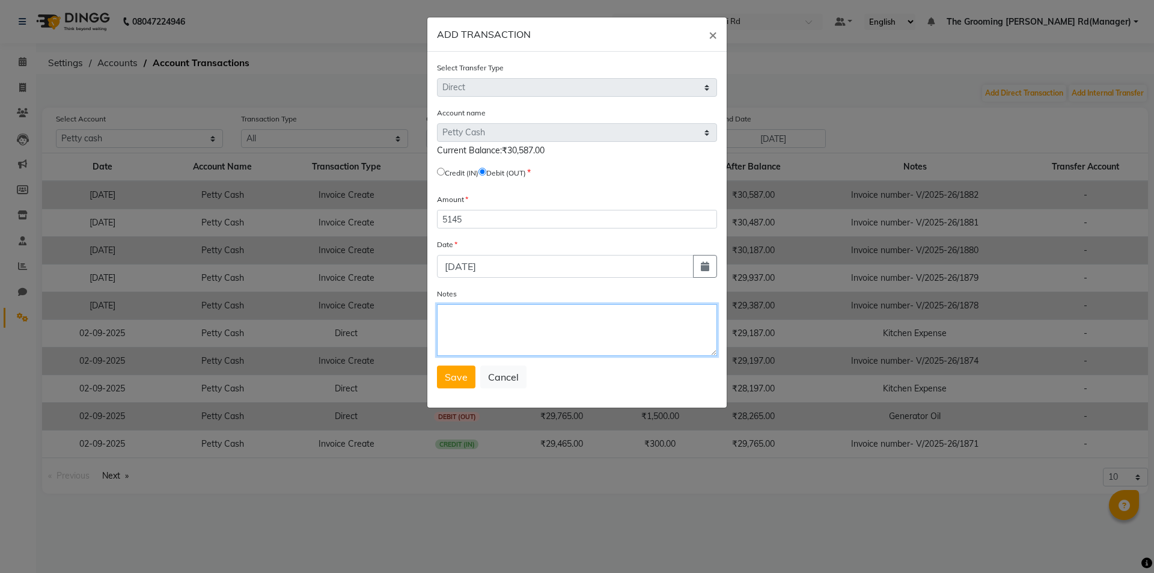
click at [502, 317] on textarea "Notes" at bounding box center [577, 330] width 280 height 52
type textarea "Jainway Stock"
click at [444, 381] on button "Save" at bounding box center [456, 376] width 38 height 23
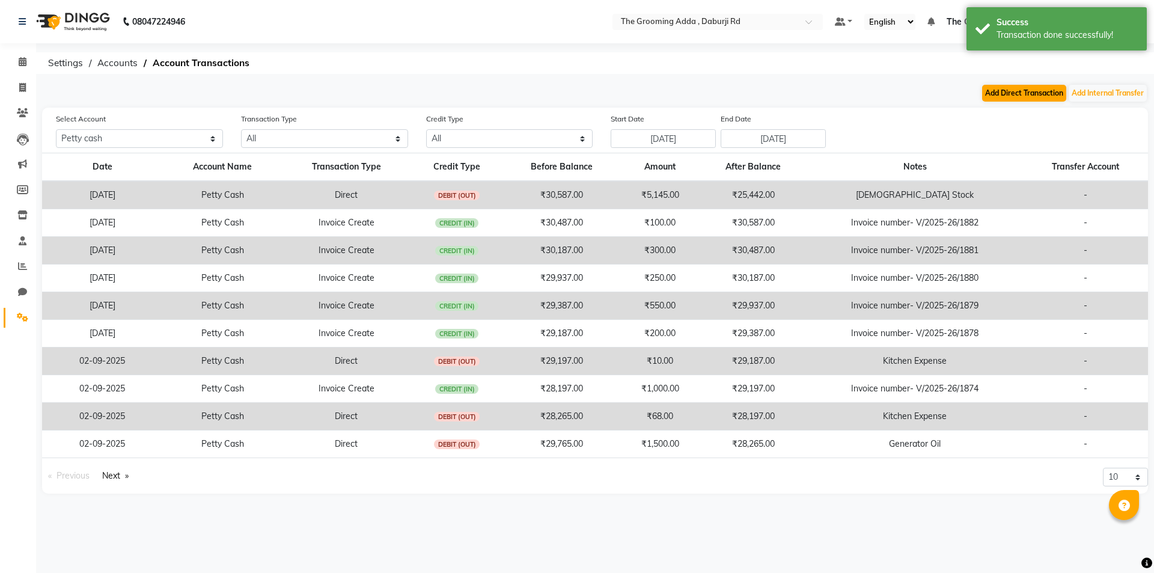
click at [1001, 85] on div "Add Direct Transaction Add Internal Transfer" at bounding box center [595, 93] width 1106 height 19
click at [999, 93] on button "Add Direct Transaction" at bounding box center [1024, 93] width 84 height 17
select select "direct"
select select "7140"
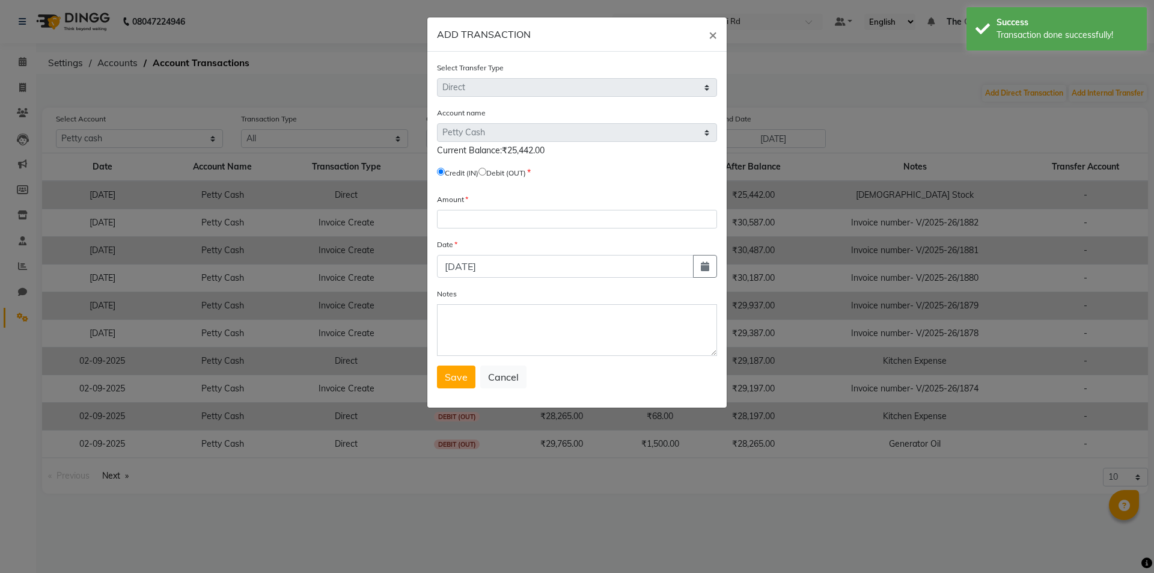
click at [486, 169] on input "radio" at bounding box center [482, 172] width 8 height 8
radio input "true"
click at [480, 216] on input "number" at bounding box center [577, 219] width 280 height 19
click at [509, 372] on button "Cancel" at bounding box center [503, 376] width 46 height 23
select select
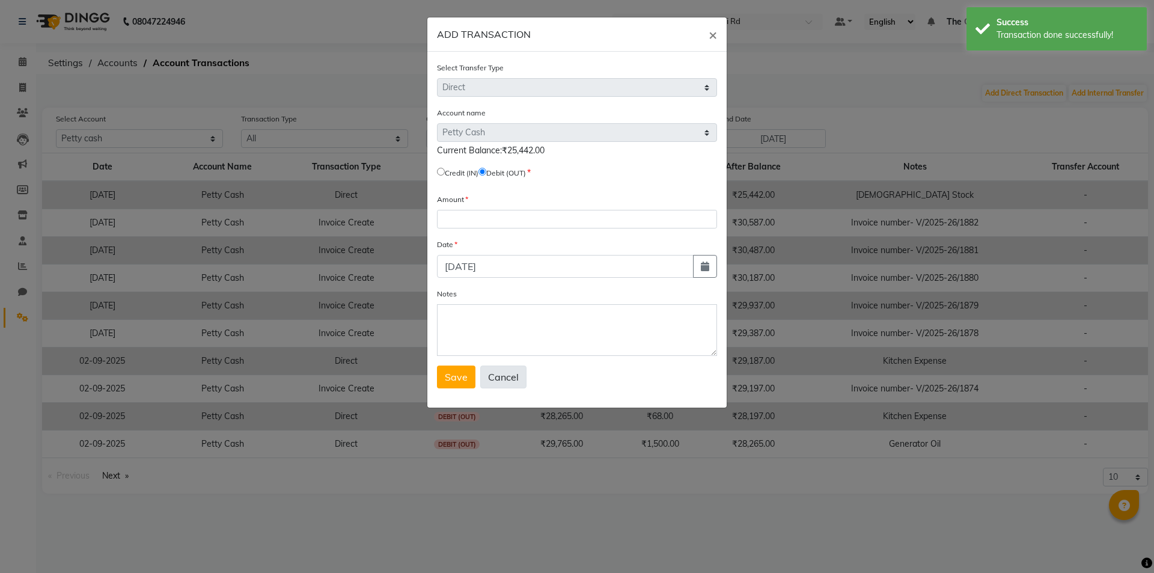
select select
radio input "false"
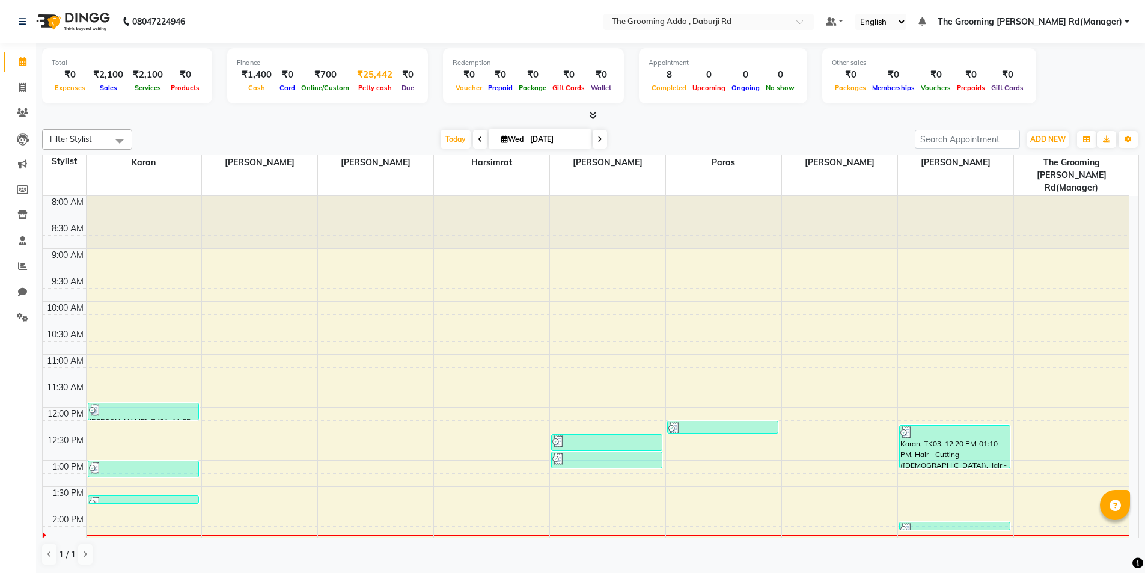
click at [366, 72] on div "₹25,442" at bounding box center [374, 75] width 45 height 14
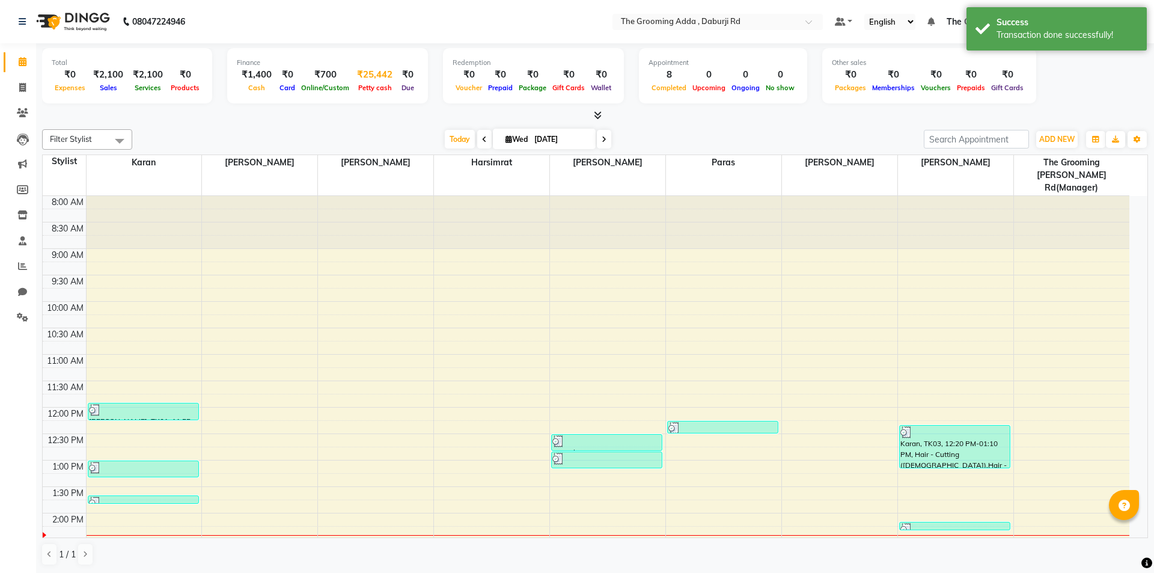
select select "7140"
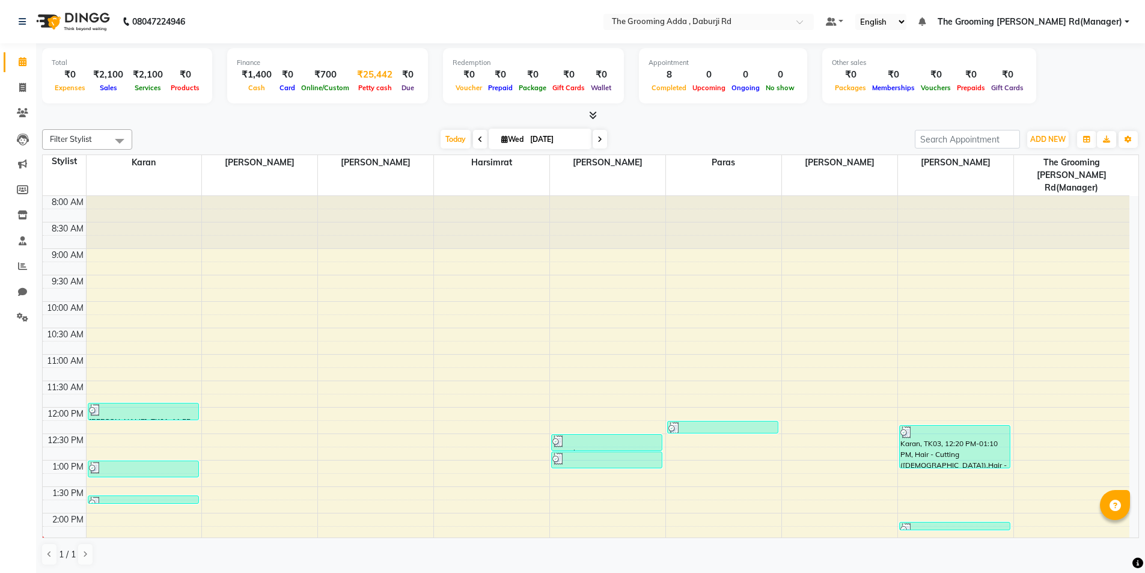
click at [372, 69] on div "₹25,442" at bounding box center [374, 75] width 45 height 14
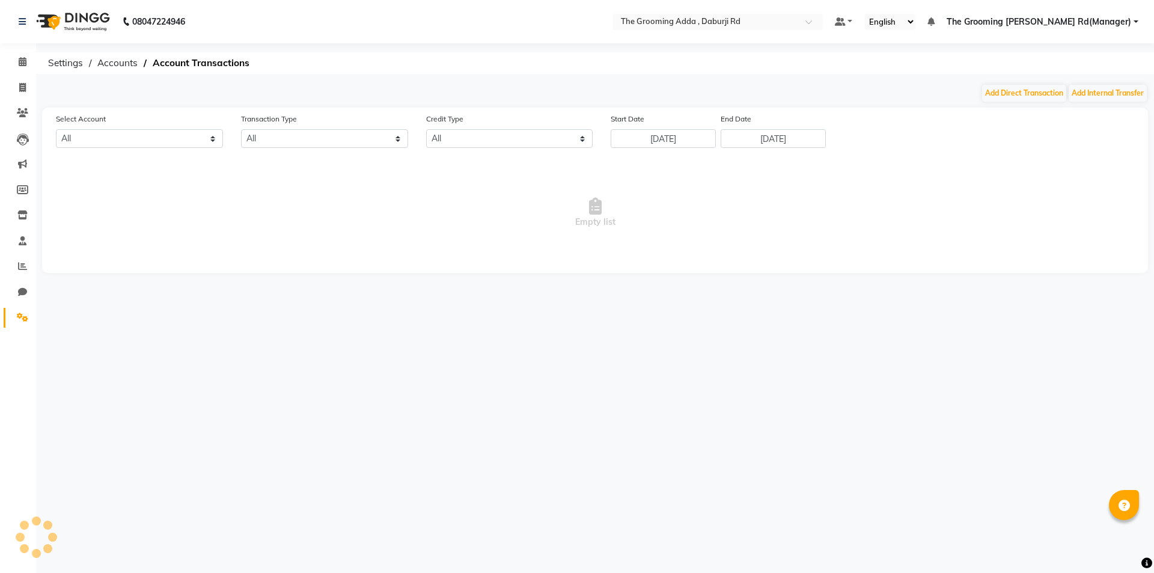
select select "7140"
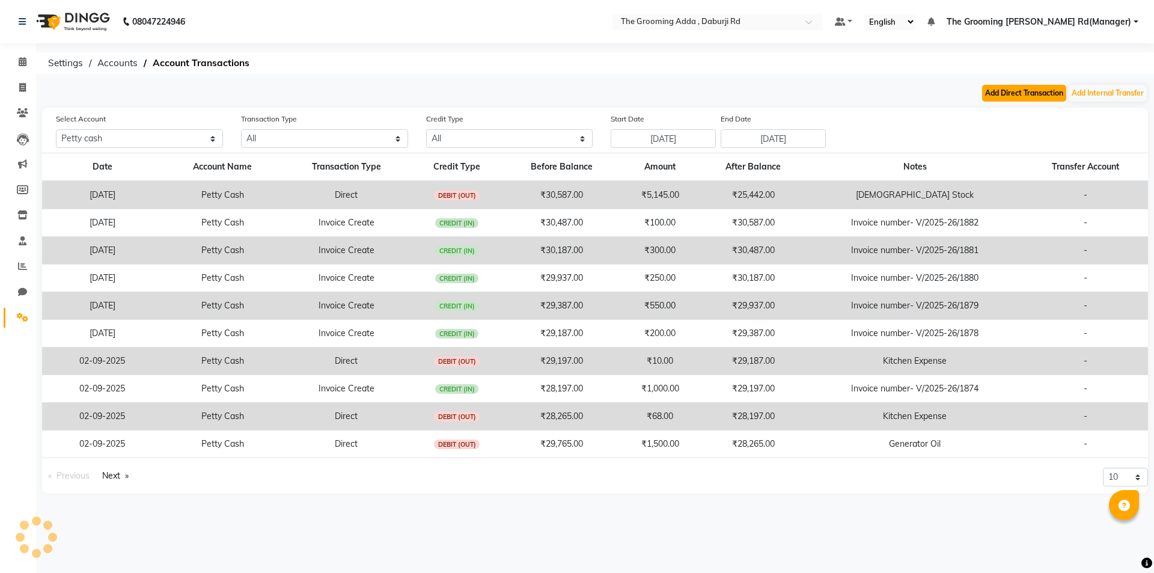
click at [1001, 92] on button "Add Direct Transaction" at bounding box center [1024, 93] width 84 height 17
select select "direct"
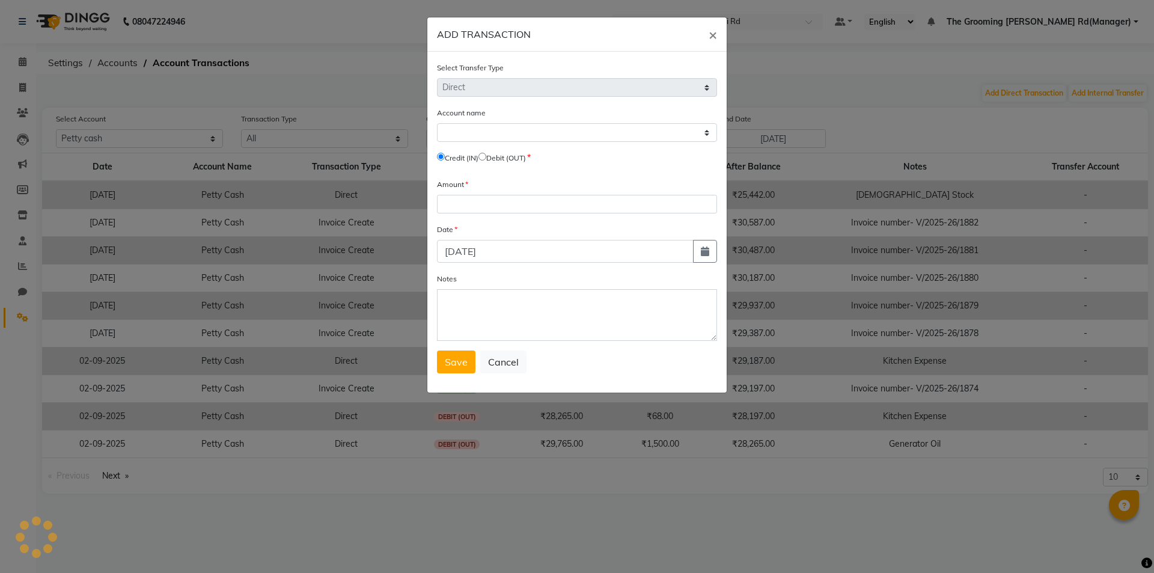
select select "7140"
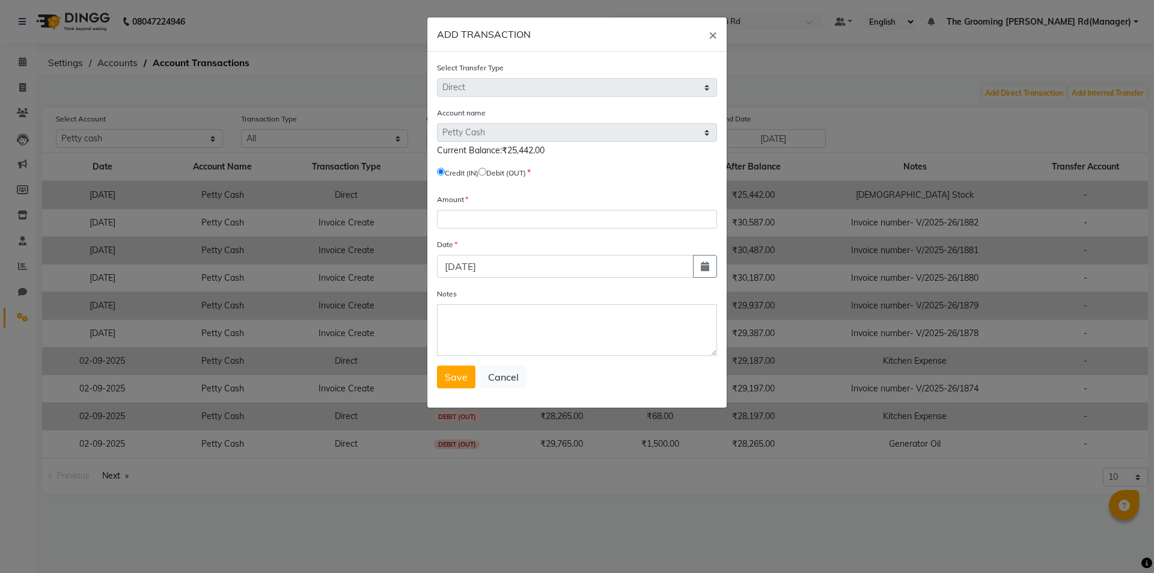
click at [486, 173] on input "radio" at bounding box center [482, 172] width 8 height 8
radio input "true"
click at [501, 216] on input "number" at bounding box center [577, 219] width 280 height 19
type input "50"
click at [545, 343] on textarea "Notes" at bounding box center [577, 330] width 280 height 52
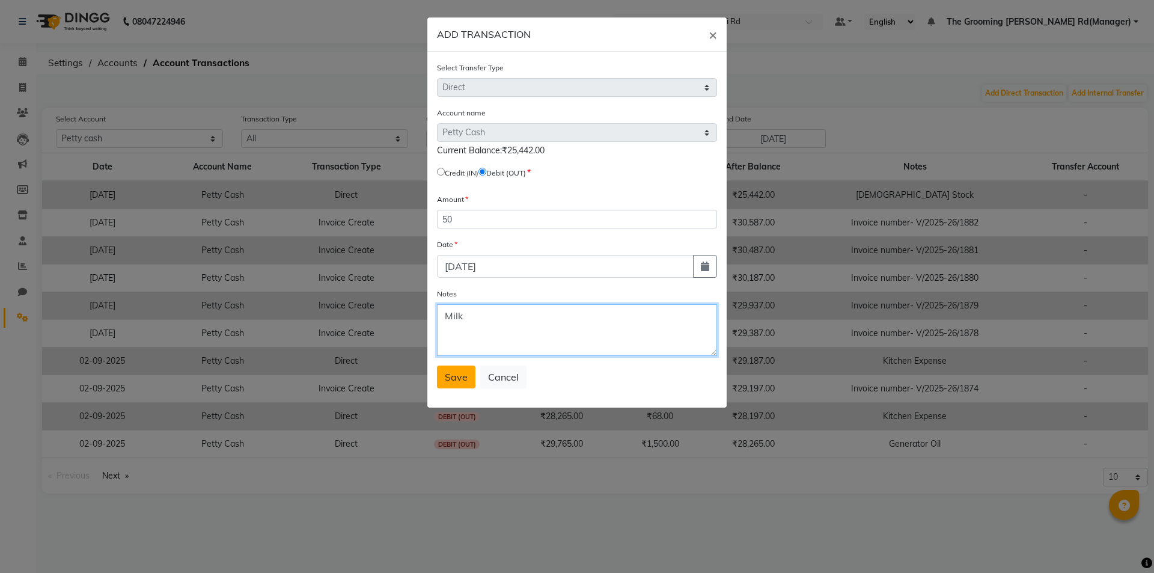
type textarea "Milk"
click at [453, 378] on span "Save" at bounding box center [456, 377] width 23 height 12
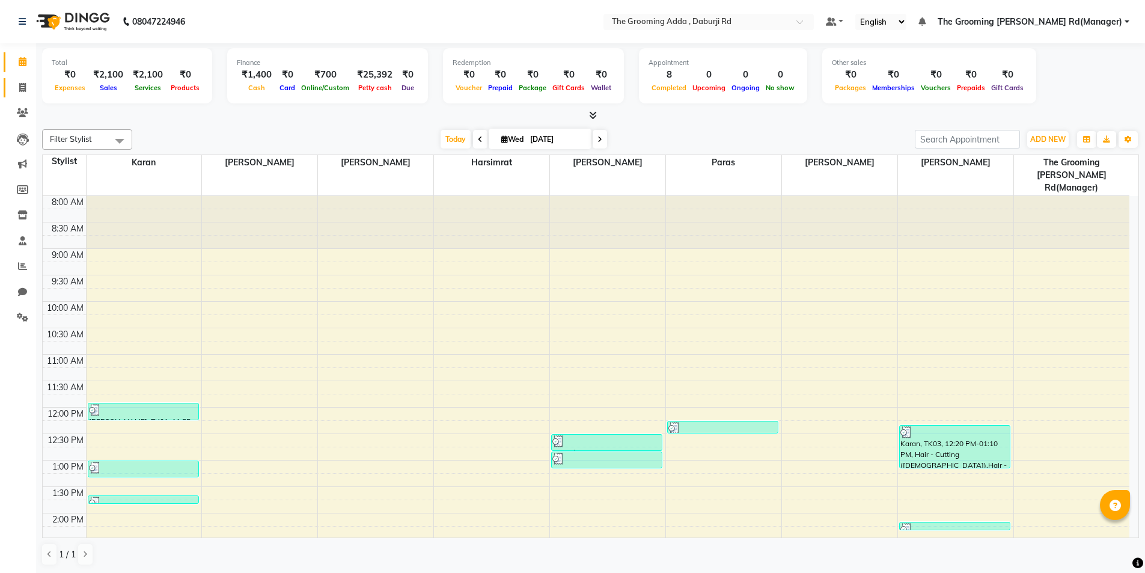
click at [26, 88] on icon at bounding box center [22, 87] width 7 height 9
select select "service"
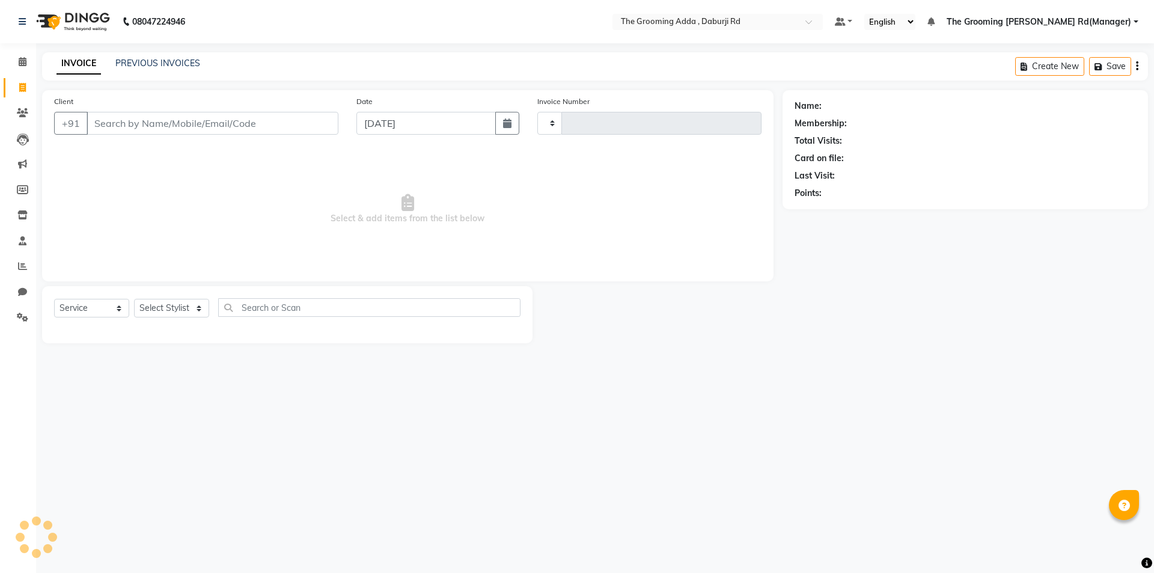
type input "1884"
select select "8001"
click at [149, 118] on input "Client" at bounding box center [213, 123] width 252 height 23
type input "7508388713"
select select "1: Object"
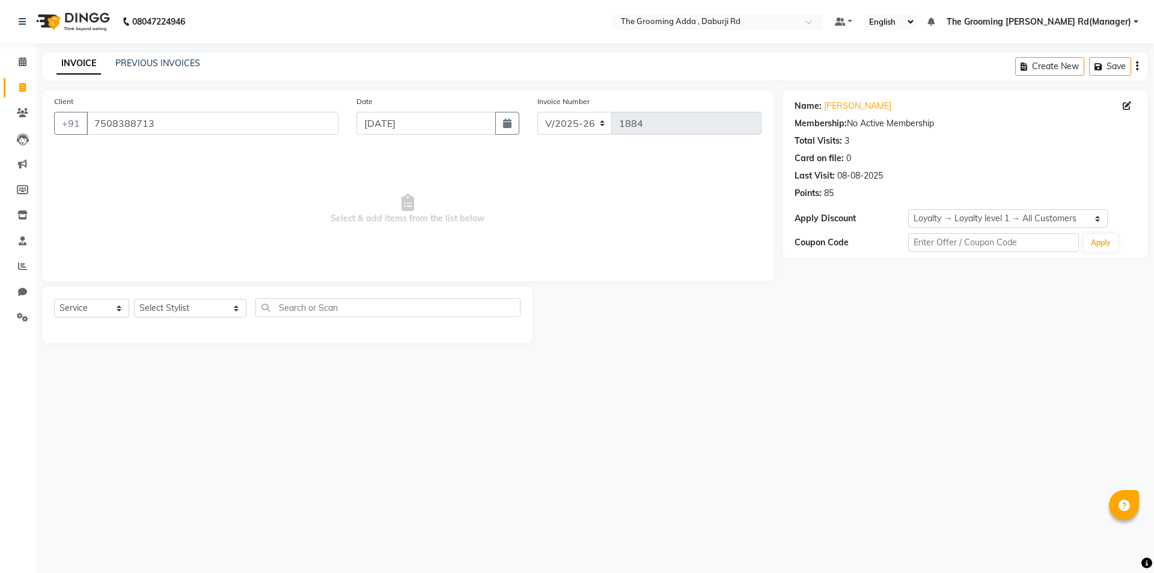
click at [174, 299] on div "Select Service Product Membership Package Voucher Prepaid Gift Card Select Styl…" at bounding box center [287, 314] width 490 height 57
click at [175, 305] on select "Select Stylist Baljinder Bhawna Harsimrat Jobandeep Singh Karan Mehak Muskan Gu…" at bounding box center [190, 308] width 112 height 19
click at [134, 299] on select "Select Stylist Baljinder Bhawna Harsimrat Jobandeep Singh Karan Mehak Muskan Gu…" at bounding box center [190, 308] width 112 height 19
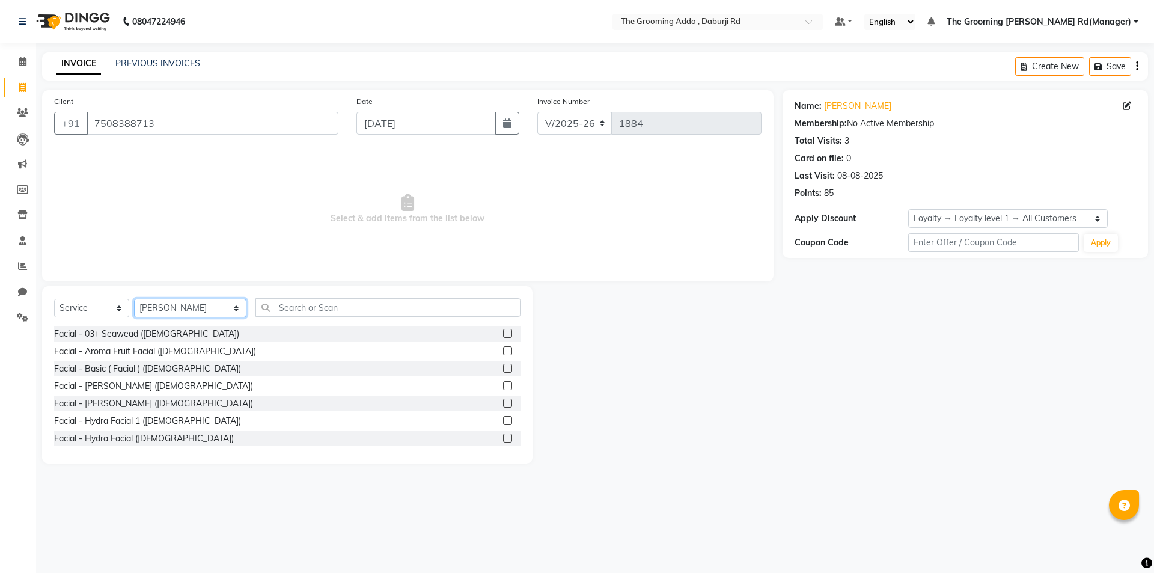
select select "79351"
drag, startPoint x: 282, startPoint y: 305, endPoint x: 275, endPoint y: 305, distance: 7.2
click at [275, 305] on input "text" at bounding box center [387, 307] width 265 height 19
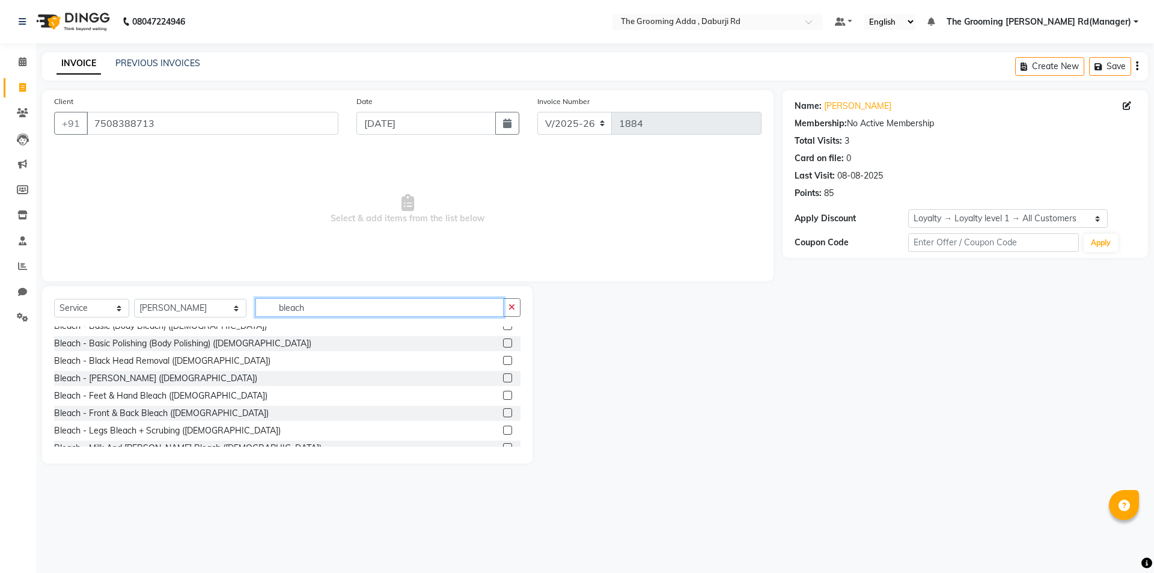
scroll to position [106, 0]
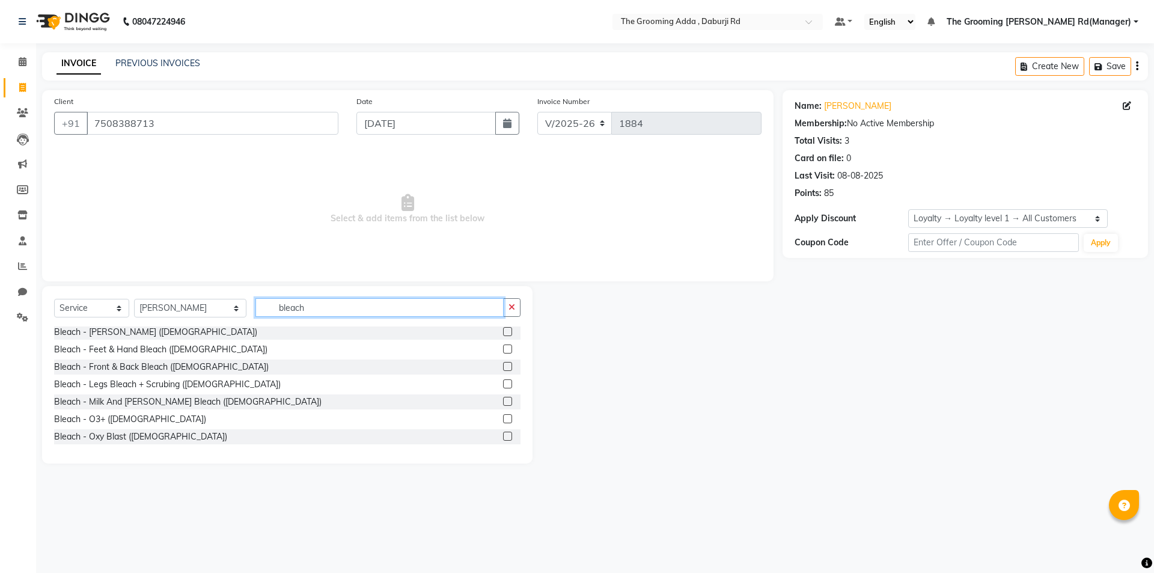
type input "bleach"
click at [484, 407] on div "Bleach - Milk And Safron Bleach (Female)" at bounding box center [287, 401] width 466 height 15
click at [503, 401] on label at bounding box center [507, 401] width 9 height 9
click at [503, 401] on input "checkbox" at bounding box center [507, 402] width 8 height 8
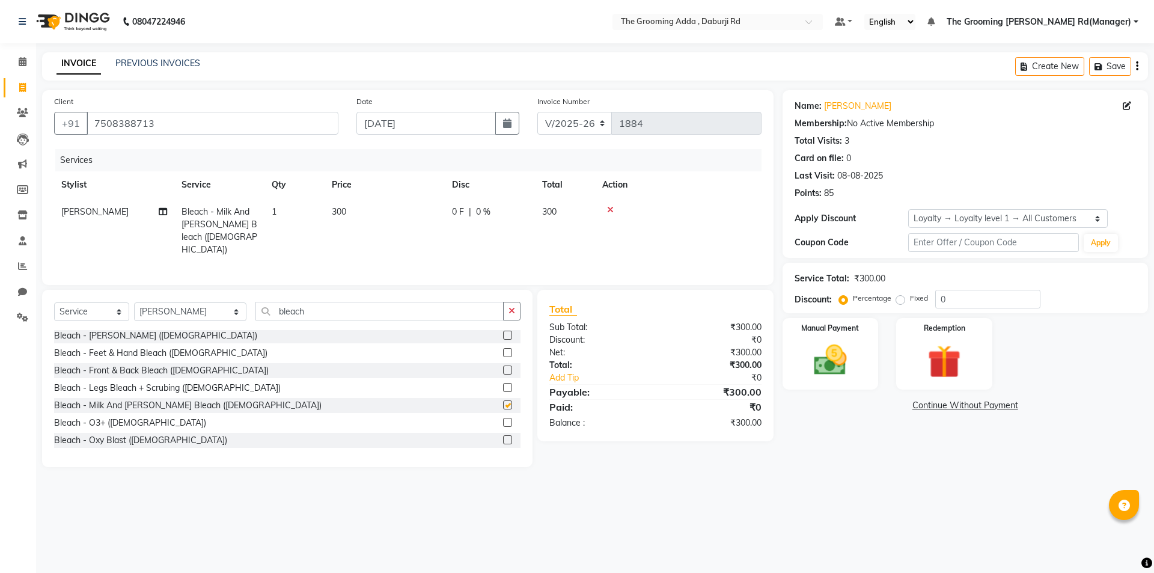
checkbox input "false"
drag, startPoint x: 341, startPoint y: 309, endPoint x: 264, endPoint y: 316, distance: 77.8
click at [264, 316] on input "bleach" at bounding box center [379, 311] width 248 height 19
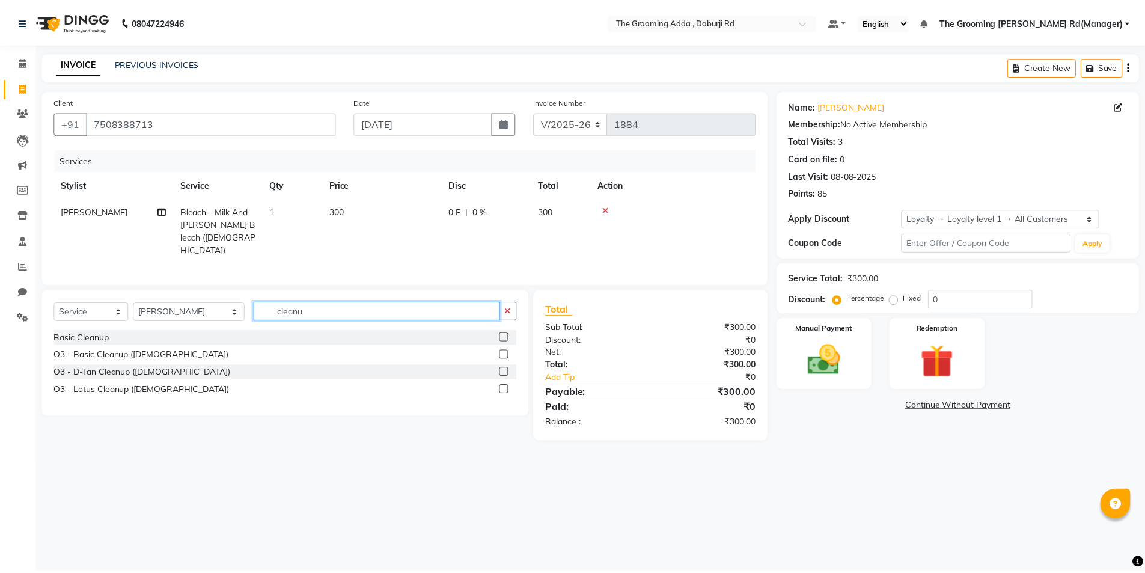
scroll to position [0, 0]
type input "cleanup"
click at [8, 312] on link "Settings" at bounding box center [18, 318] width 29 height 20
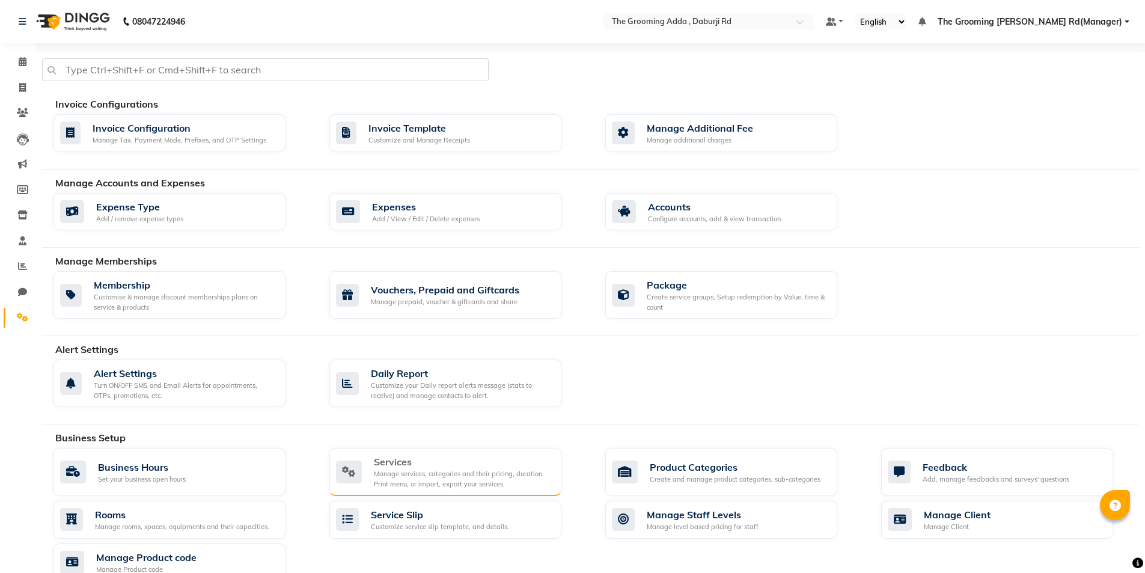
click at [507, 466] on div "Services" at bounding box center [463, 461] width 178 height 14
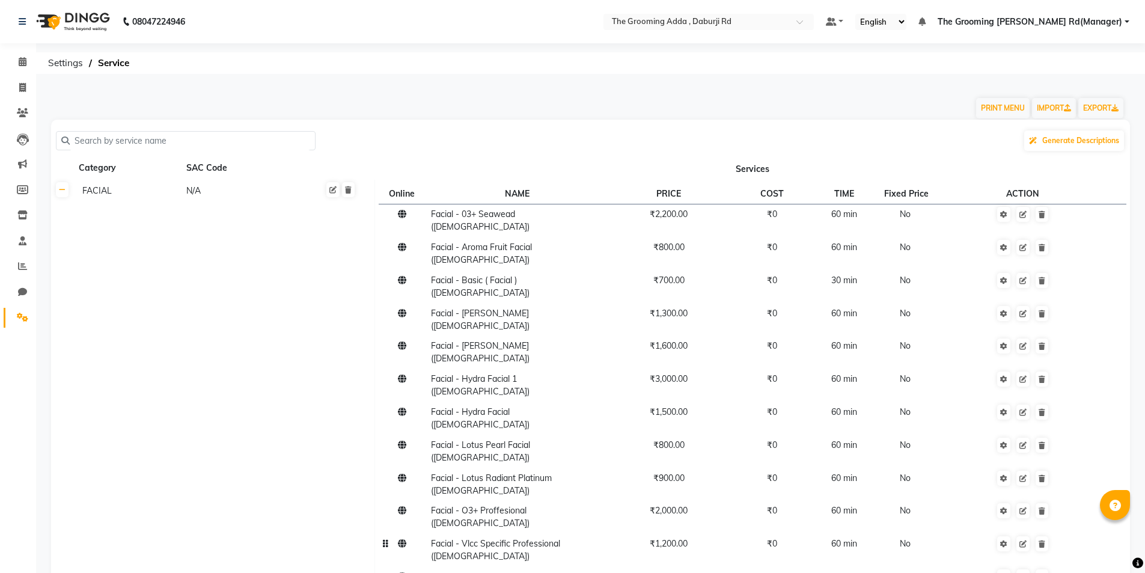
scroll to position [120, 0]
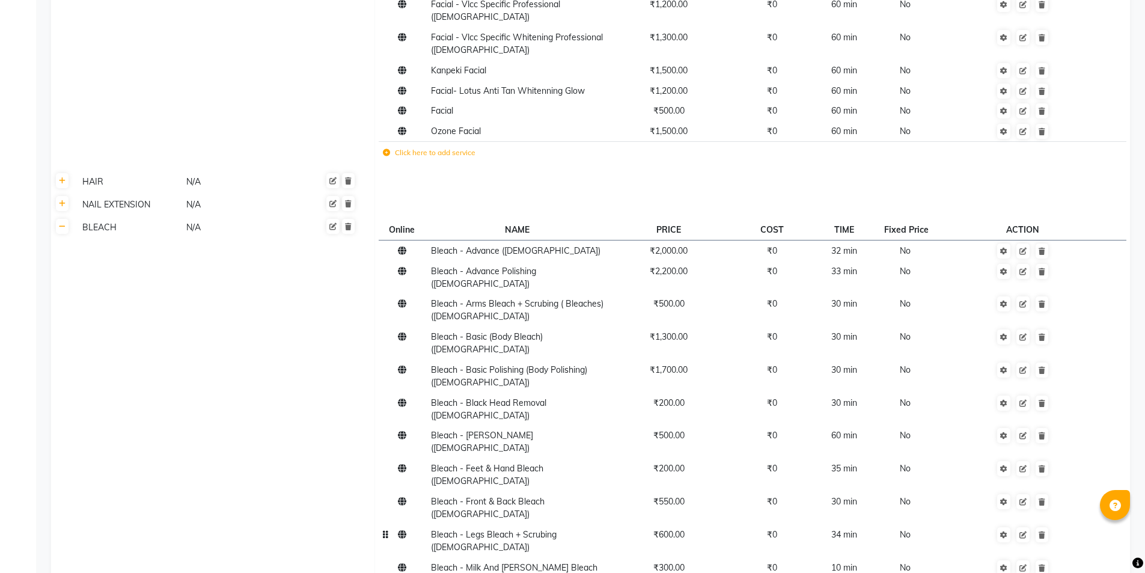
scroll to position [541, 0]
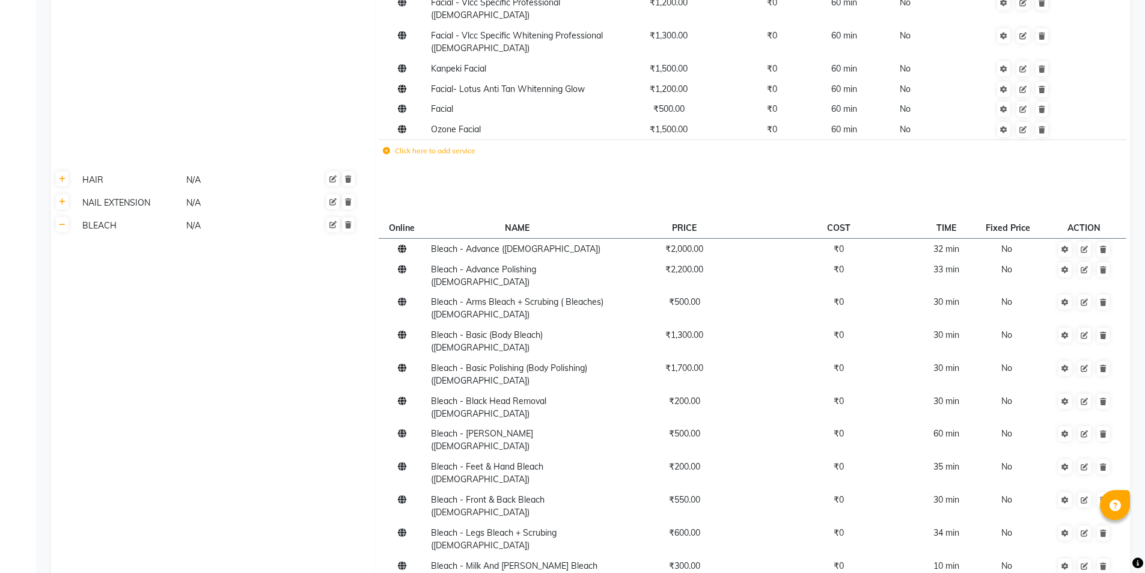
type input "Fruit Bleach"
type input "300"
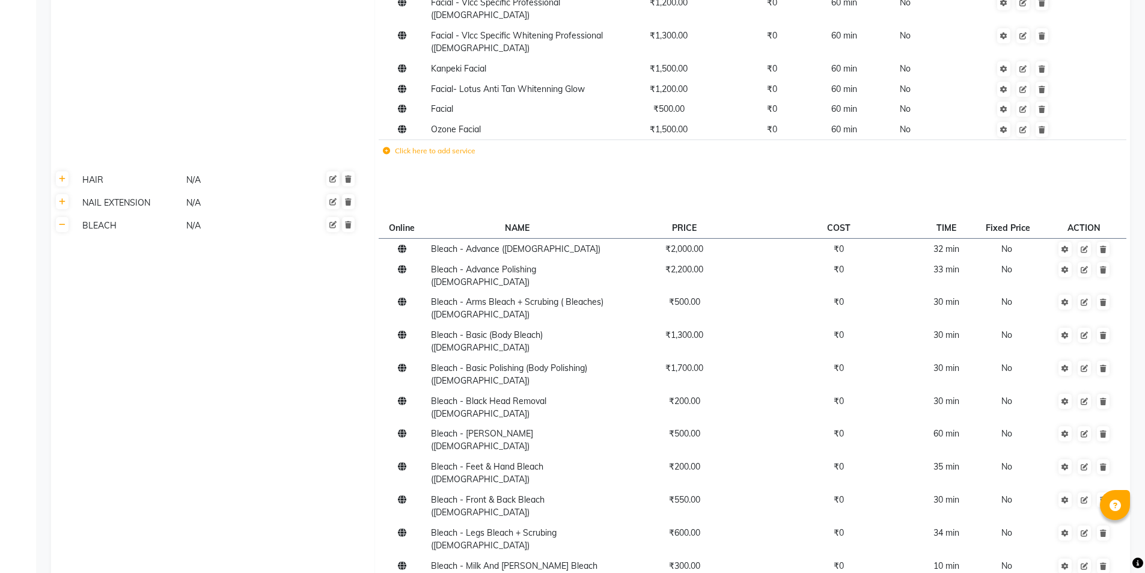
type input "0"
type input "3"
type input "10"
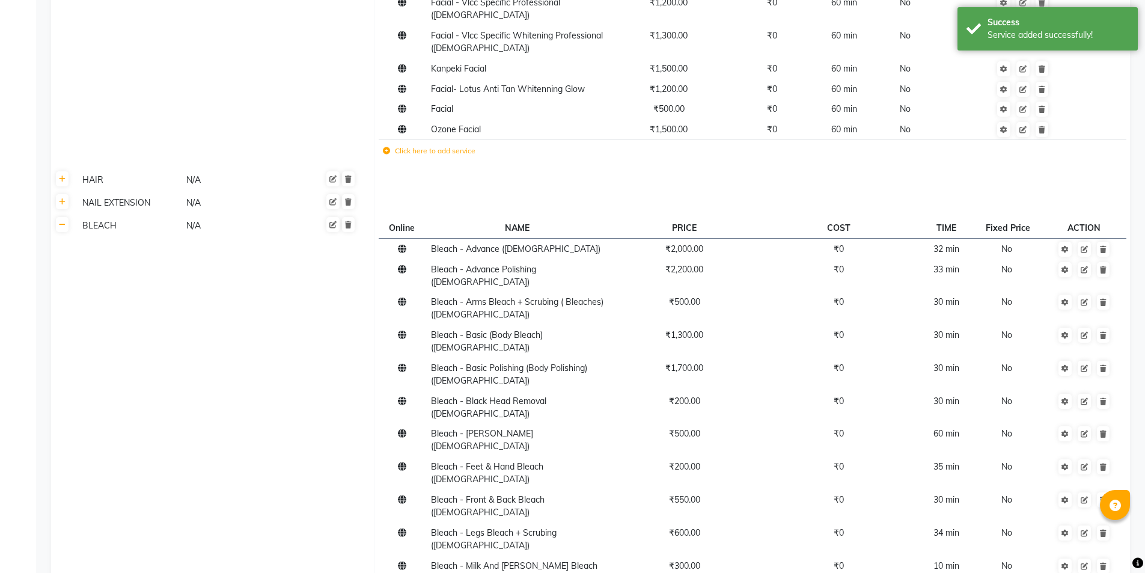
type input "Ozone"
type input "400"
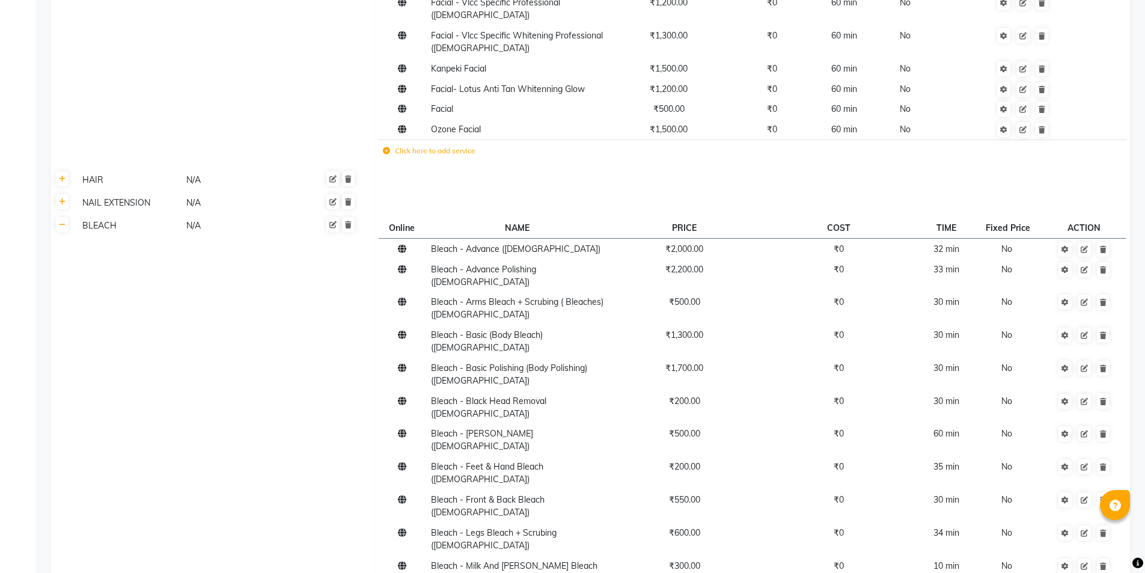
type input "15"
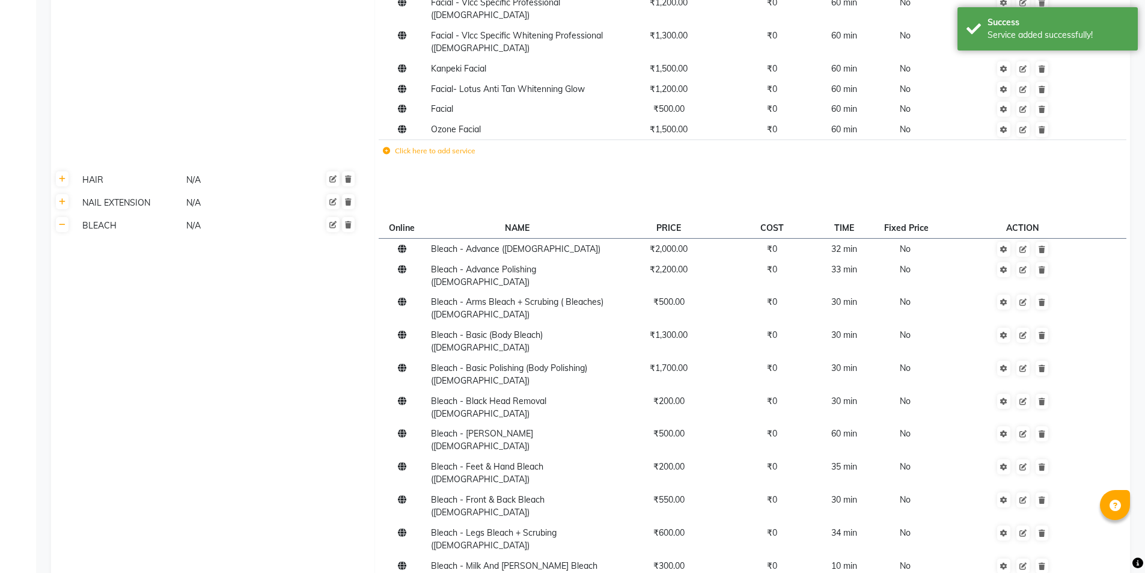
scroll to position [661, 0]
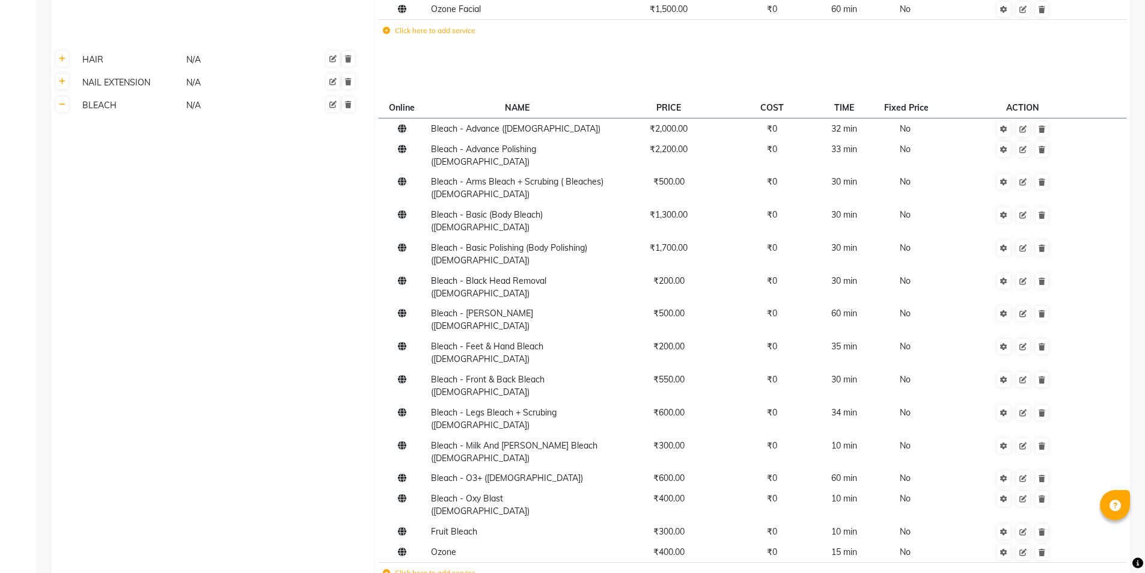
type input "Cleanup"
type input "1000"
type input "30"
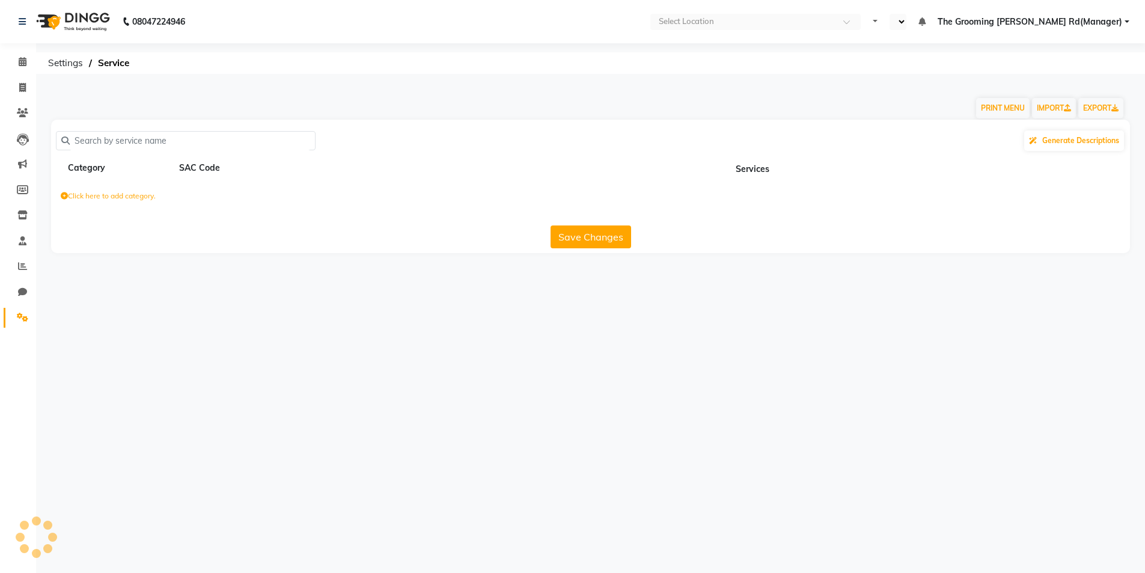
select select "en"
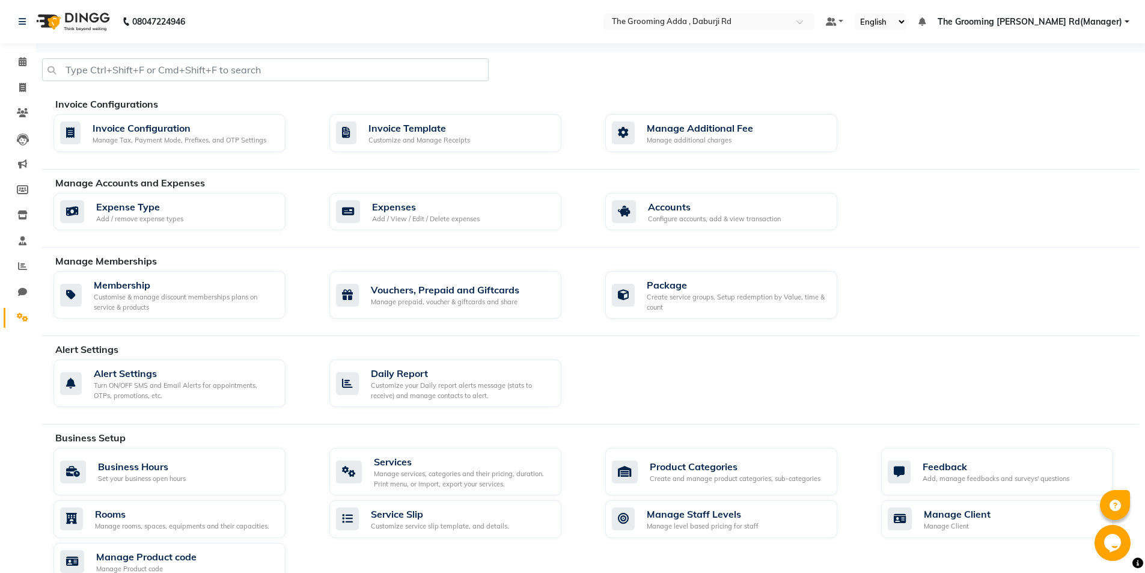
select select "service"
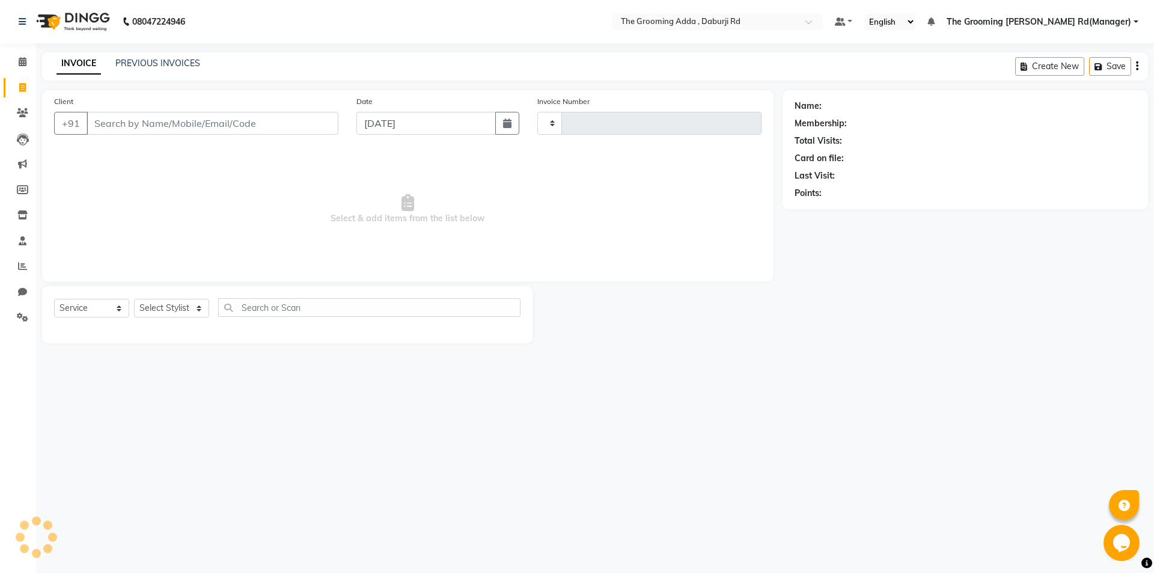
type input "1884"
select select "8001"
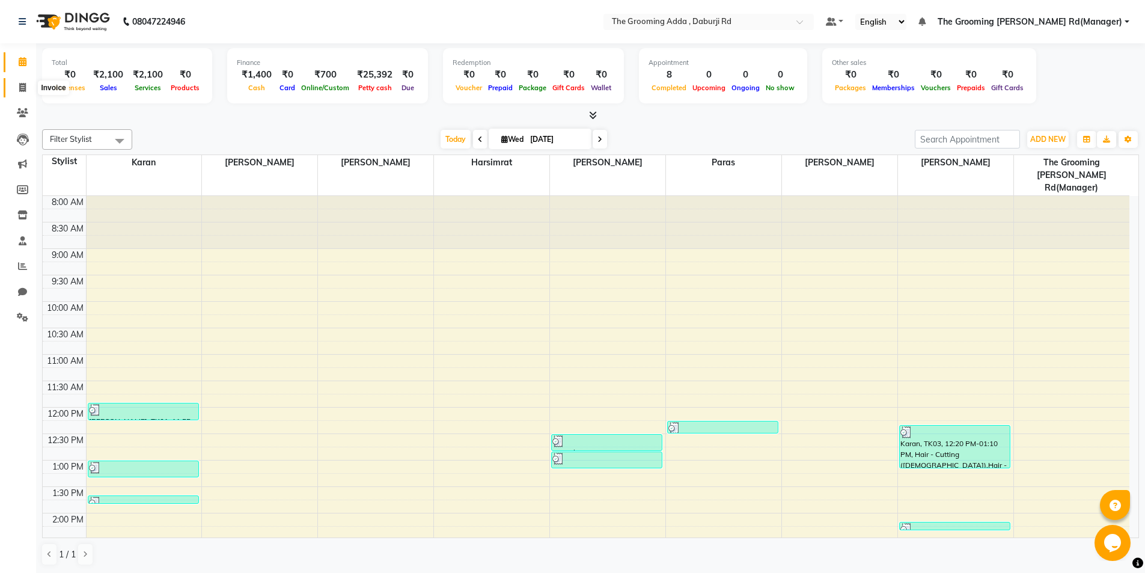
click at [25, 90] on icon at bounding box center [22, 87] width 7 height 9
select select "service"
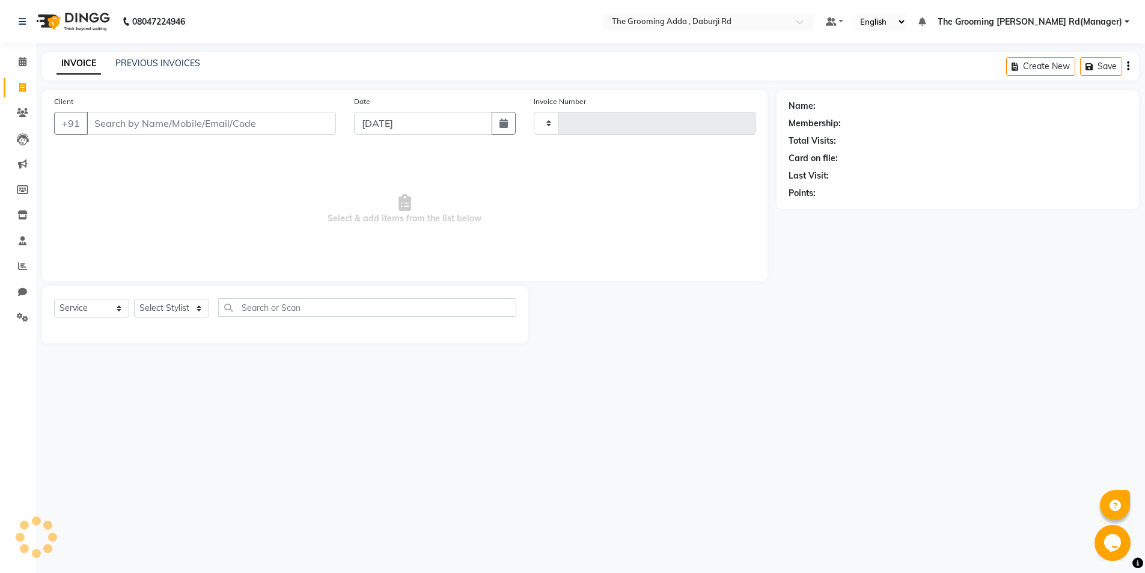
type input "1884"
select select "8001"
click at [112, 120] on input "Client" at bounding box center [213, 123] width 252 height 23
type input "9780491740"
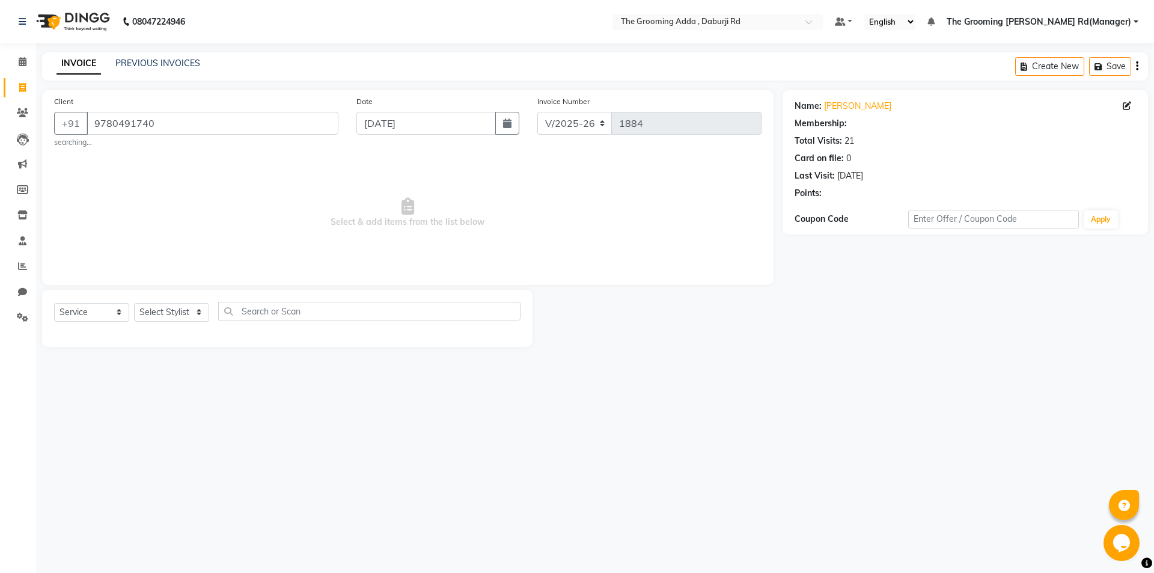
select select "1: Object"
click at [198, 316] on select "Select Stylist Baljinder Bhawna Harsimrat Jobandeep Singh Karan Mehak Muskan Gu…" at bounding box center [190, 312] width 112 height 19
select select "79344"
click at [134, 303] on select "Select Stylist Baljinder Bhawna Harsimrat Jobandeep Singh Karan Mehak Muskan Gu…" at bounding box center [190, 312] width 112 height 19
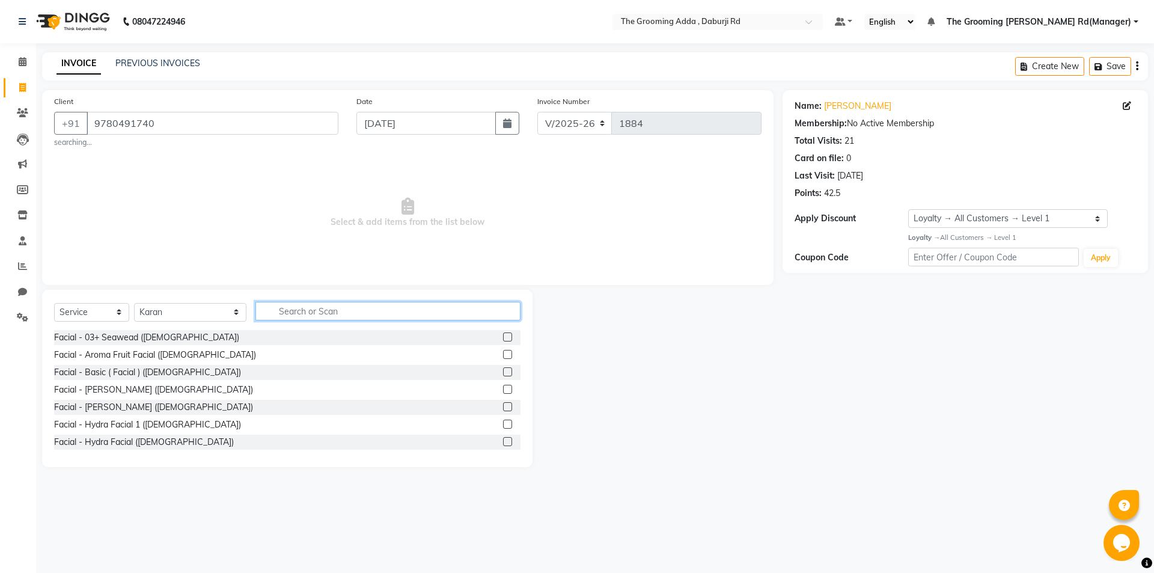
click at [297, 315] on input "text" at bounding box center [387, 311] width 265 height 19
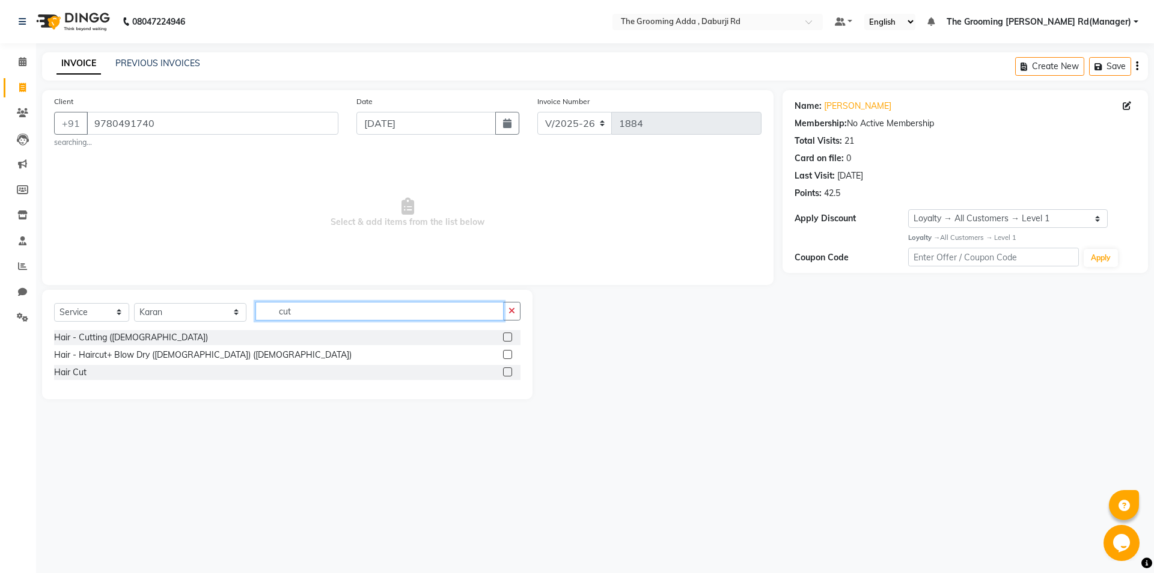
type input "cut"
click at [509, 338] on label at bounding box center [507, 336] width 9 height 9
click at [509, 338] on input "checkbox" at bounding box center [507, 338] width 8 height 8
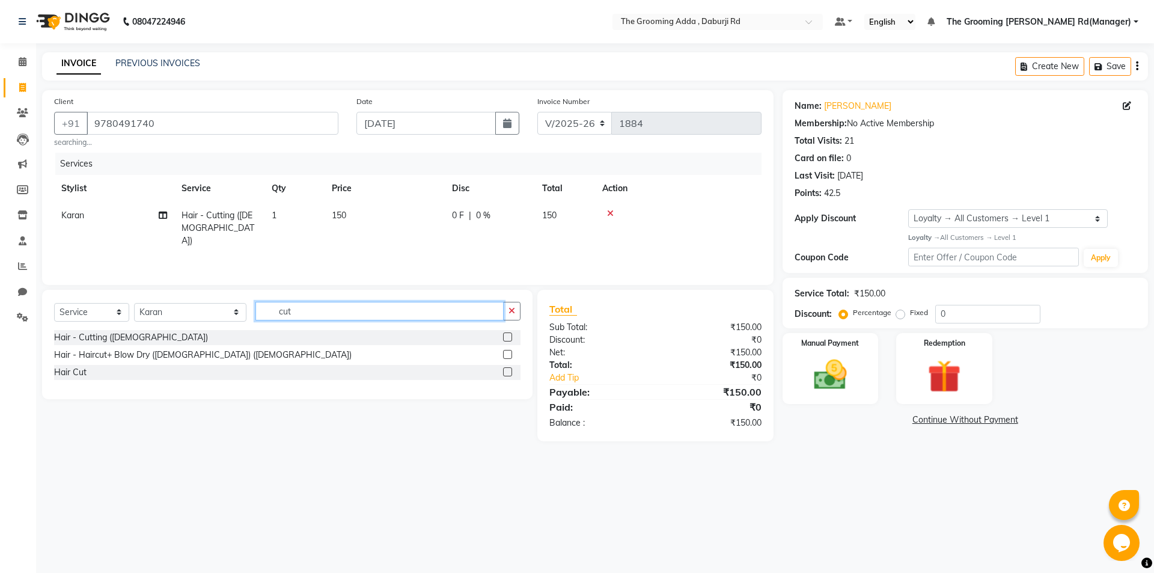
checkbox input "false"
drag, startPoint x: 399, startPoint y: 317, endPoint x: 249, endPoint y: 317, distance: 149.7
click at [249, 317] on div "Select Service Product Membership Package Voucher Prepaid Gift Card Select Styl…" at bounding box center [287, 316] width 466 height 28
type input "bea"
click at [507, 335] on label at bounding box center [507, 336] width 9 height 9
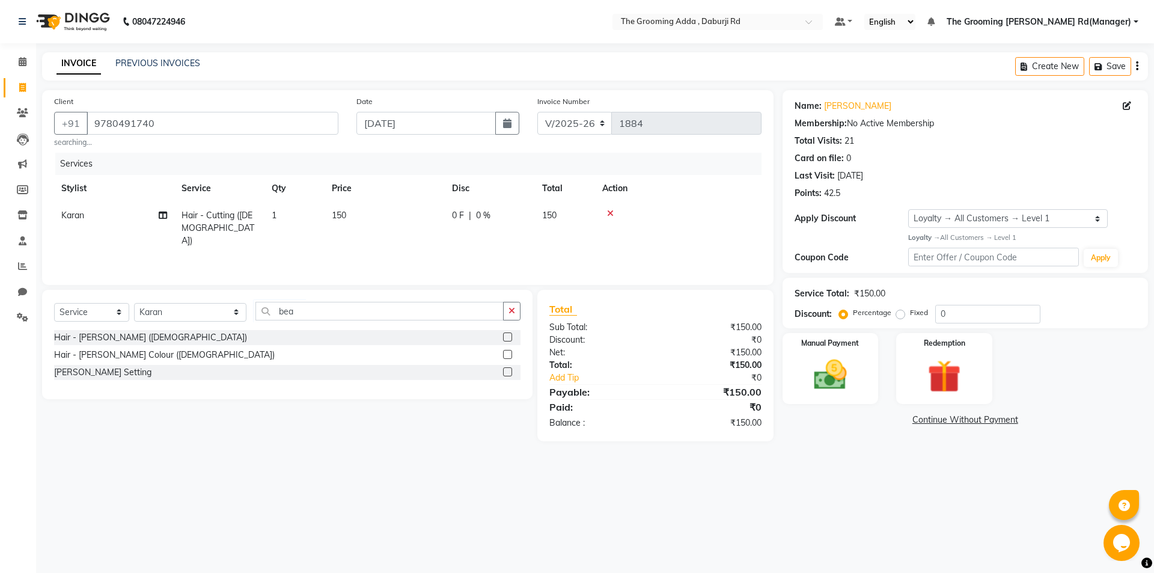
click at [507, 335] on input "checkbox" at bounding box center [507, 338] width 8 height 8
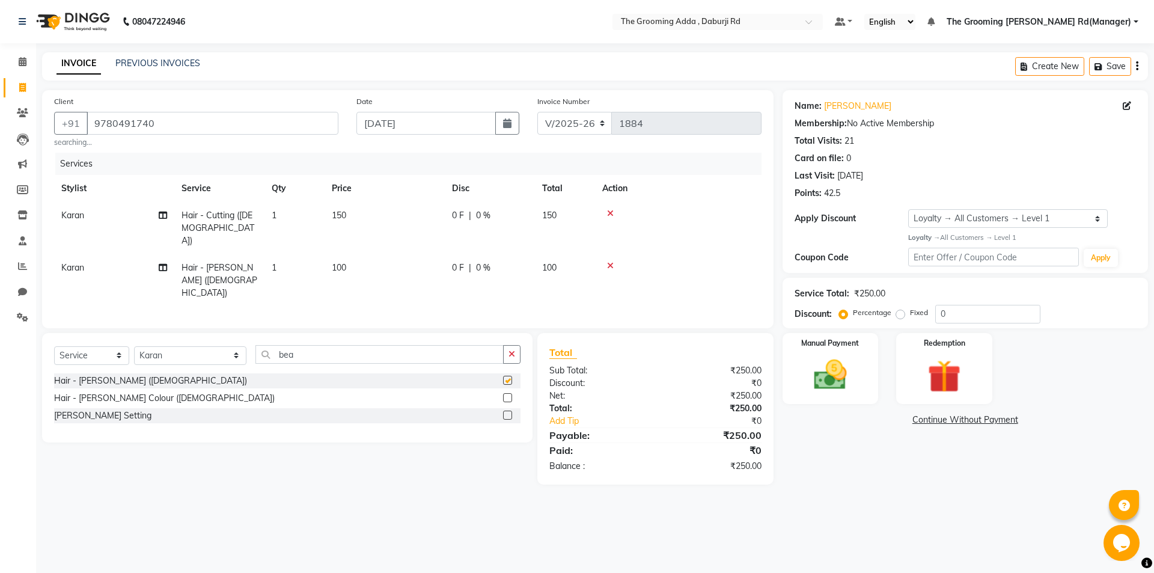
checkbox input "false"
drag, startPoint x: 334, startPoint y: 317, endPoint x: 225, endPoint y: 328, distance: 110.0
click at [225, 345] on div "Select Service Product Membership Package Voucher Prepaid Gift Card Select Styl…" at bounding box center [287, 359] width 466 height 28
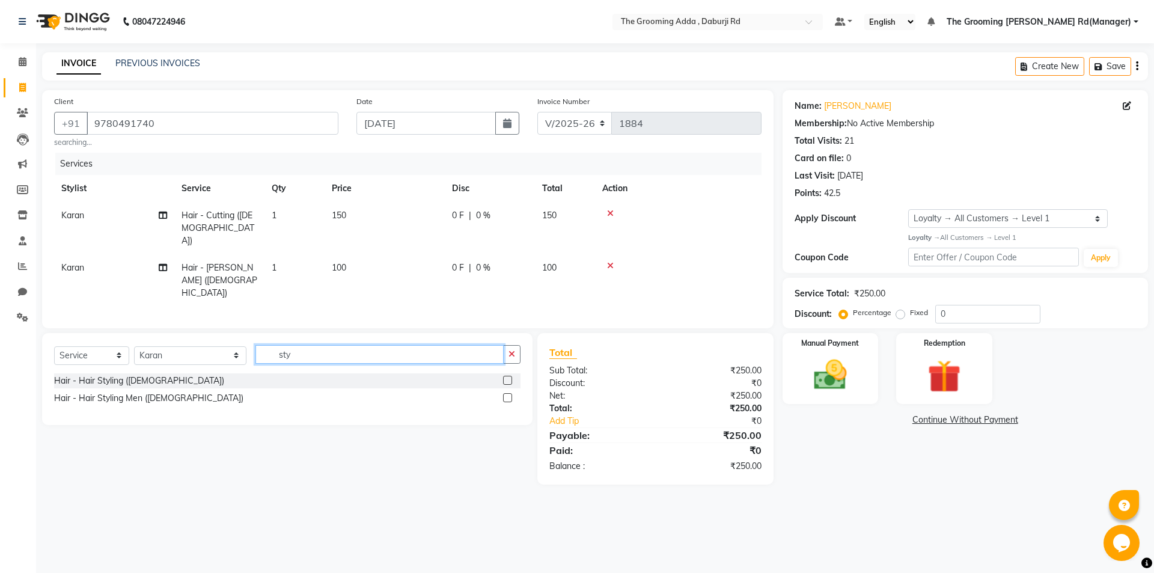
type input "sty"
click at [507, 393] on label at bounding box center [507, 397] width 9 height 9
click at [507, 394] on input "checkbox" at bounding box center [507, 398] width 8 height 8
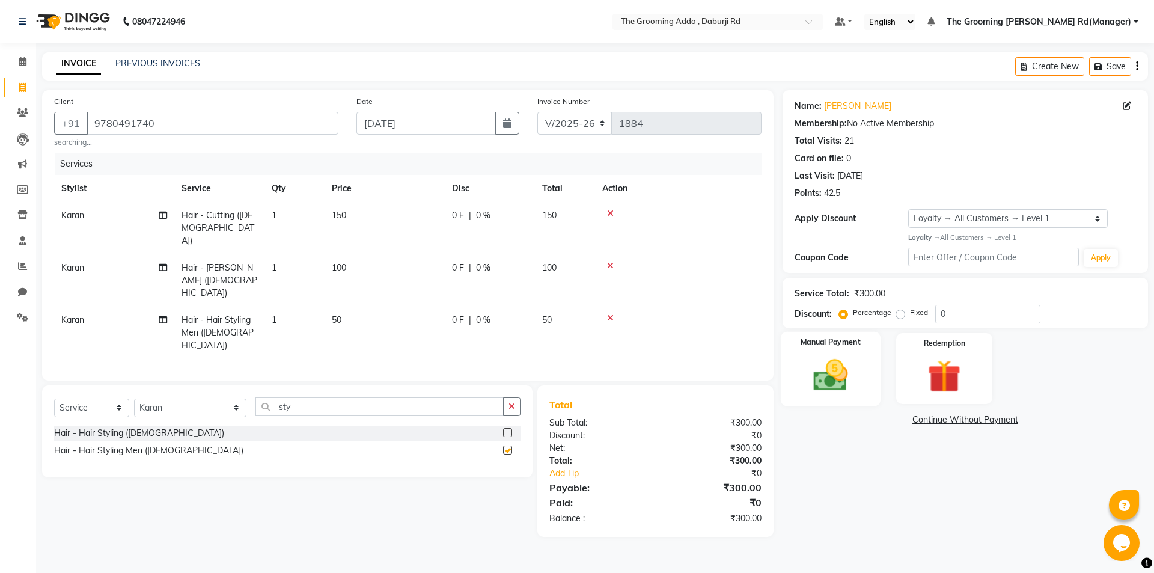
click at [829, 370] on img at bounding box center [830, 375] width 56 height 40
checkbox input "false"
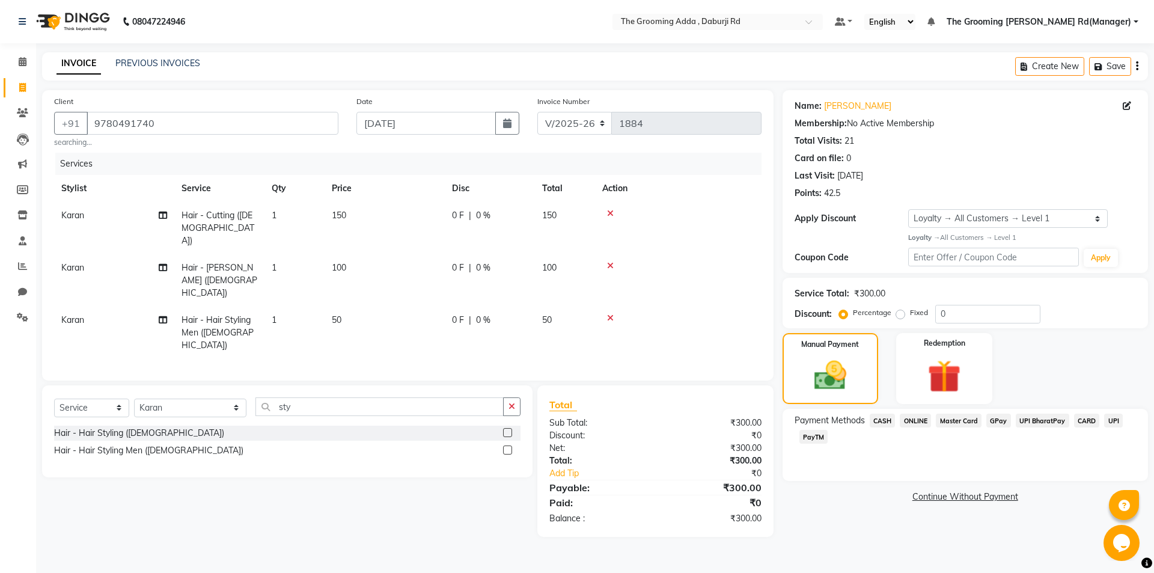
click at [891, 419] on span "CASH" at bounding box center [883, 421] width 26 height 14
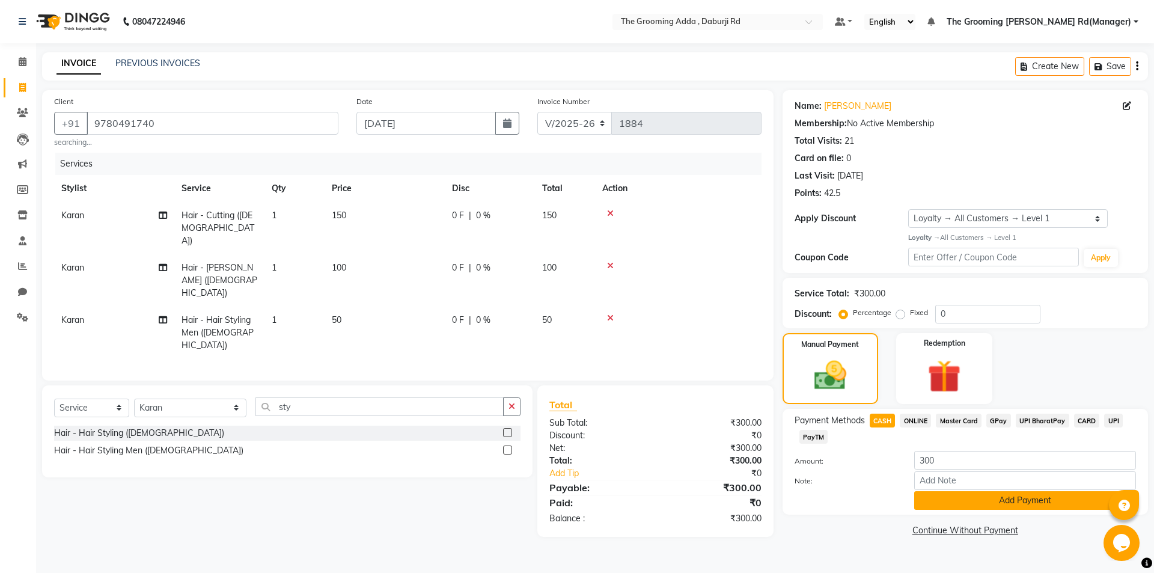
click at [944, 505] on button "Add Payment" at bounding box center [1025, 500] width 222 height 19
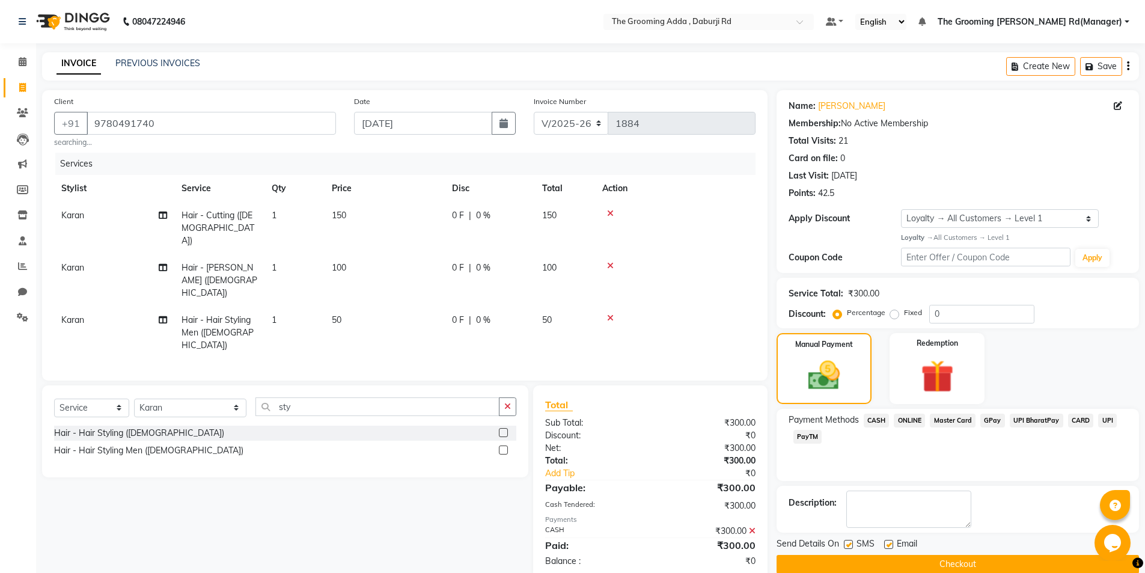
click at [886, 545] on label at bounding box center [888, 544] width 9 height 9
click at [886, 545] on input "checkbox" at bounding box center [888, 545] width 8 height 8
checkbox input "false"
click at [887, 564] on button "Checkout" at bounding box center [958, 564] width 362 height 19
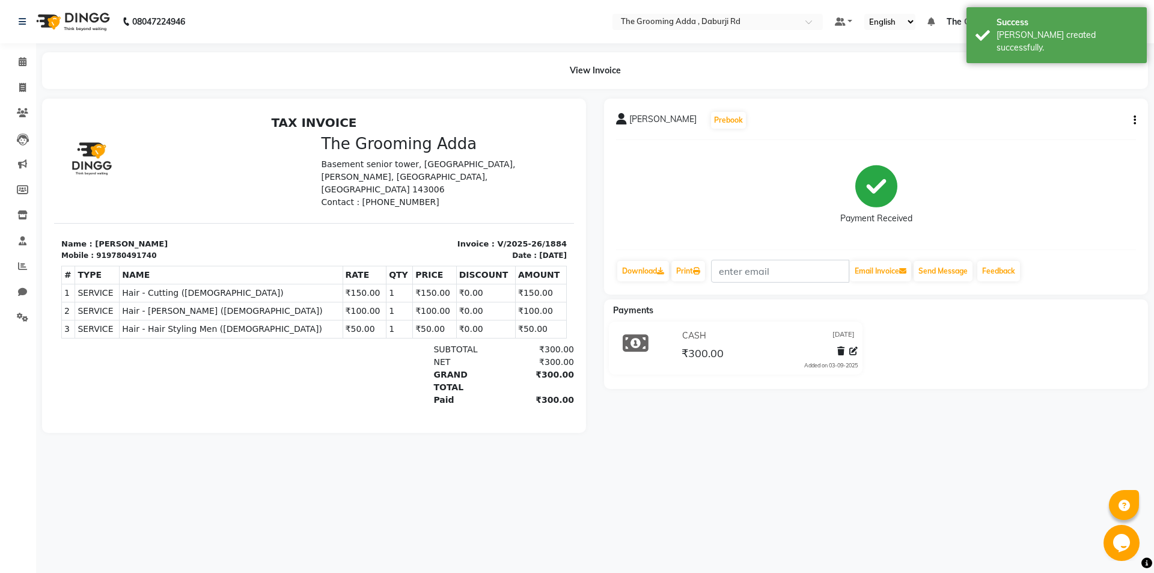
select select "service"
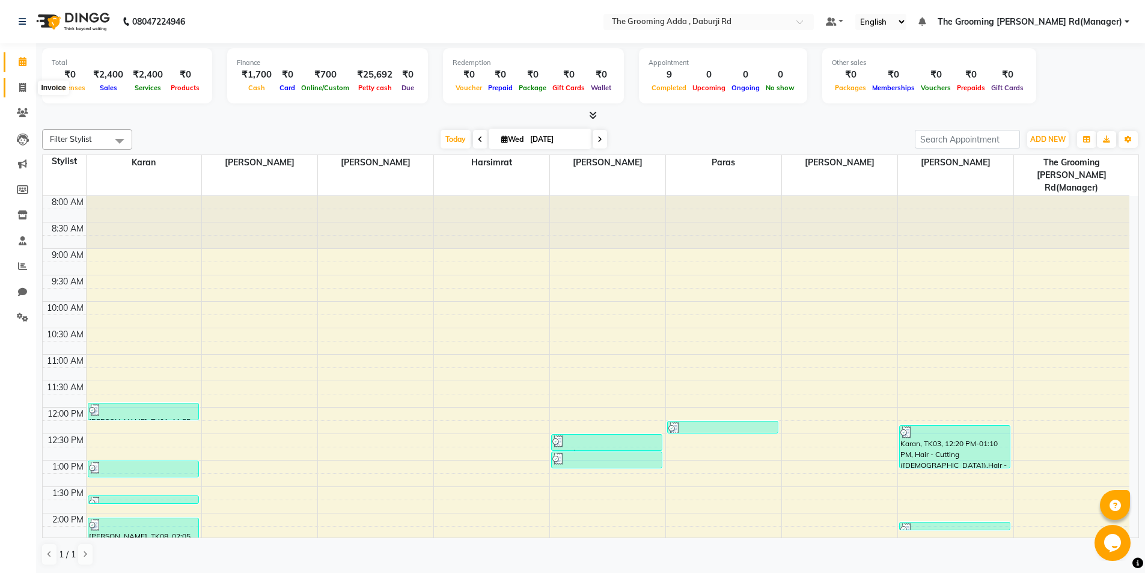
click at [19, 87] on icon at bounding box center [22, 87] width 7 height 9
select select "service"
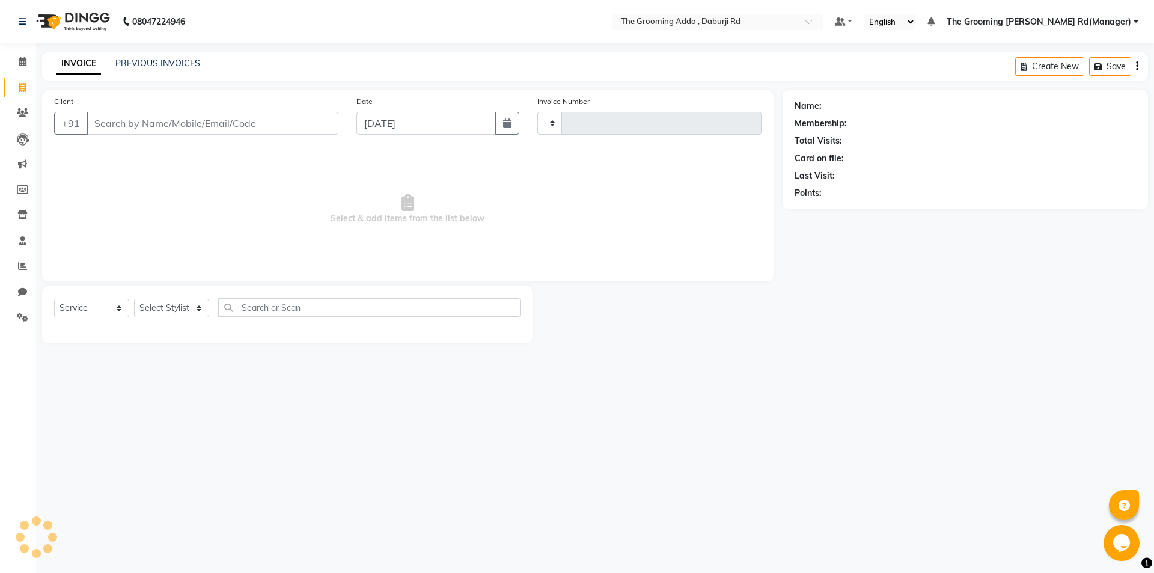
type input "1885"
select select "8001"
click at [122, 121] on input "Client" at bounding box center [213, 123] width 252 height 23
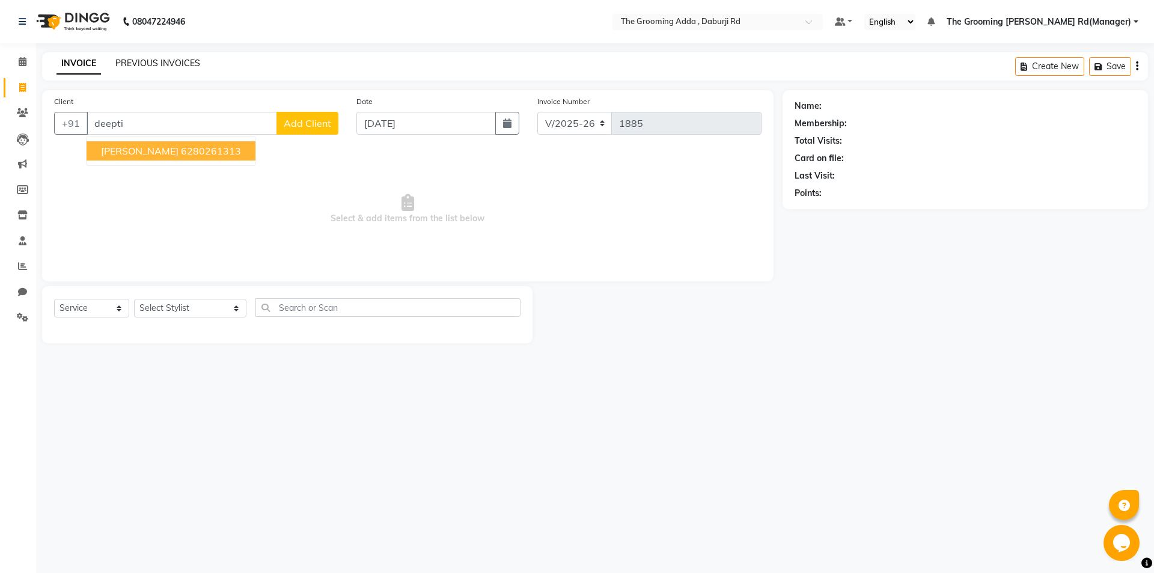
type input "deepti"
click at [130, 58] on div "PREVIOUS INVOICES" at bounding box center [157, 63] width 85 height 13
click at [181, 63] on link "PREVIOUS INVOICES" at bounding box center [157, 63] width 85 height 11
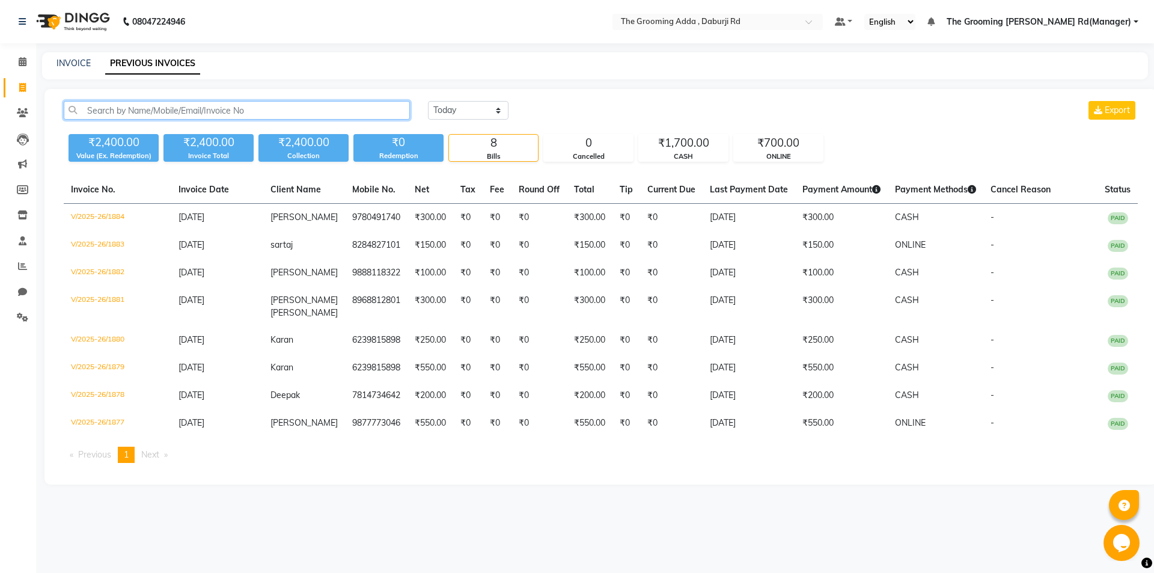
click at [106, 114] on input "text" at bounding box center [237, 110] width 346 height 19
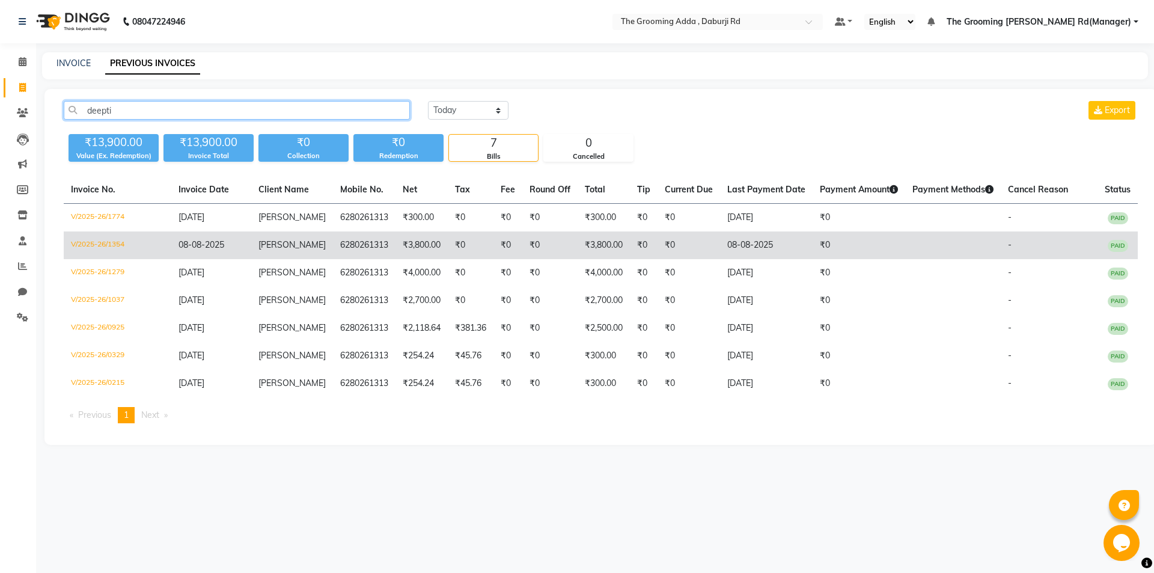
type input "deepti"
click at [114, 235] on td "V/2025-26/1354" at bounding box center [118, 245] width 108 height 28
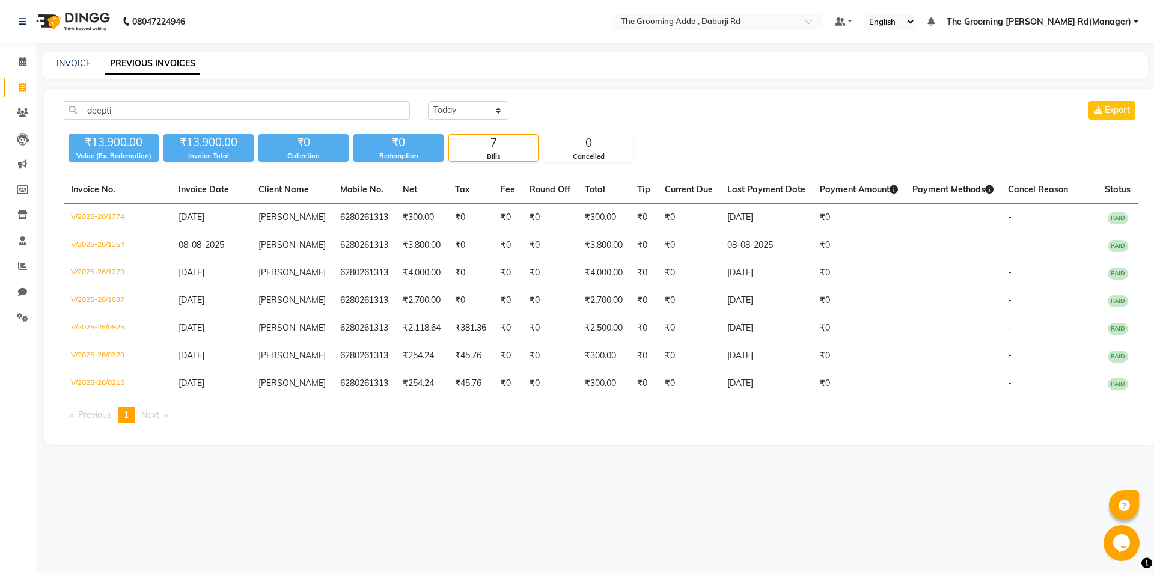
select select "service"
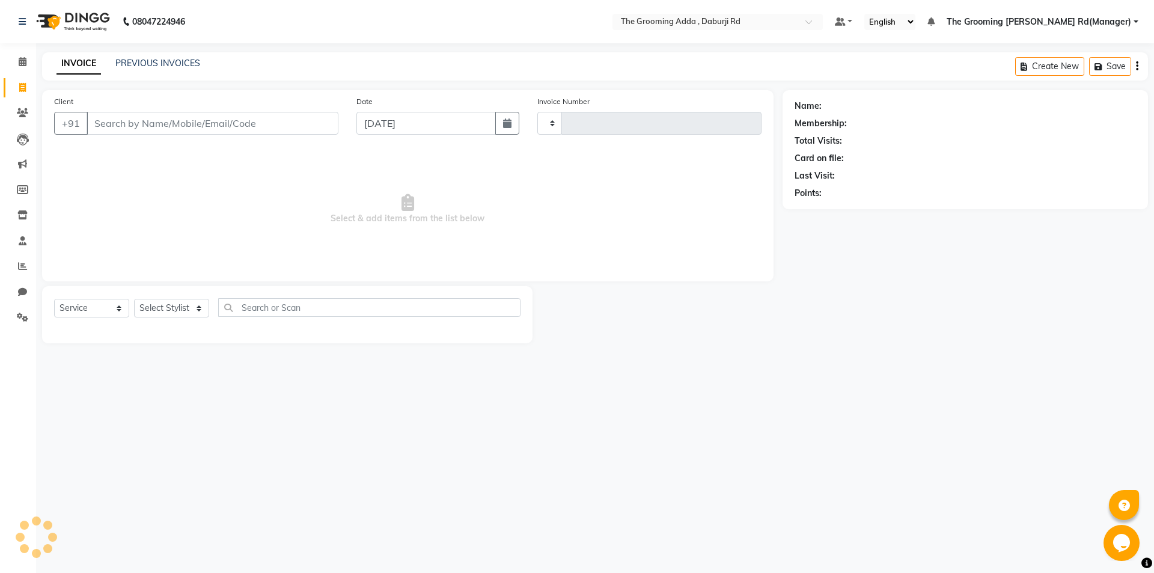
type input "1885"
select select "8001"
click at [252, 132] on input "Client" at bounding box center [213, 123] width 252 height 23
type input "7508388713"
select select "1: Object"
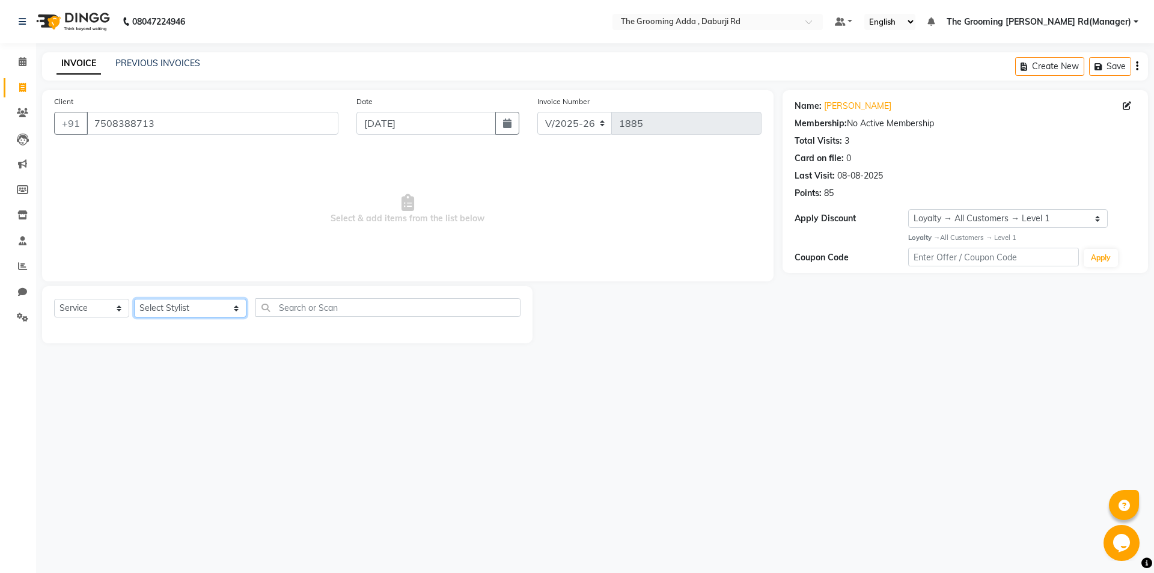
click at [166, 305] on select "Select Stylist Baljinder Bhawna Harsimrat Jobandeep Singh Karan Mehak Muskan Gu…" at bounding box center [190, 308] width 112 height 19
select select "79349"
click at [134, 299] on select "Select Stylist Baljinder Bhawna Harsimrat Jobandeep Singh Karan Mehak Muskan Gu…" at bounding box center [190, 308] width 112 height 19
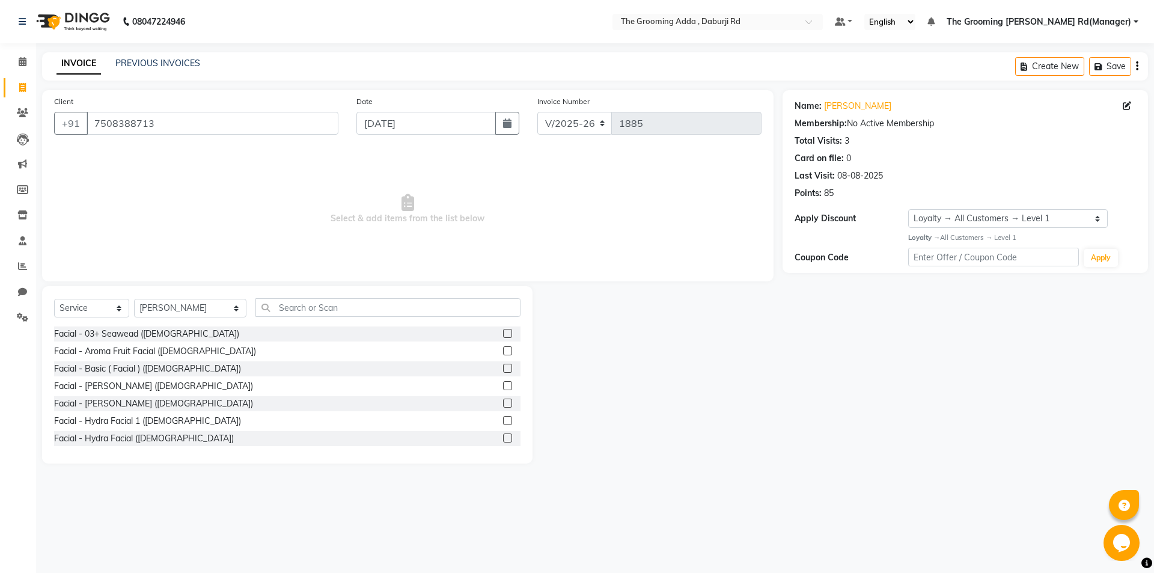
click at [322, 296] on div "Select Service Product Membership Package Voucher Prepaid Gift Card Select Styl…" at bounding box center [287, 374] width 490 height 177
click at [314, 305] on input "text" at bounding box center [387, 307] width 265 height 19
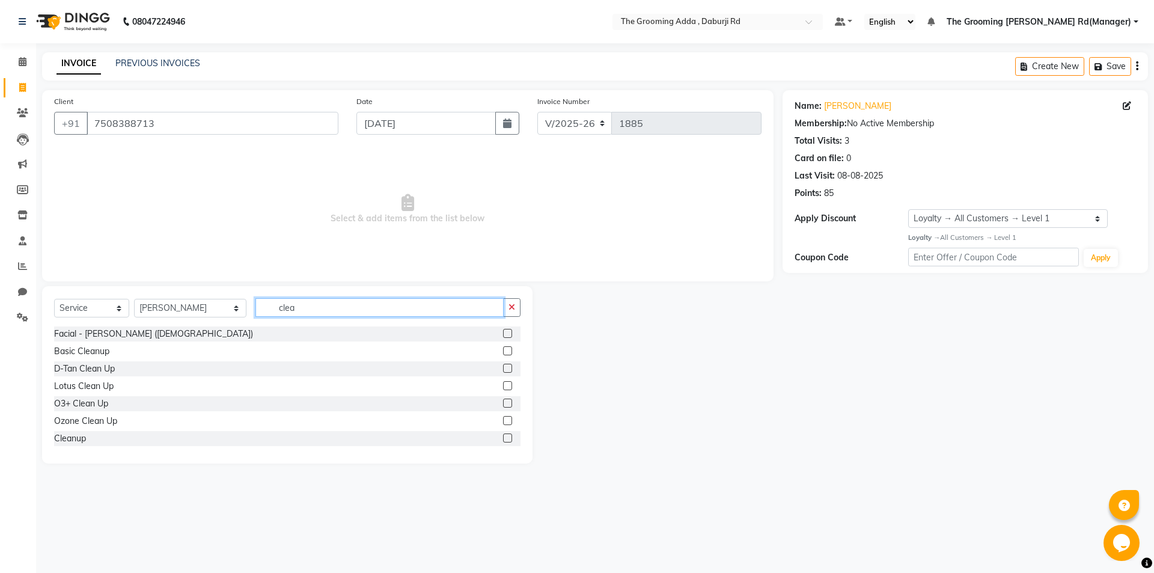
type input "clea"
click at [503, 436] on label at bounding box center [507, 437] width 9 height 9
click at [503, 436] on input "checkbox" at bounding box center [507, 439] width 8 height 8
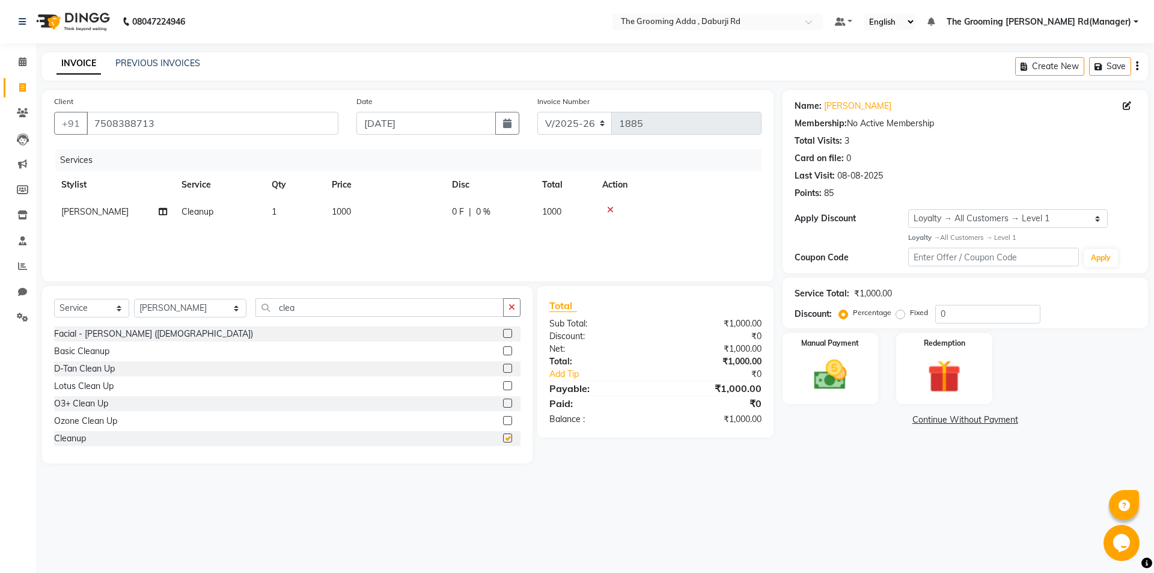
checkbox input "false"
drag, startPoint x: 316, startPoint y: 302, endPoint x: 252, endPoint y: 307, distance: 64.5
click at [255, 307] on input "clea" at bounding box center [379, 307] width 248 height 19
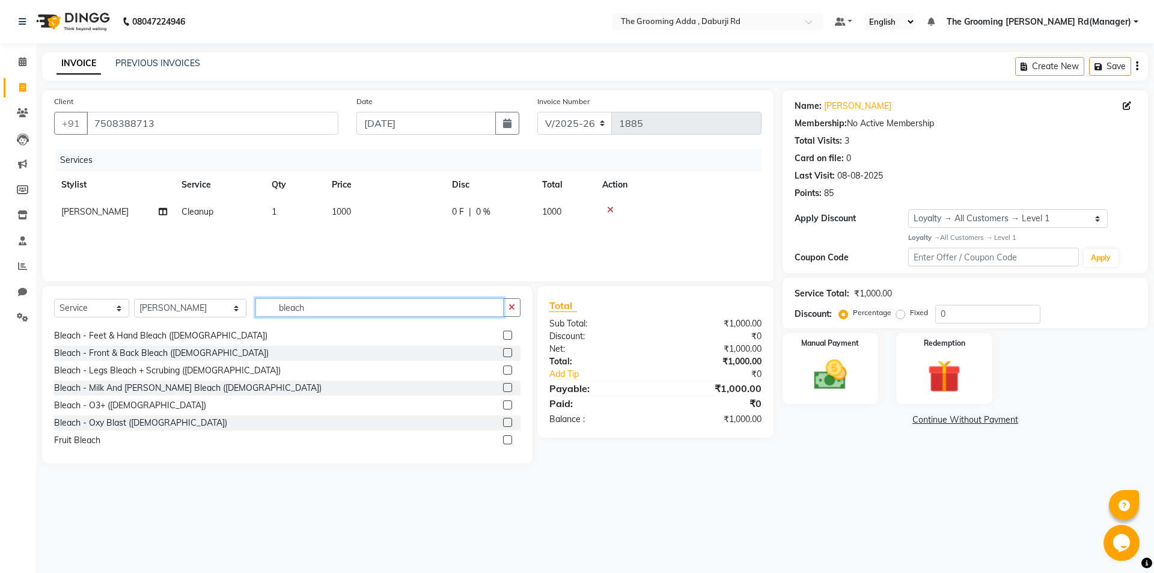
scroll to position [124, 0]
type input "bleach"
click at [503, 433] on label at bounding box center [507, 436] width 9 height 9
click at [503, 433] on input "checkbox" at bounding box center [507, 437] width 8 height 8
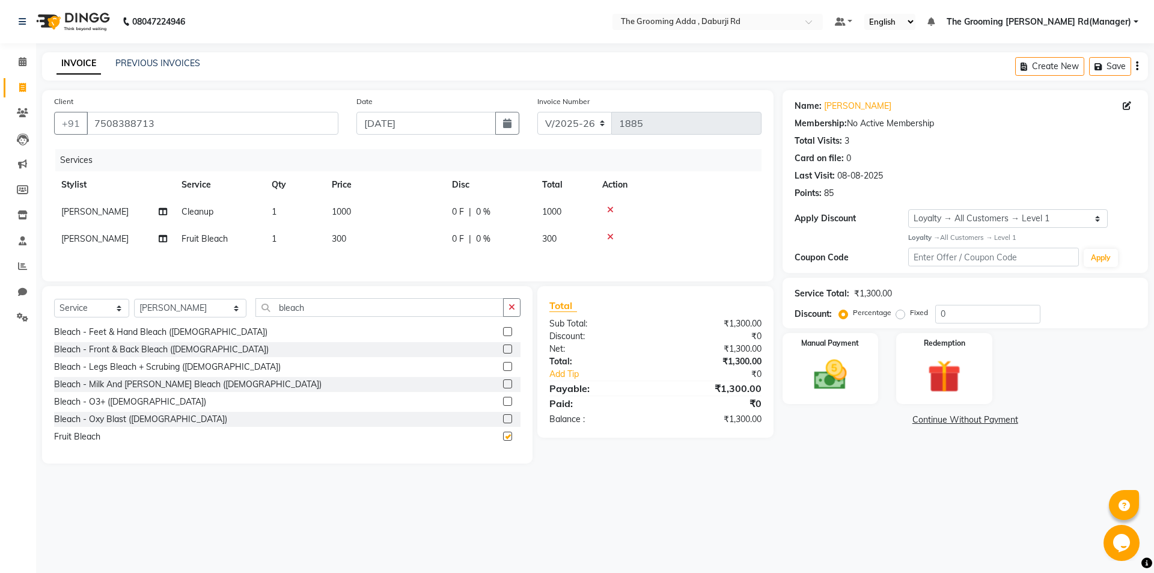
checkbox input "false"
click at [347, 219] on td "1000" at bounding box center [385, 211] width 120 height 27
select select "79349"
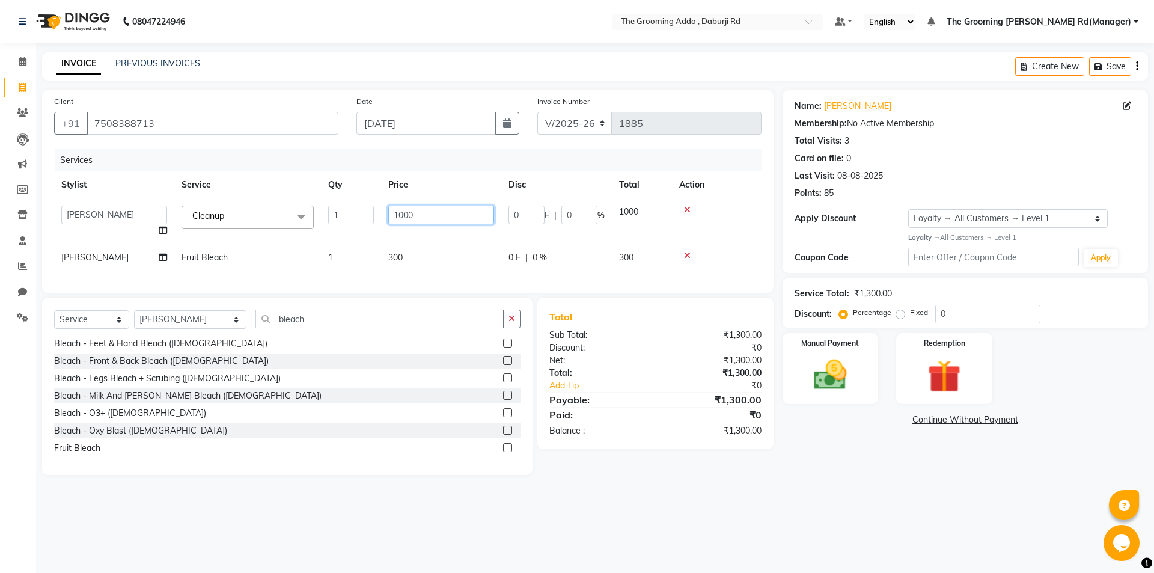
drag, startPoint x: 425, startPoint y: 216, endPoint x: 341, endPoint y: 218, distance: 84.2
click at [341, 218] on tr "Baljinder Bhawna Harsimrat Jobandeep Singh Karan Mehak Muskan Gupta Paras The G…" at bounding box center [407, 221] width 707 height 46
type input "900"
click at [857, 481] on main "INVOICE PREVIOUS INVOICES Create New Save Client +91 7508388713 Date 03-09-2025…" at bounding box center [595, 272] width 1118 height 441
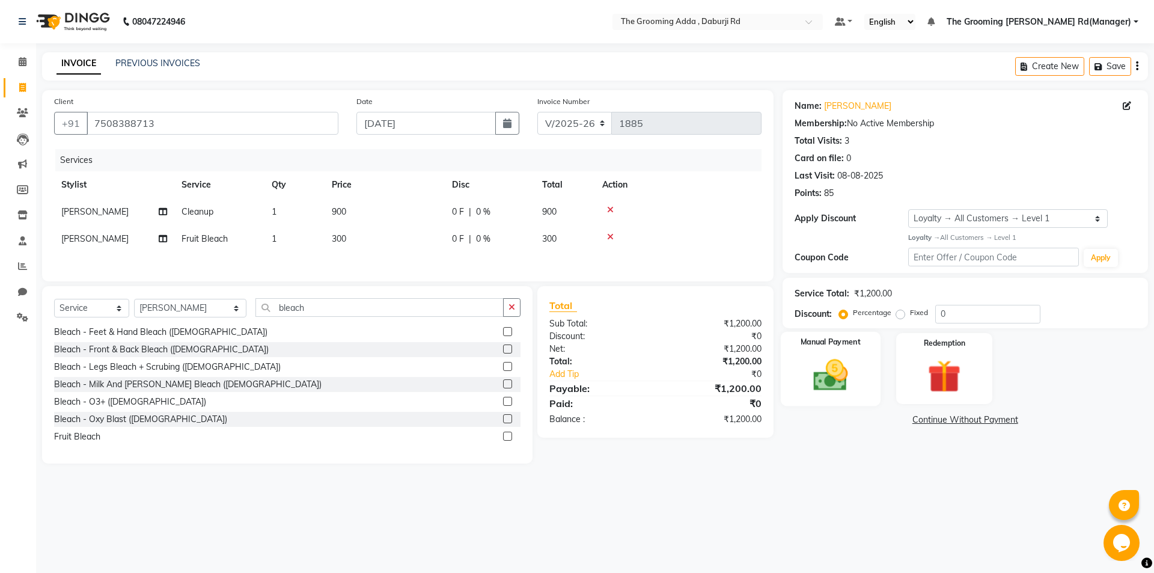
click at [843, 382] on img at bounding box center [830, 375] width 56 height 40
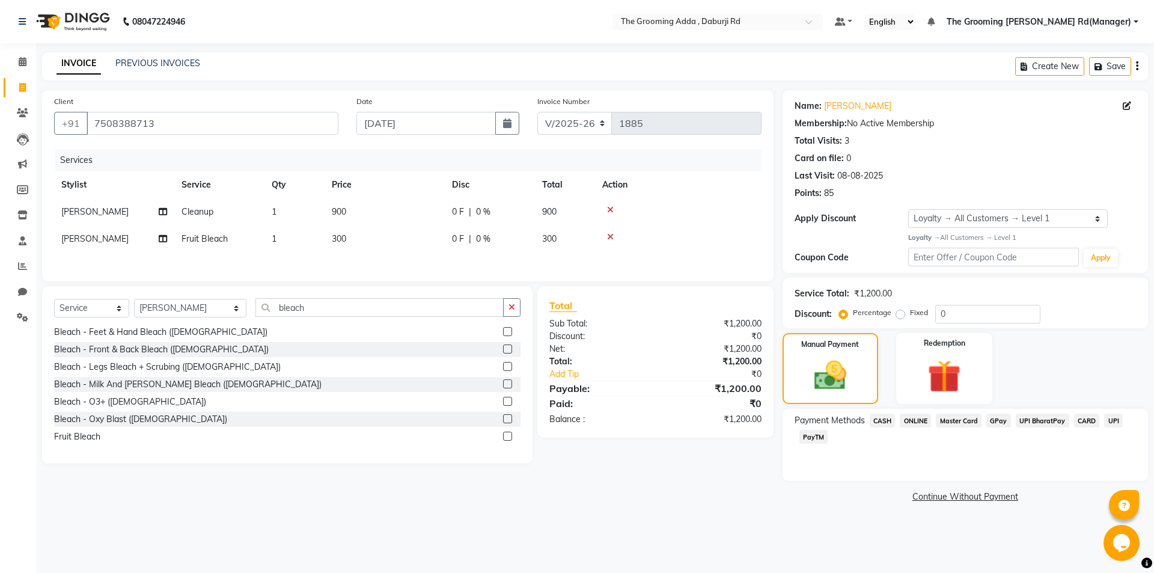
click at [879, 423] on span "CASH" at bounding box center [883, 421] width 26 height 14
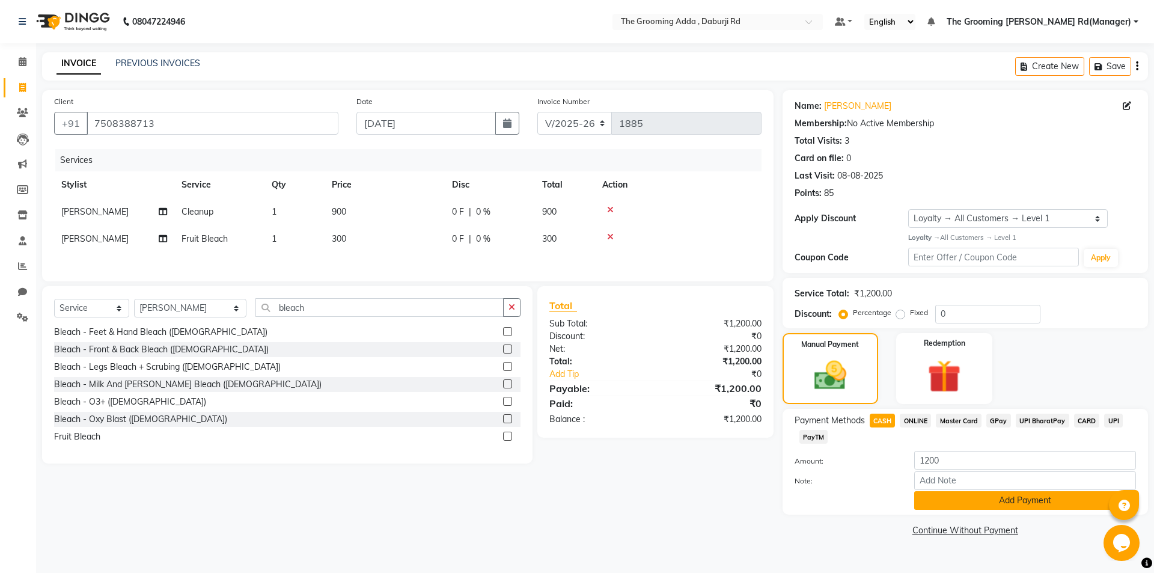
click at [955, 506] on button "Add Payment" at bounding box center [1025, 500] width 222 height 19
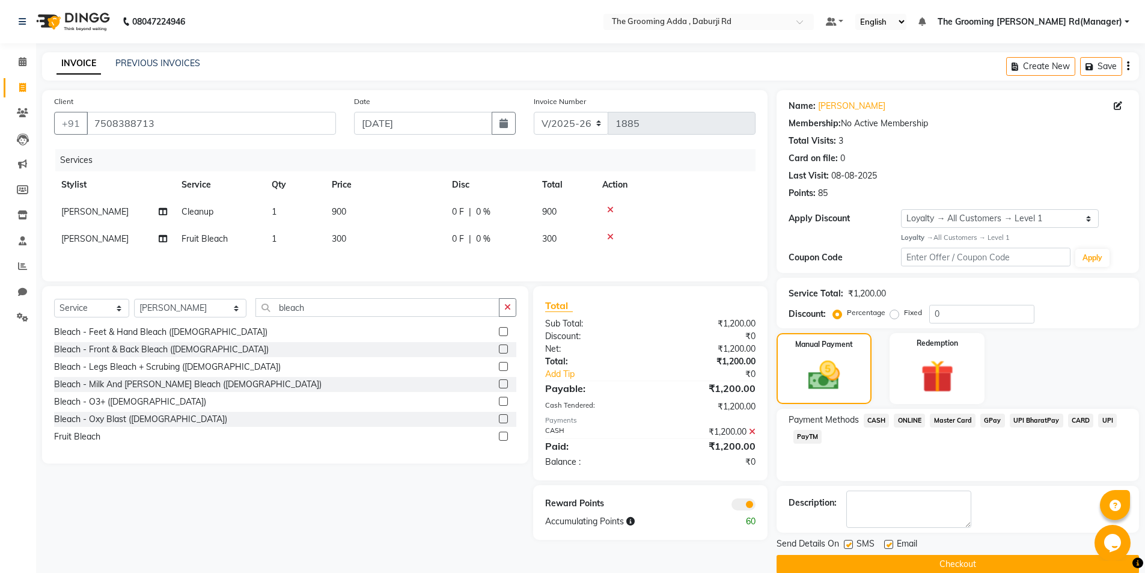
click at [890, 543] on label at bounding box center [888, 544] width 9 height 9
click at [890, 543] on input "checkbox" at bounding box center [888, 545] width 8 height 8
checkbox input "false"
click at [848, 548] on label at bounding box center [848, 544] width 9 height 9
click at [848, 548] on input "checkbox" at bounding box center [848, 545] width 8 height 8
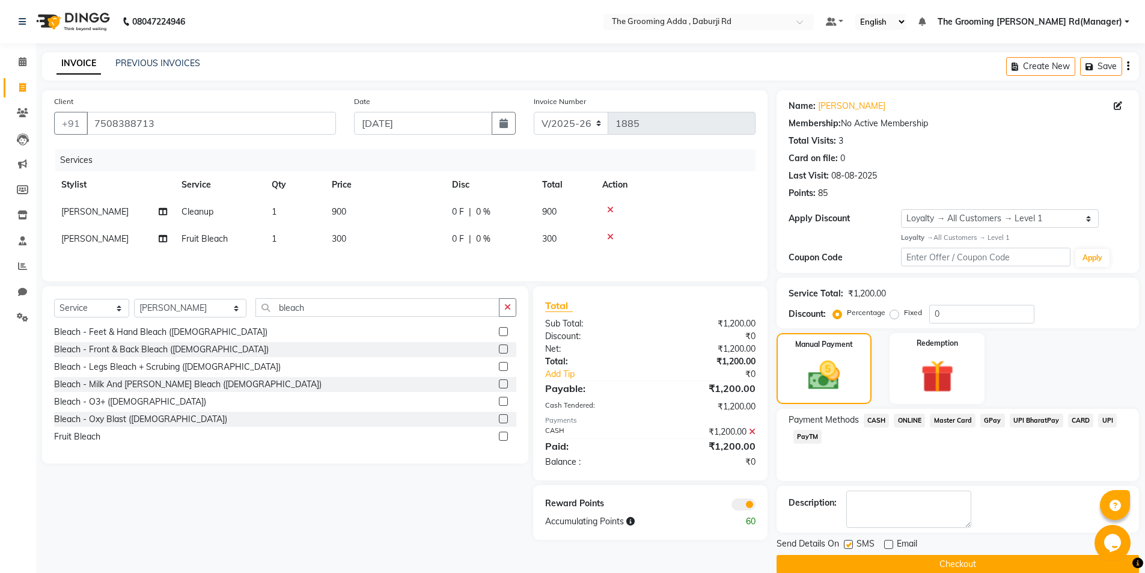
checkbox input "false"
click at [849, 560] on button "Checkout" at bounding box center [958, 564] width 362 height 19
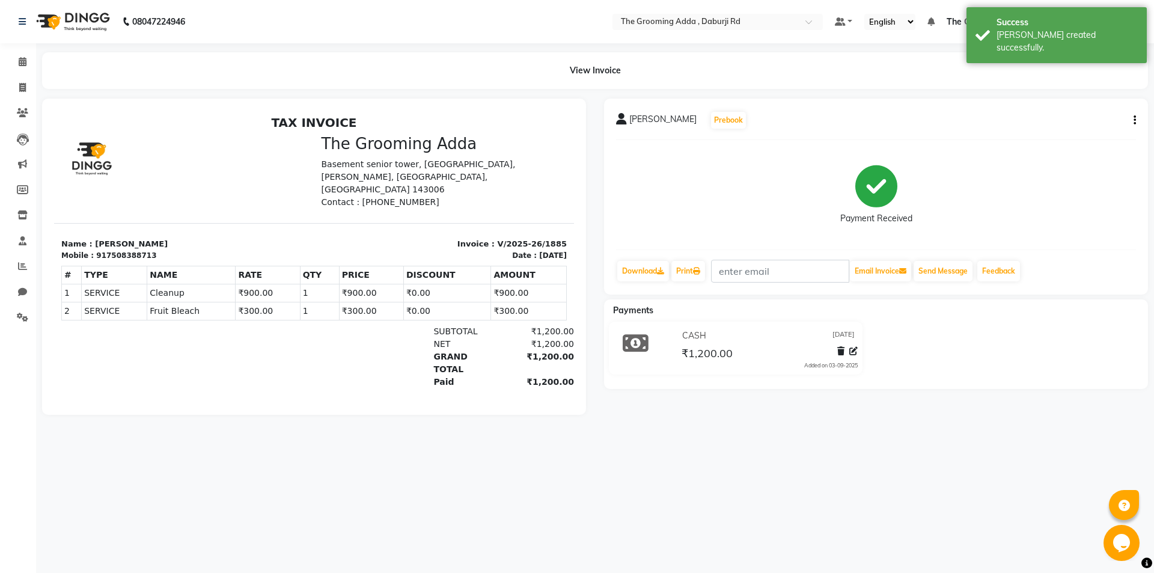
select select "service"
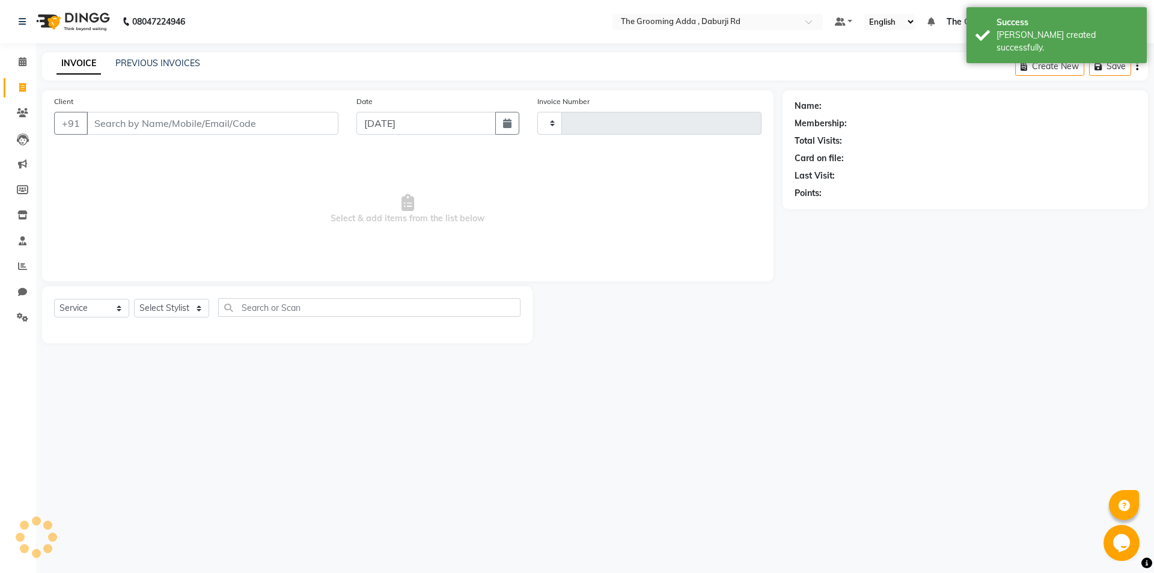
type input "1886"
select select "8001"
click at [195, 130] on input "Client" at bounding box center [213, 123] width 252 height 23
type input "7508388713"
select select "1: Object"
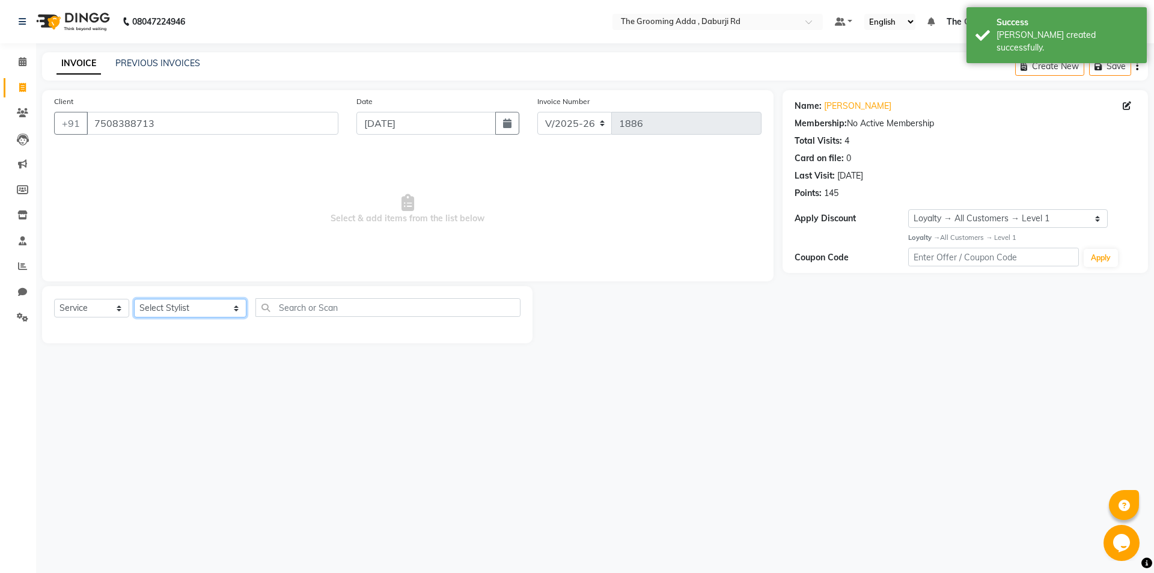
click at [216, 301] on select "Select Stylist Baljinder Bhawna Harsimrat Jobandeep Singh Karan Mehak Muskan Gu…" at bounding box center [190, 308] width 112 height 19
select select "79344"
click at [134, 299] on select "Select Stylist Baljinder Bhawna Harsimrat Jobandeep Singh Karan Mehak Muskan Gu…" at bounding box center [190, 308] width 112 height 19
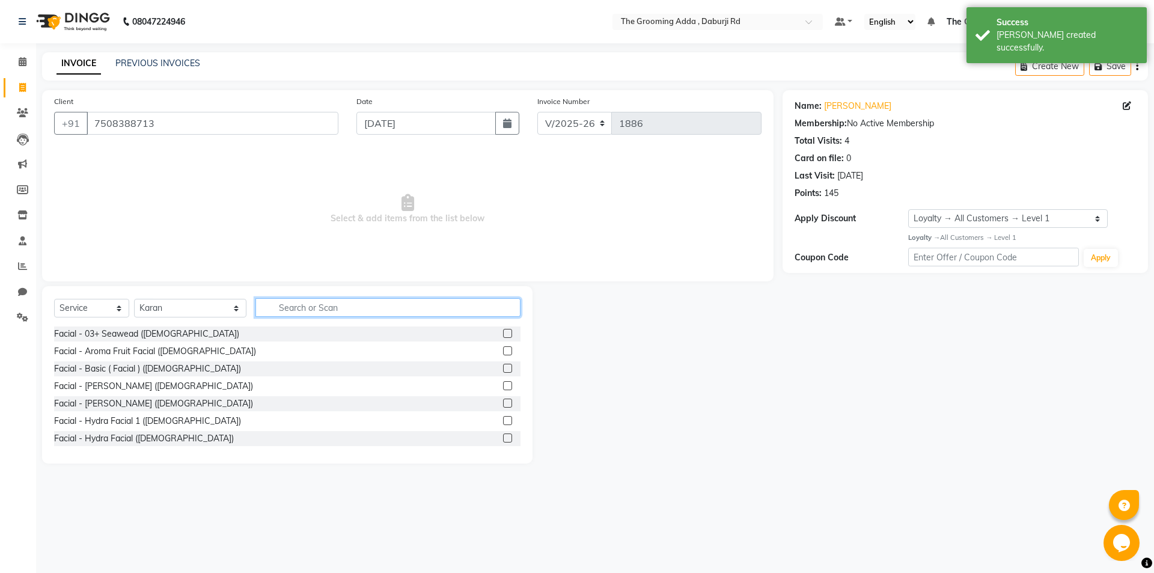
click at [299, 307] on input "text" at bounding box center [387, 307] width 265 height 19
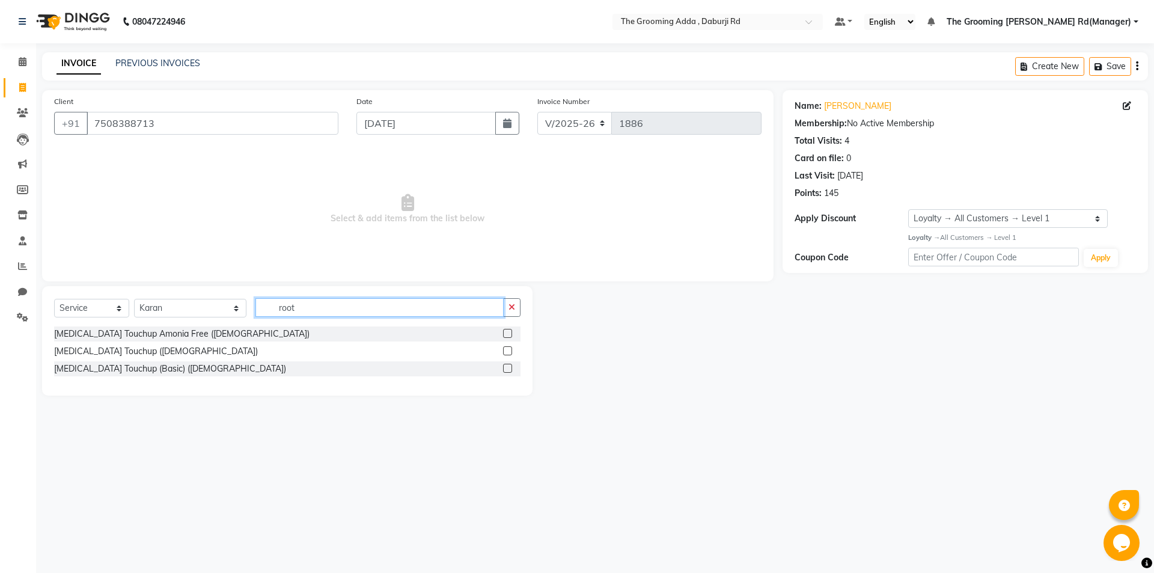
type input "root"
click at [507, 350] on label at bounding box center [507, 350] width 9 height 9
click at [507, 350] on input "checkbox" at bounding box center [507, 351] width 8 height 8
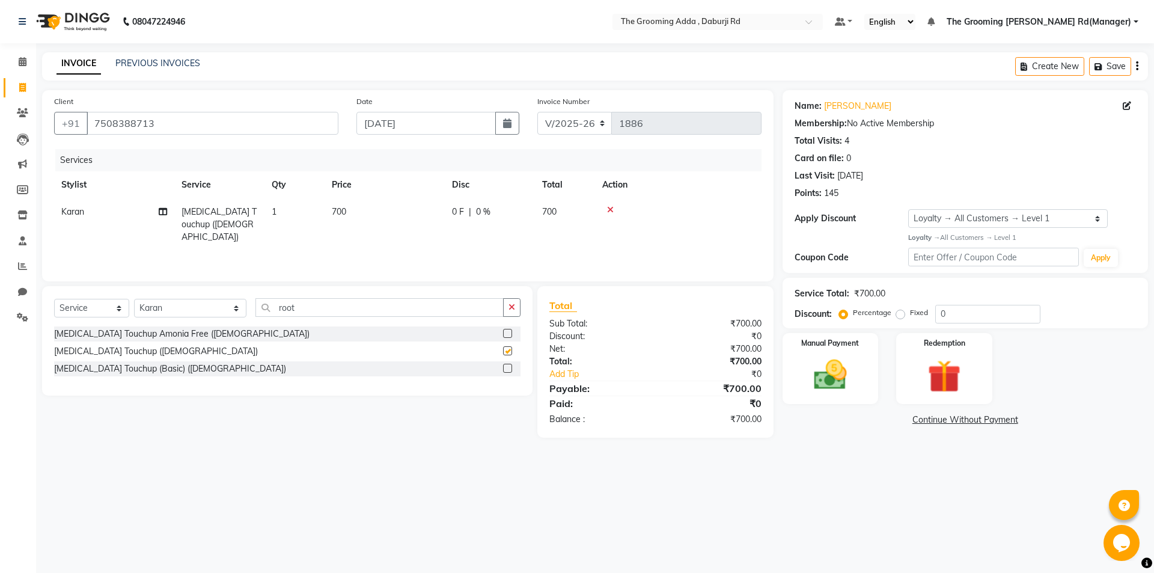
checkbox input "false"
click at [162, 213] on icon at bounding box center [163, 211] width 8 height 8
select select "79344"
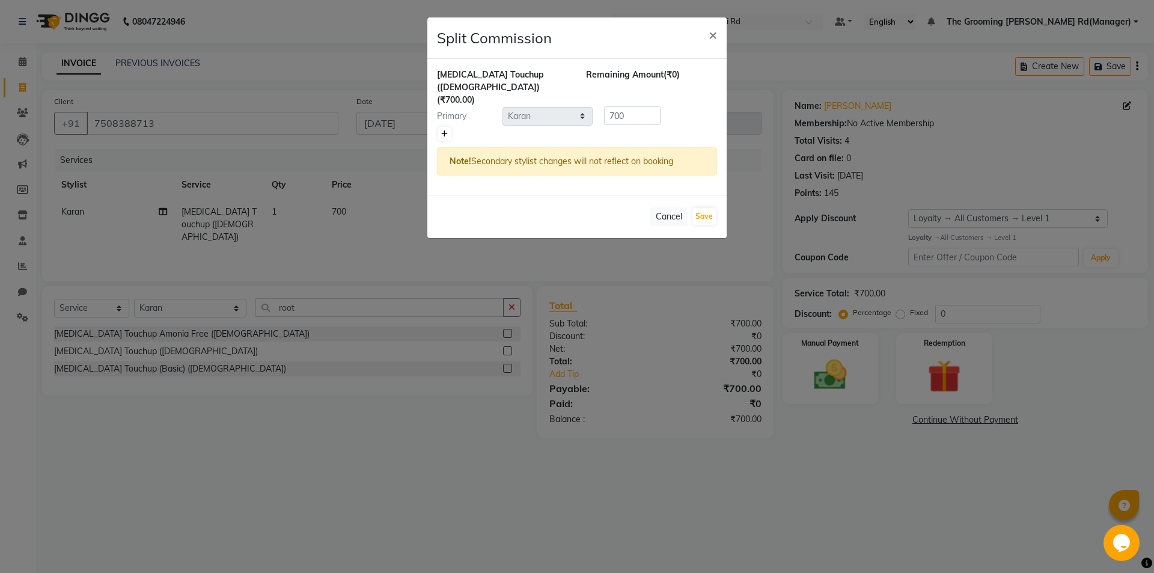
click at [444, 130] on icon at bounding box center [444, 133] width 7 height 7
type input "350"
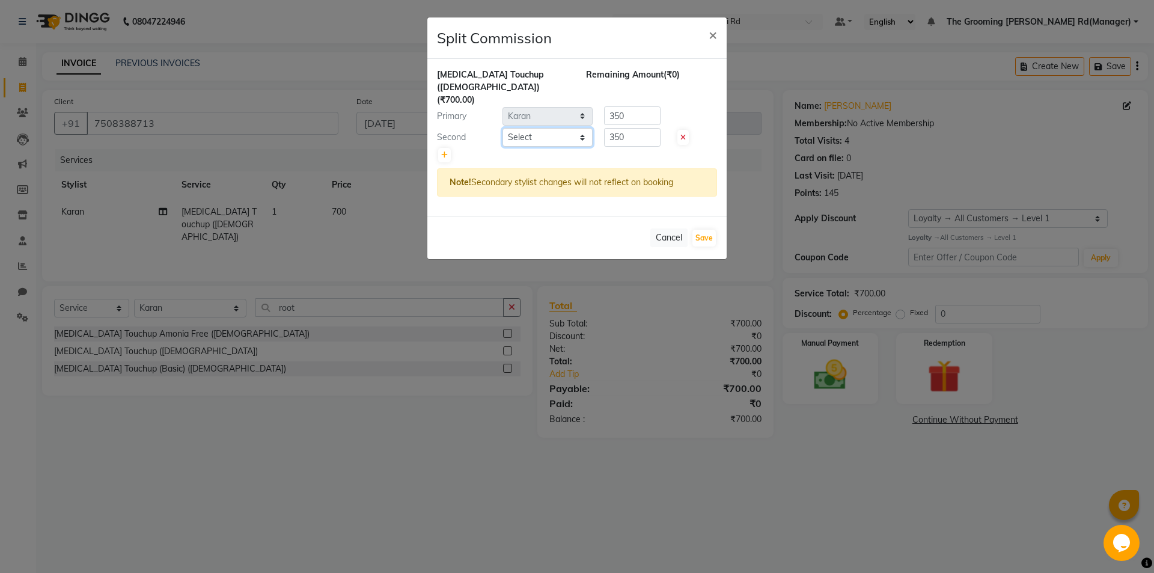
drag, startPoint x: 546, startPoint y: 126, endPoint x: 532, endPoint y: 132, distance: 15.4
click at [546, 128] on select "Select Baljinder Bhawna Harsimrat Jobandeep Singh Karan Mehak Muskan Gupta Para…" at bounding box center [548, 137] width 90 height 19
select select "79351"
click at [503, 128] on select "Select Baljinder Bhawna Harsimrat Jobandeep Singh Karan Mehak Muskan Gupta Para…" at bounding box center [548, 137] width 90 height 19
click at [708, 230] on button "Save" at bounding box center [703, 238] width 23 height 17
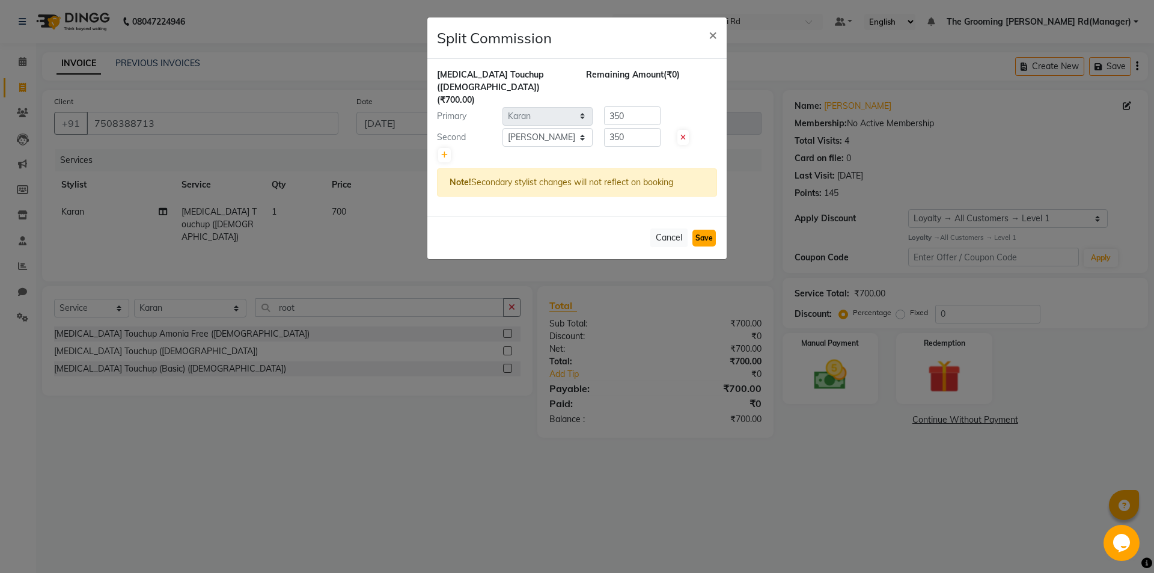
select select "Select"
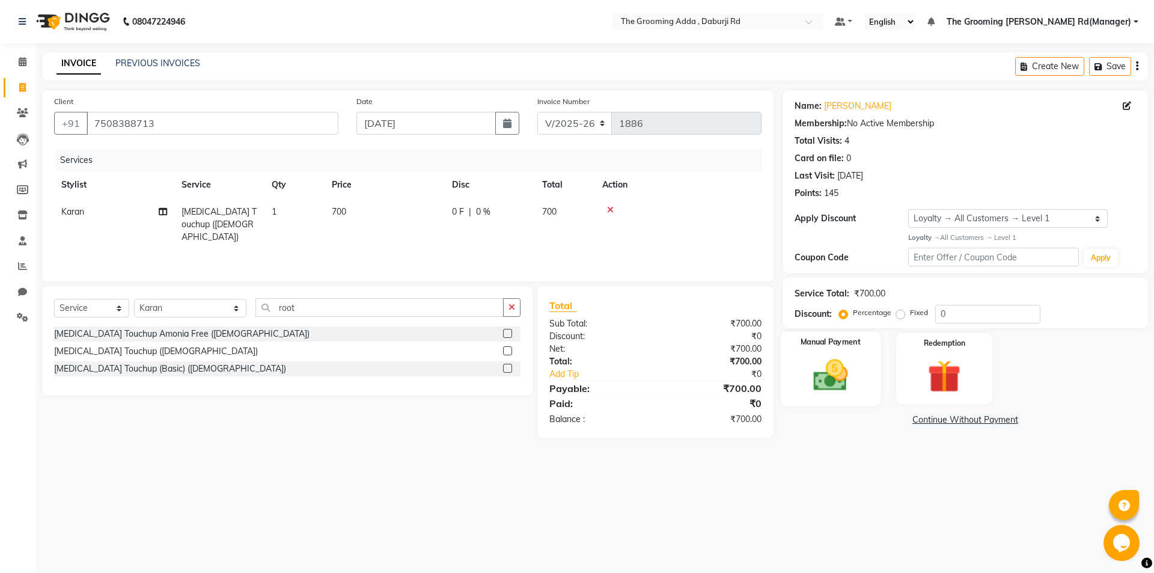
click at [863, 373] on div "Manual Payment" at bounding box center [830, 368] width 100 height 74
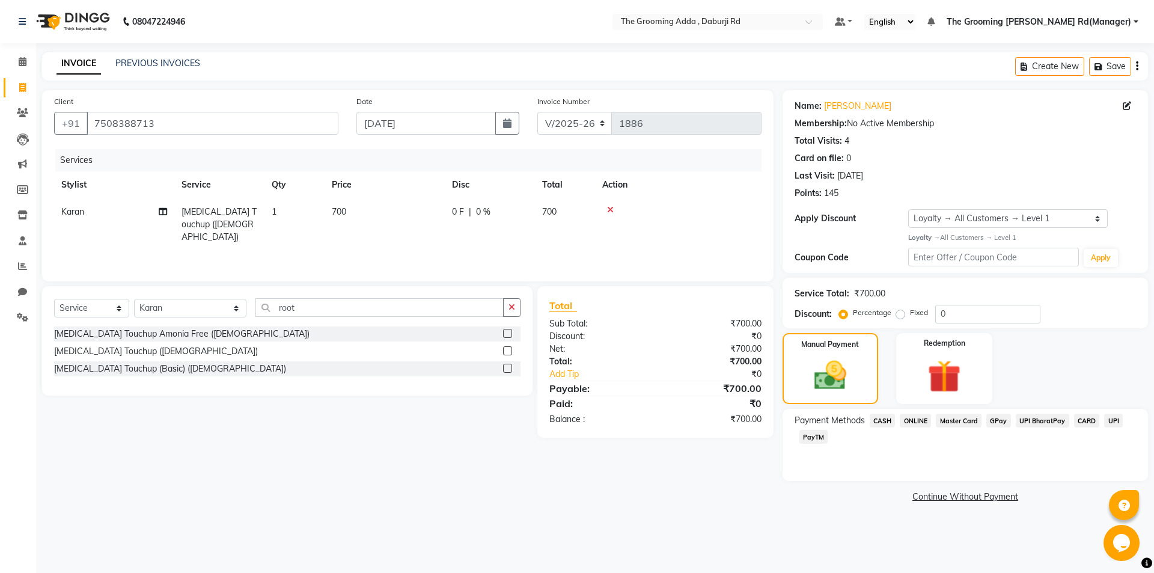
click at [882, 419] on span "CASH" at bounding box center [883, 421] width 26 height 14
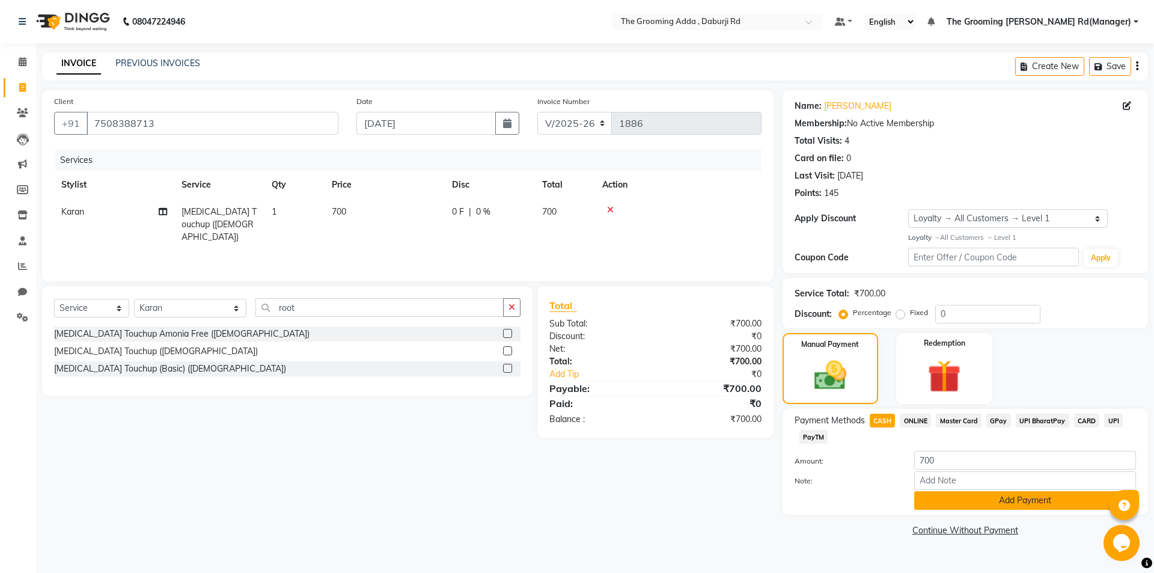
click at [928, 497] on button "Add Payment" at bounding box center [1025, 500] width 222 height 19
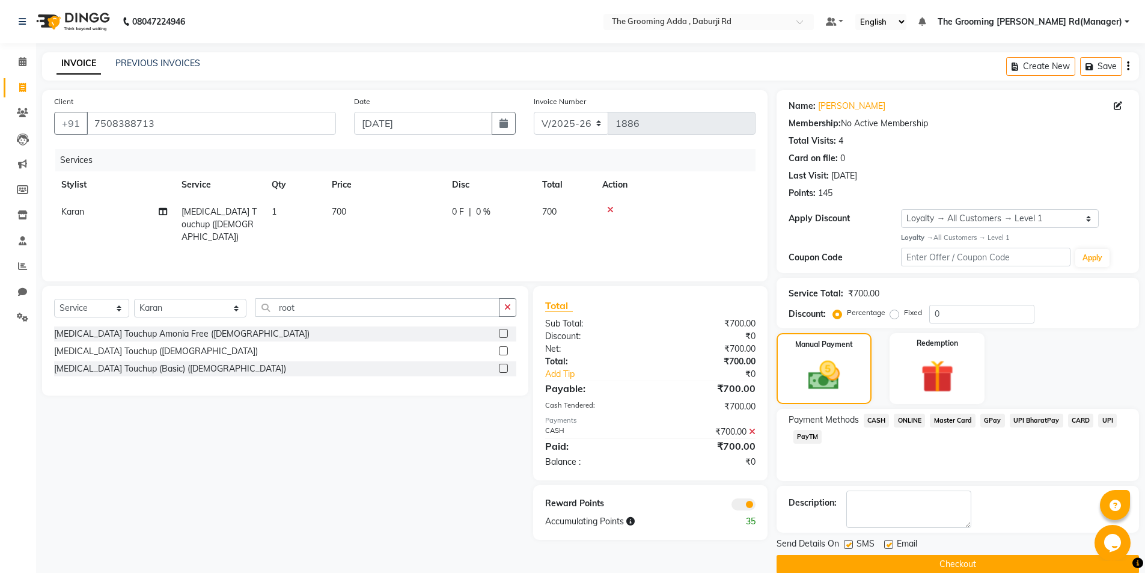
click at [892, 545] on label at bounding box center [888, 544] width 9 height 9
click at [892, 545] on input "checkbox" at bounding box center [888, 545] width 8 height 8
checkbox input "false"
click at [848, 543] on label at bounding box center [848, 544] width 9 height 9
click at [848, 543] on input "checkbox" at bounding box center [848, 545] width 8 height 8
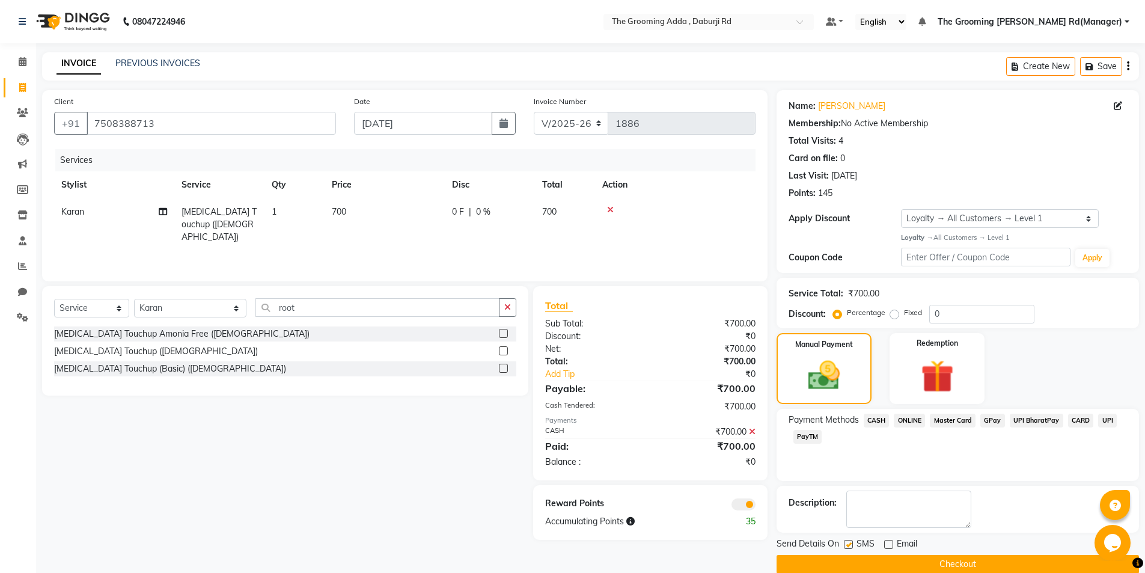
checkbox input "false"
click at [829, 570] on button "Checkout" at bounding box center [958, 564] width 362 height 19
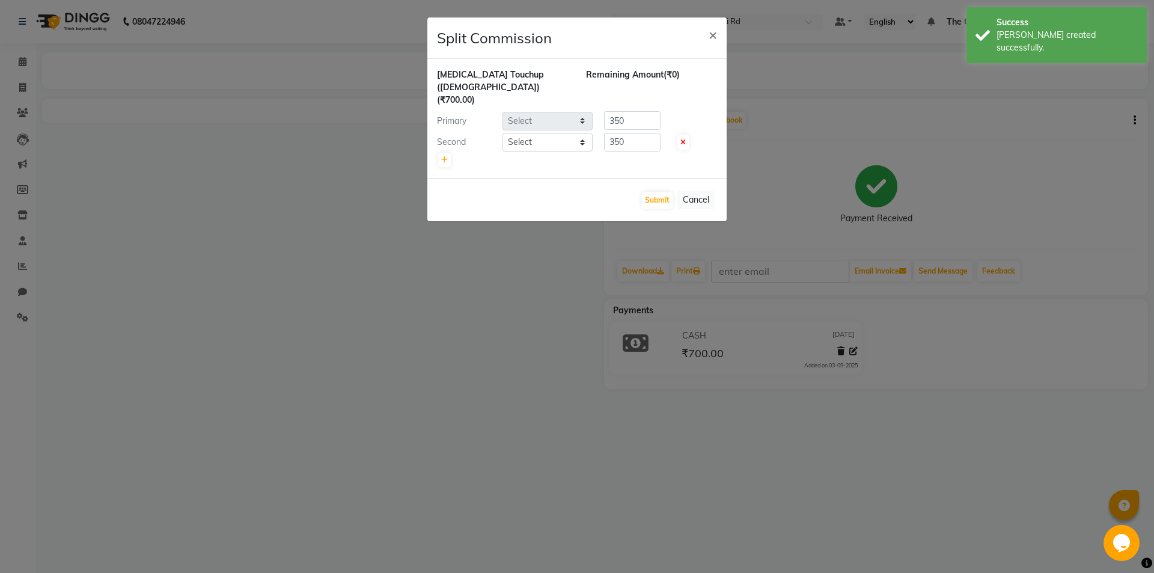
select select "79344"
select select "79351"
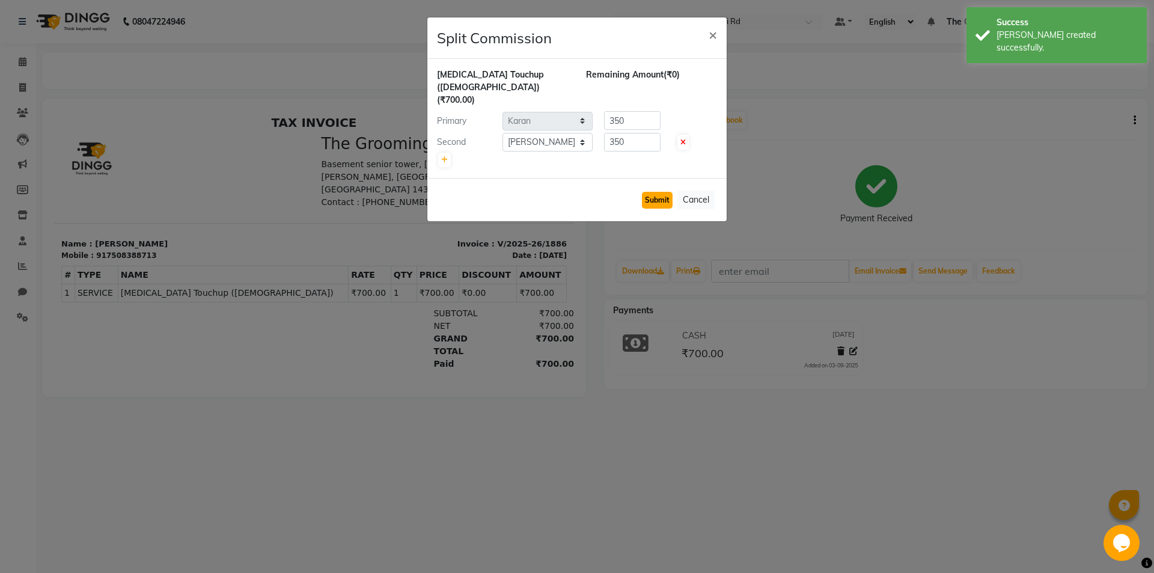
click at [649, 192] on button "Submit" at bounding box center [657, 200] width 31 height 17
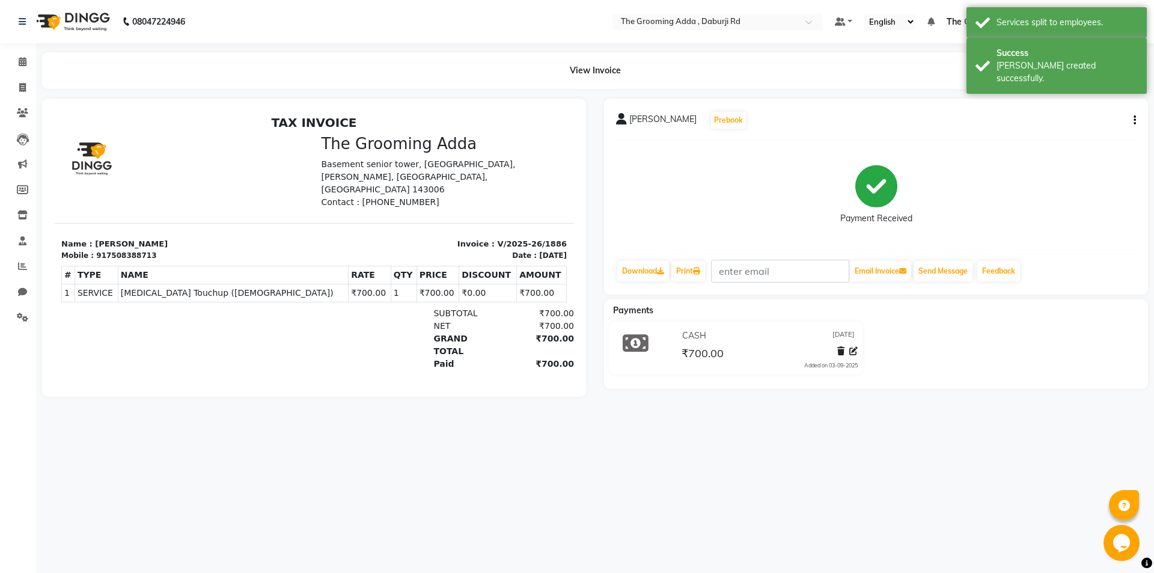
select select "service"
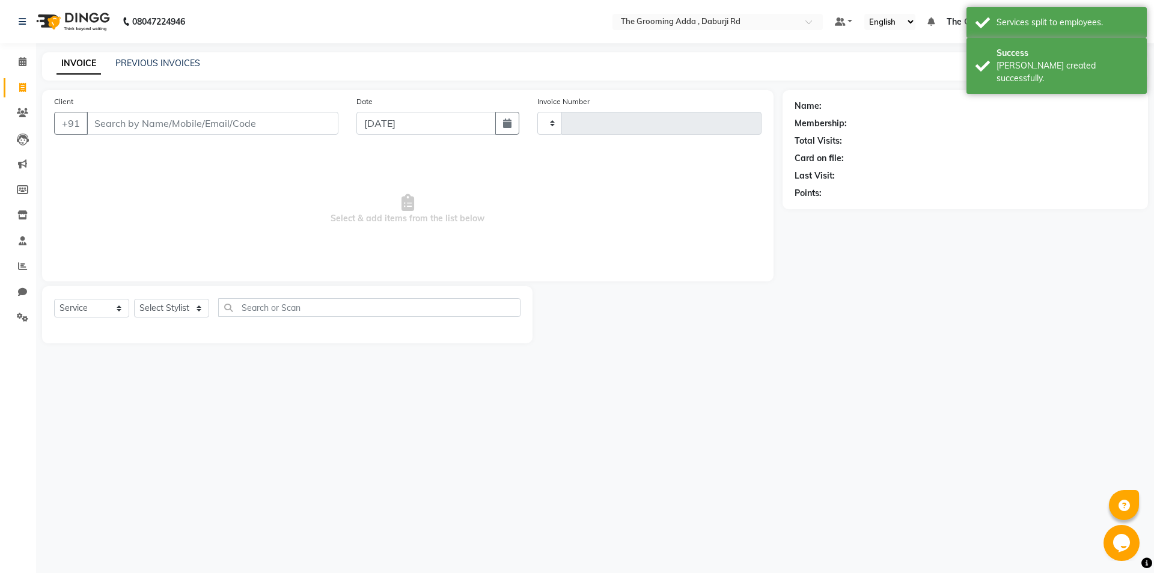
type input "1887"
select select "8001"
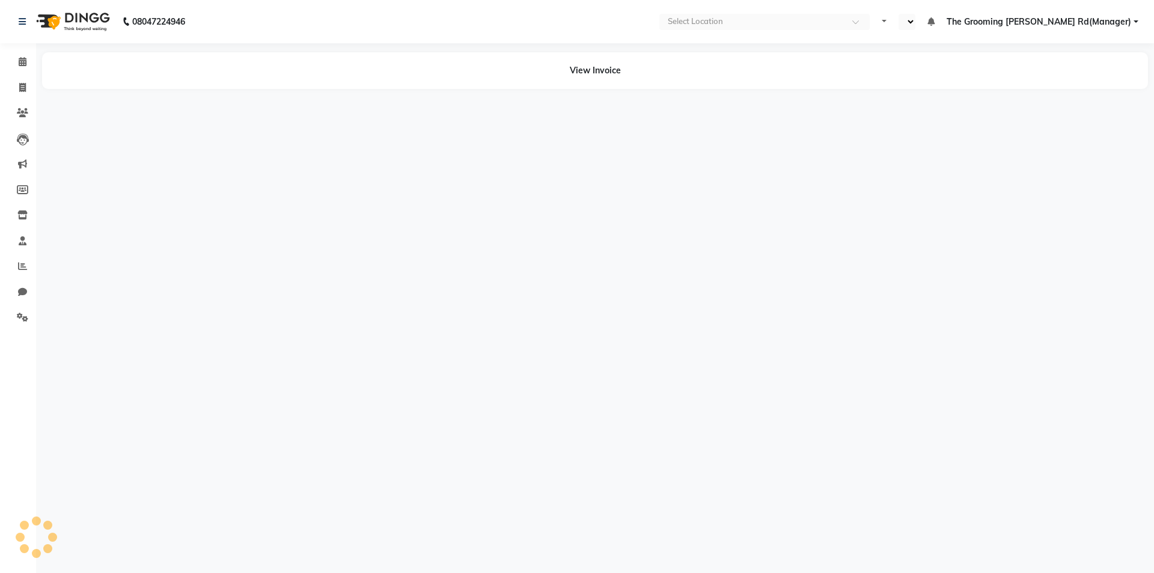
select select "en"
